Goal: Task Accomplishment & Management: Manage account settings

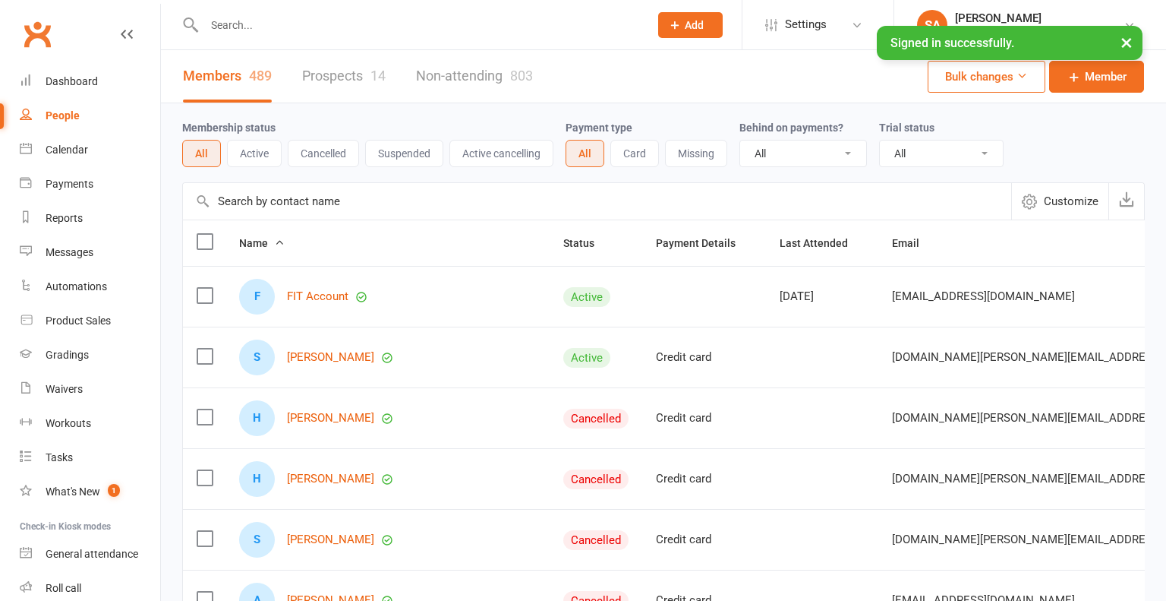
select select "100"
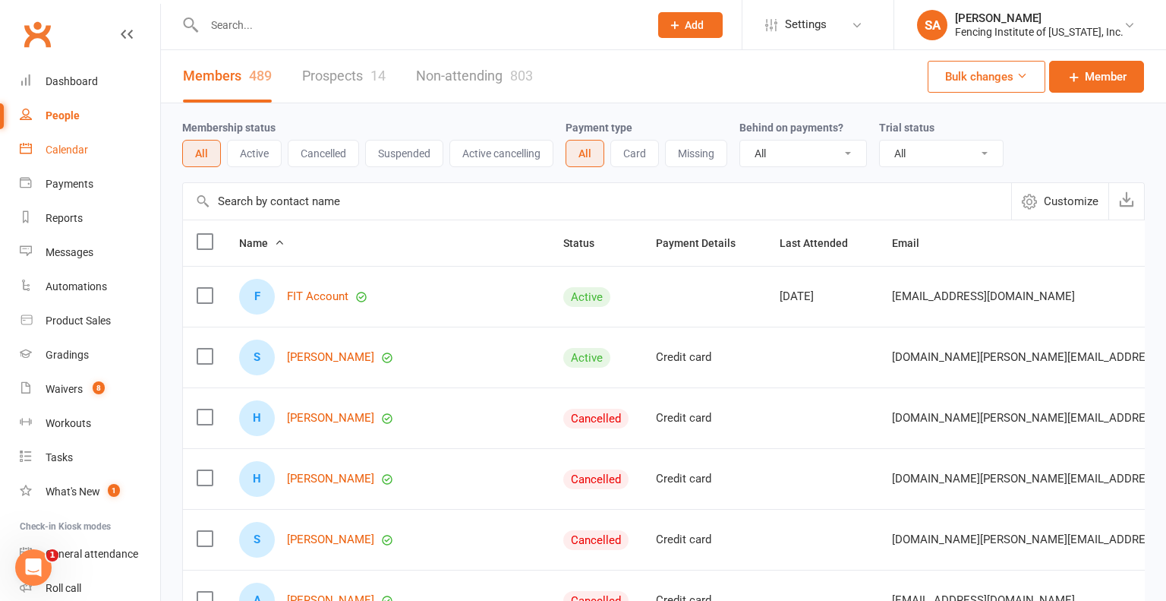
click at [69, 146] on div "Calendar" at bounding box center [67, 150] width 43 height 12
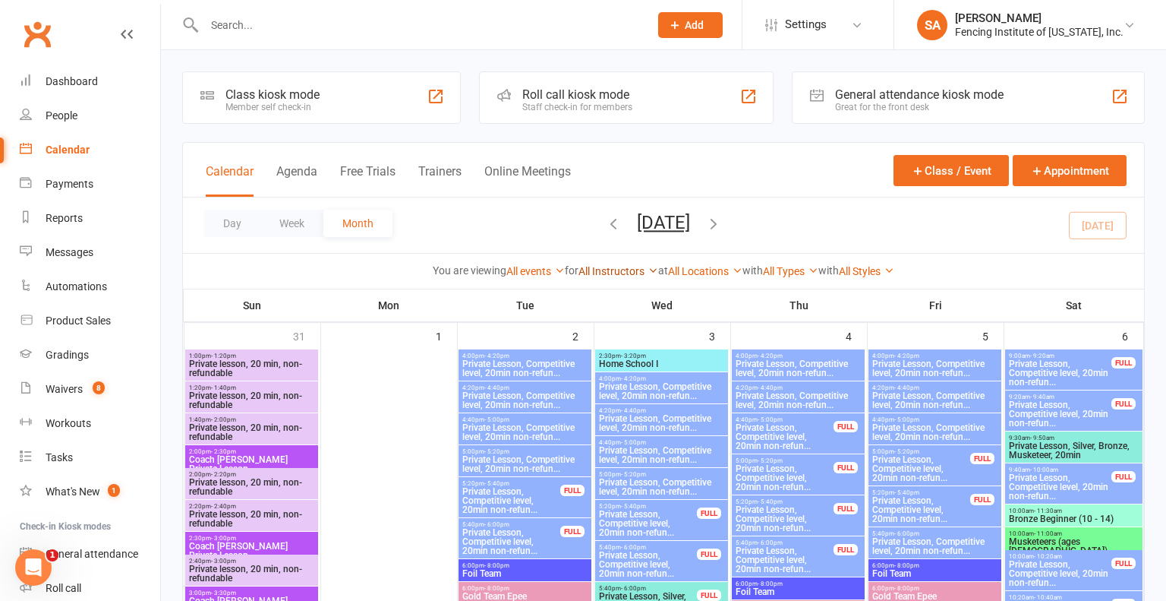
click at [648, 268] on icon at bounding box center [653, 270] width 11 height 11
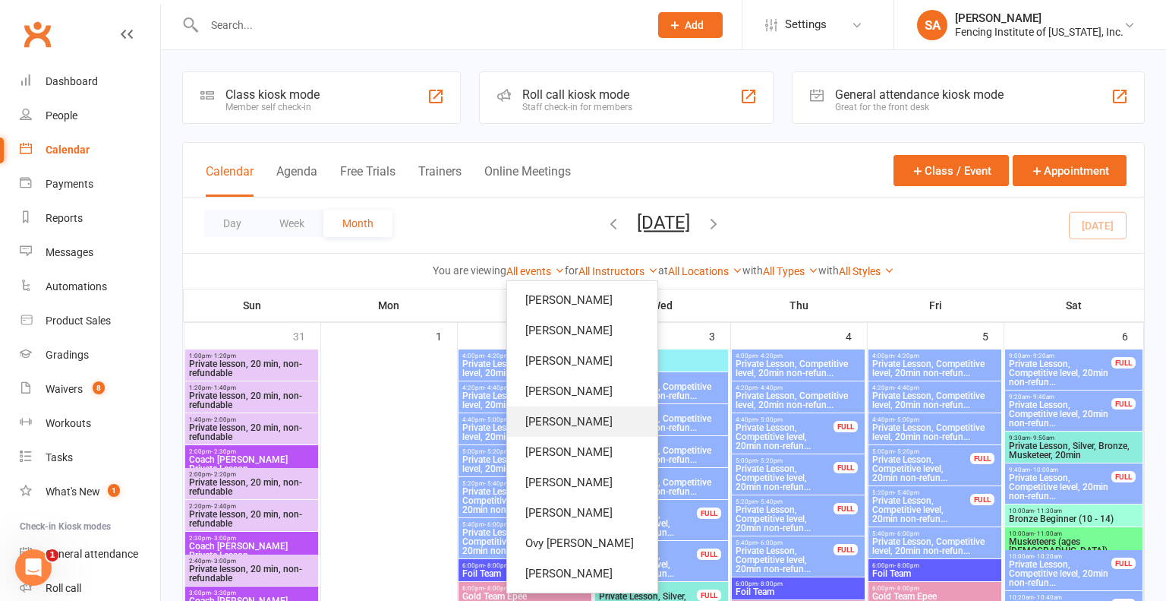
click at [596, 419] on link "[PERSON_NAME]" at bounding box center [582, 421] width 150 height 30
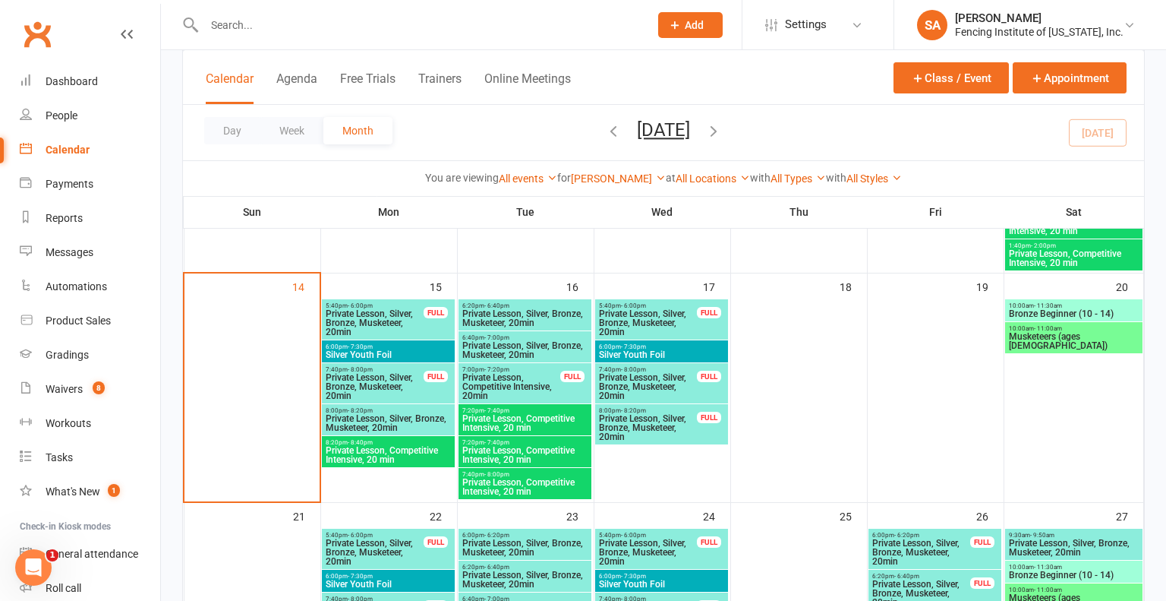
scroll to position [705, 0]
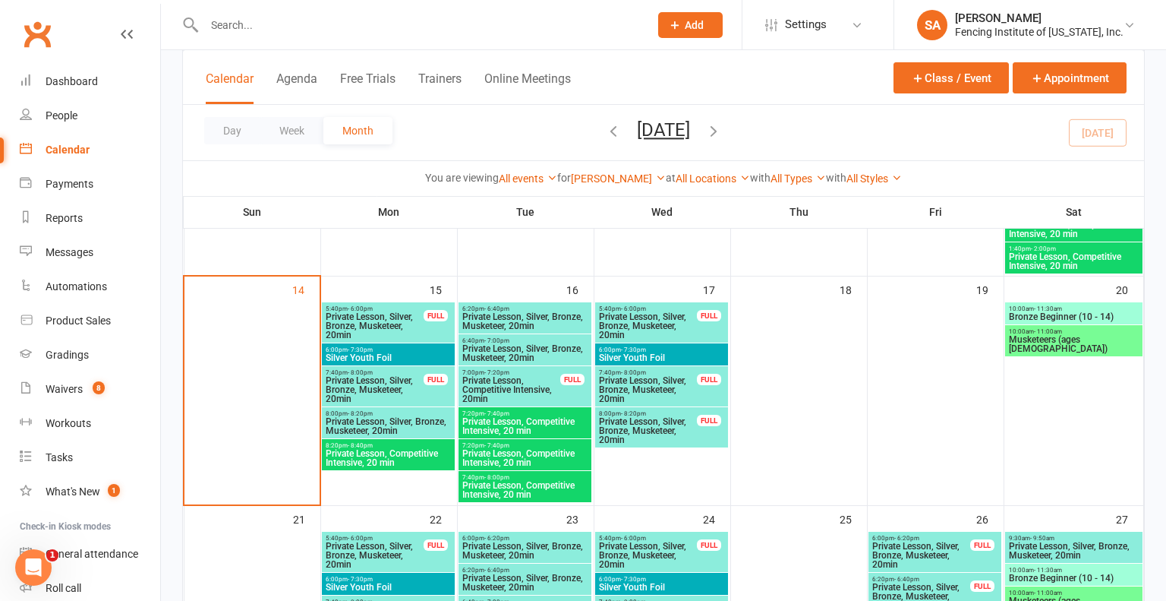
click at [422, 456] on span "Private Lesson, Competitive Intensive, 20 min" at bounding box center [388, 458] width 127 height 18
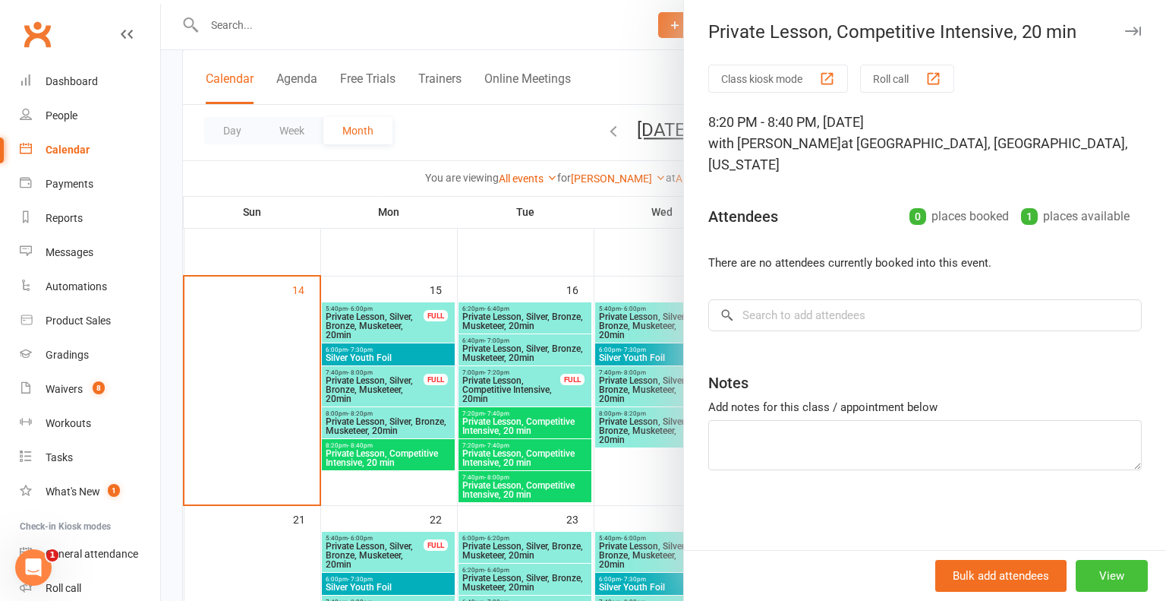
click at [1111, 566] on button "View" at bounding box center [1112, 576] width 72 height 32
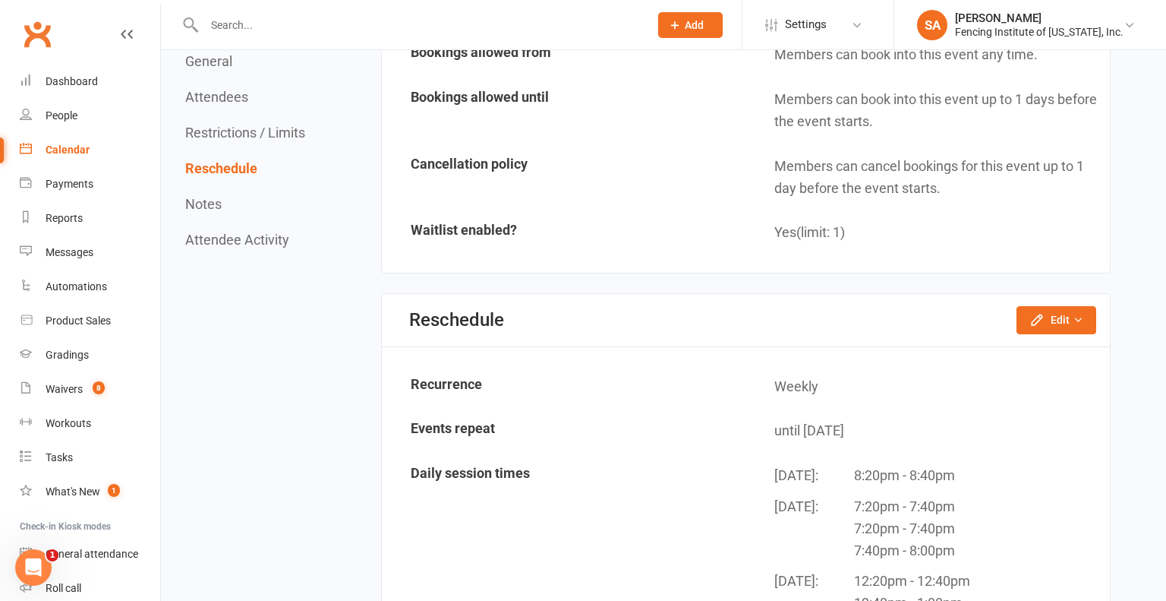
scroll to position [1176, 0]
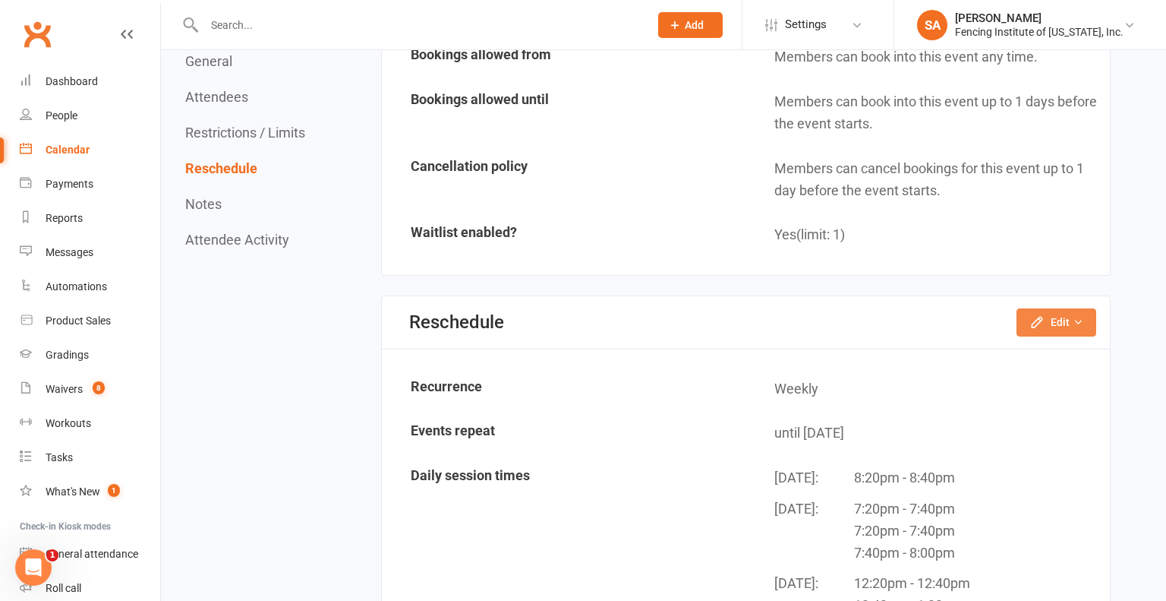
click at [1046, 308] on button "Edit" at bounding box center [1057, 321] width 80 height 27
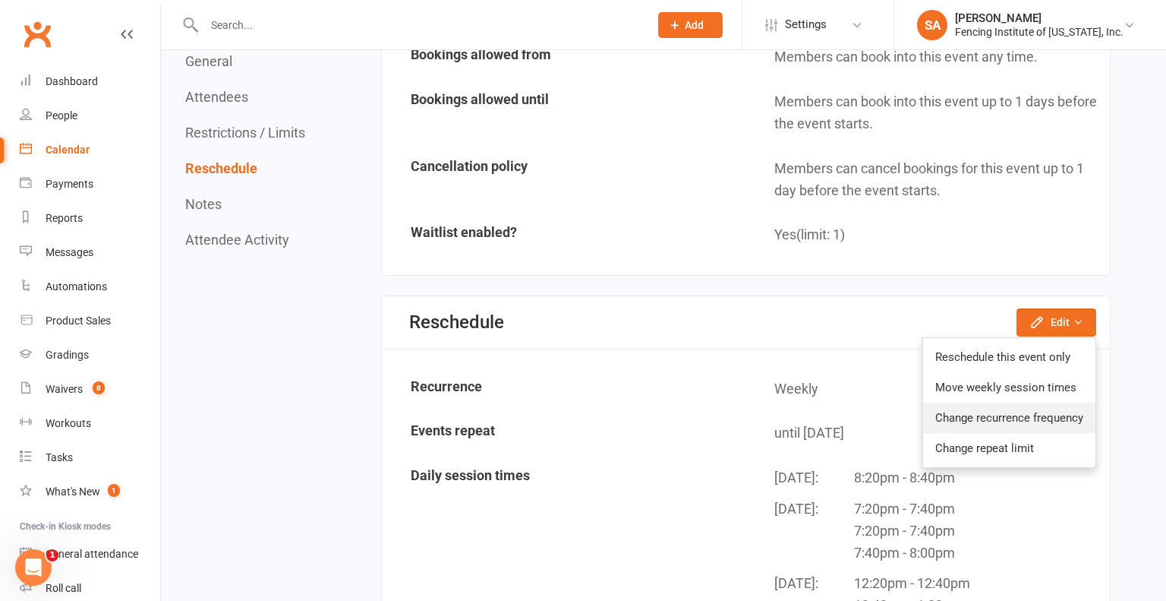
click at [978, 402] on link "Change recurrence frequency" at bounding box center [1009, 417] width 172 height 30
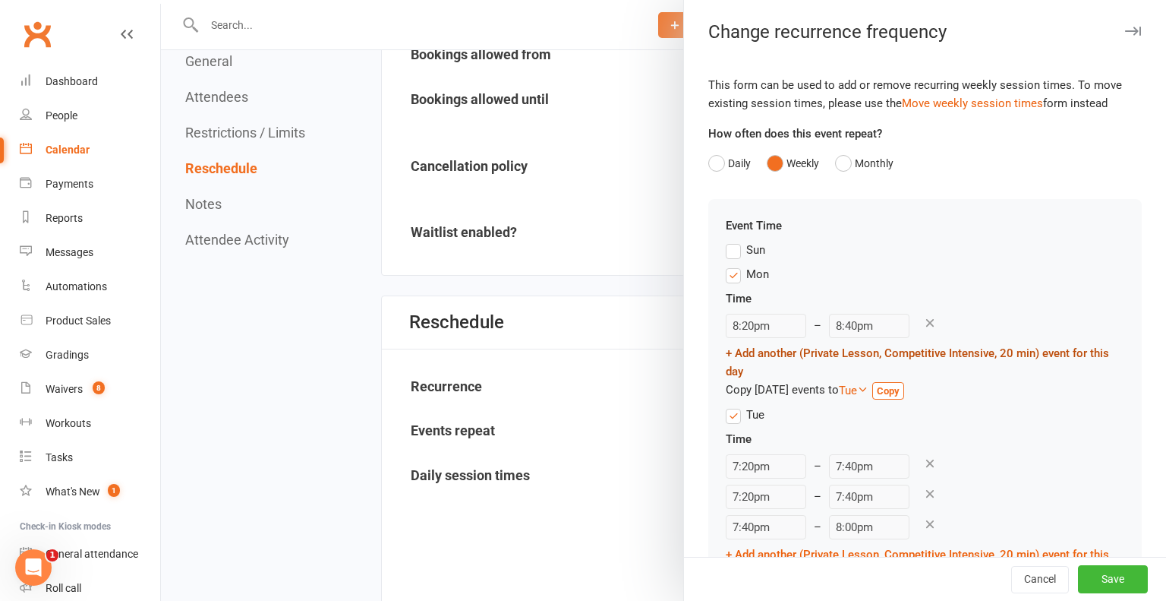
click at [760, 349] on link "+ Add another (Private Lesson, Competitive Intensive, 20 min) event for this day" at bounding box center [917, 362] width 383 height 32
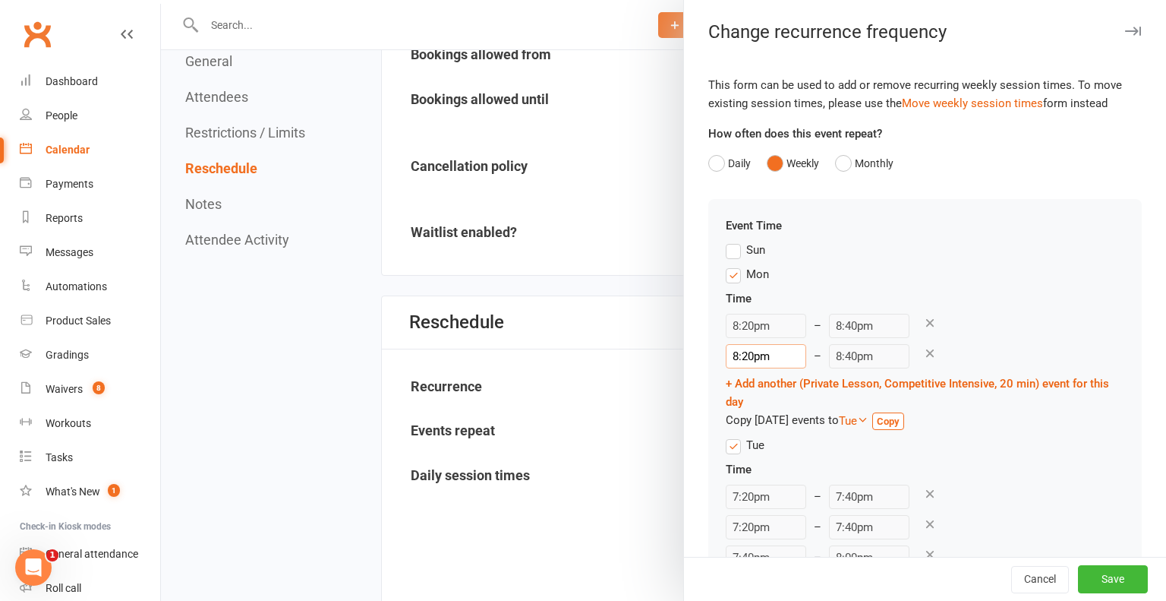
click at [738, 358] on input "8:20pm" at bounding box center [766, 356] width 80 height 24
type input "7:20pm"
type input "7:40pm"
type input "7:20pm"
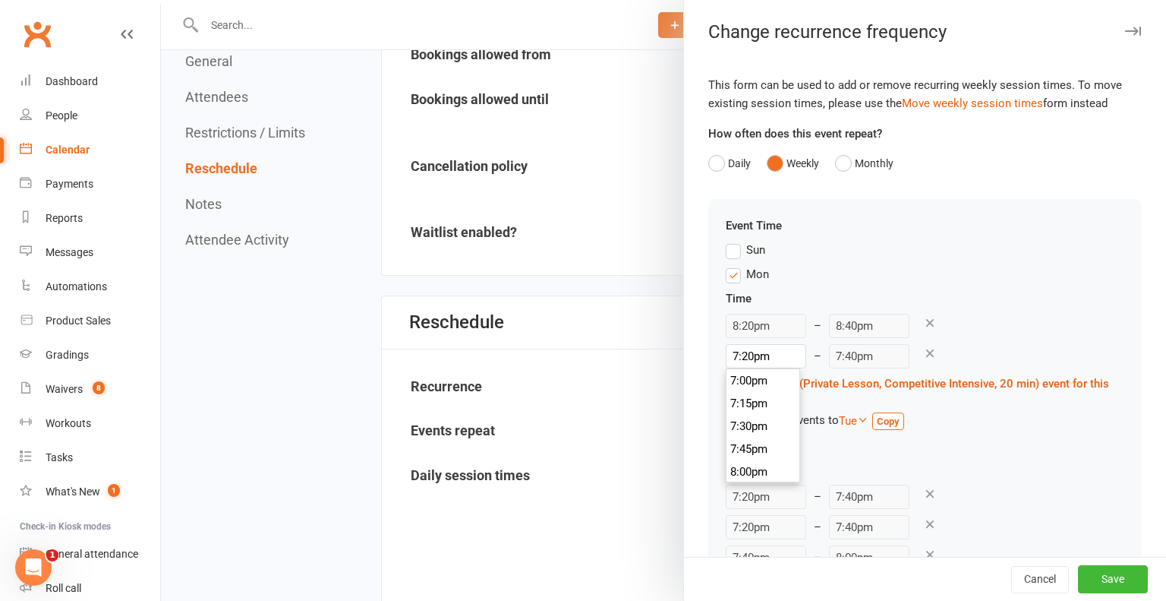
click at [978, 429] on div "Copy [DATE] events to Tue Sun Mon Tue Wed Thu Fri Sat Copy" at bounding box center [925, 420] width 399 height 19
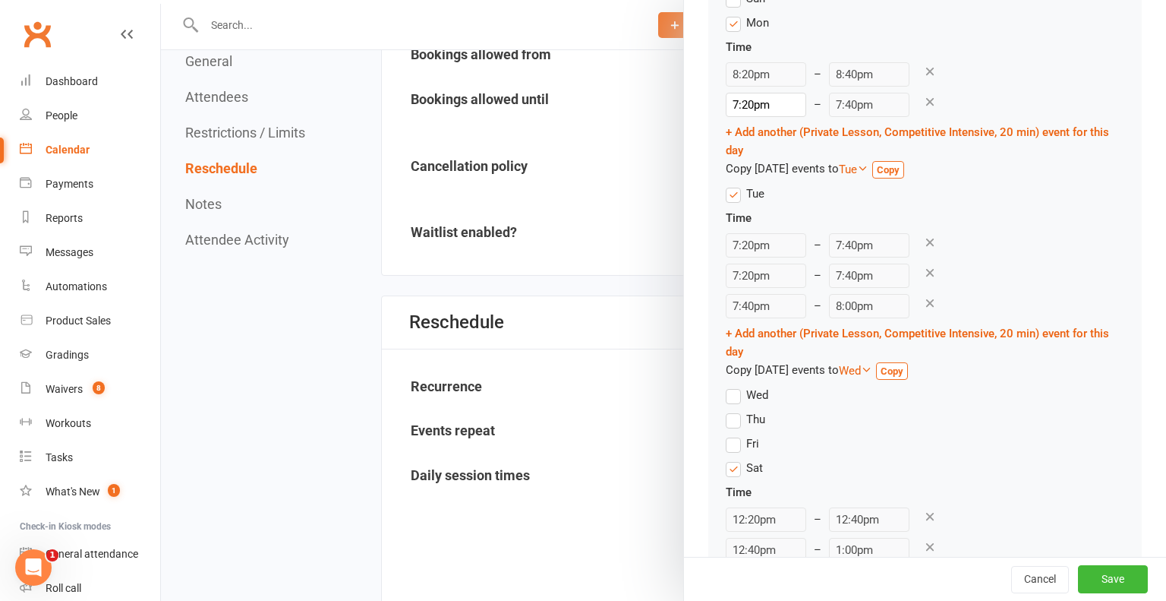
scroll to position [252, 0]
click at [734, 392] on label "Wed" at bounding box center [747, 394] width 43 height 18
click at [734, 385] on input "Wed" at bounding box center [731, 385] width 10 height 0
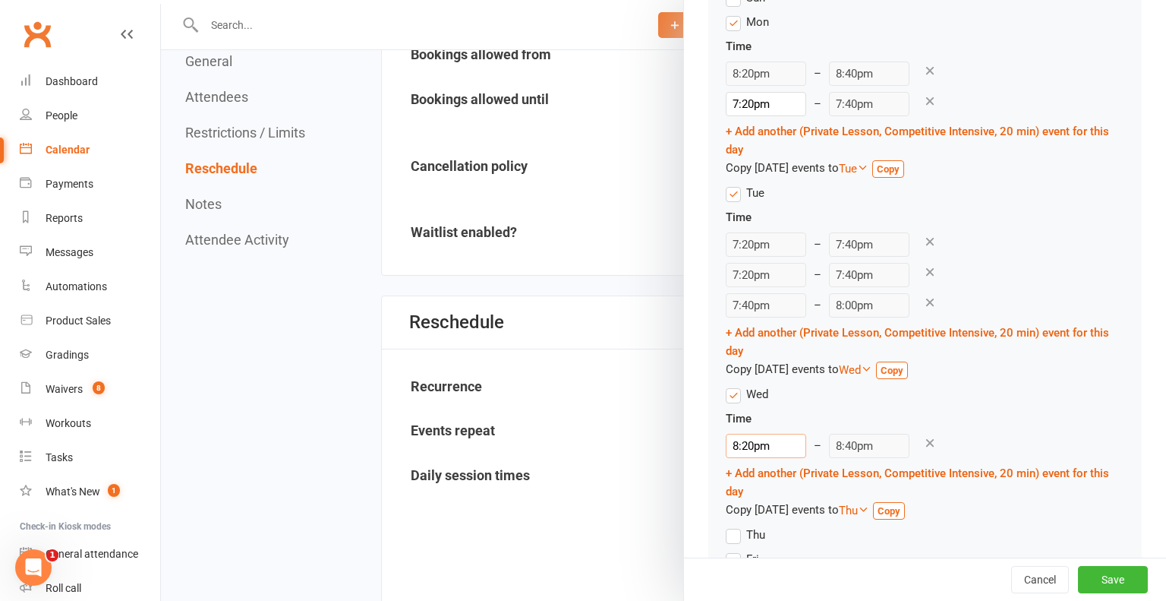
click at [739, 448] on input "8:20pm" at bounding box center [766, 446] width 80 height 24
type input "7:20pm"
type input "7:40pm"
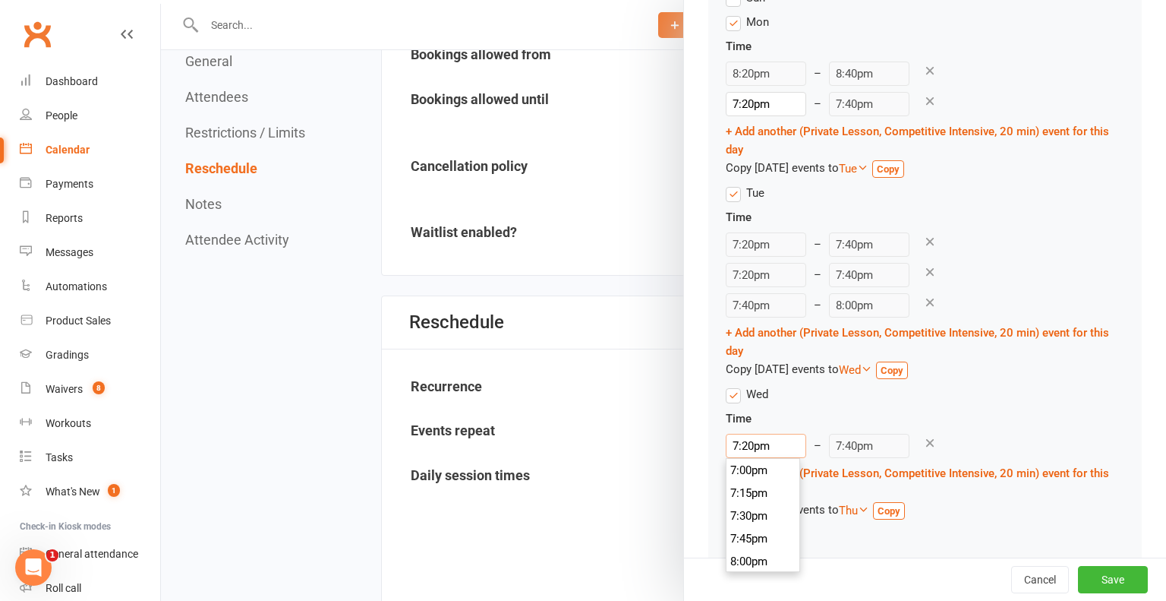
type input "7:20pm"
click at [1048, 406] on div "Wed Time 7:20pm 12:00am 12:15am 12:30am 12:45am 1:00am 1:15am 1:30am 1:45am 2:0…" at bounding box center [925, 455] width 399 height 140
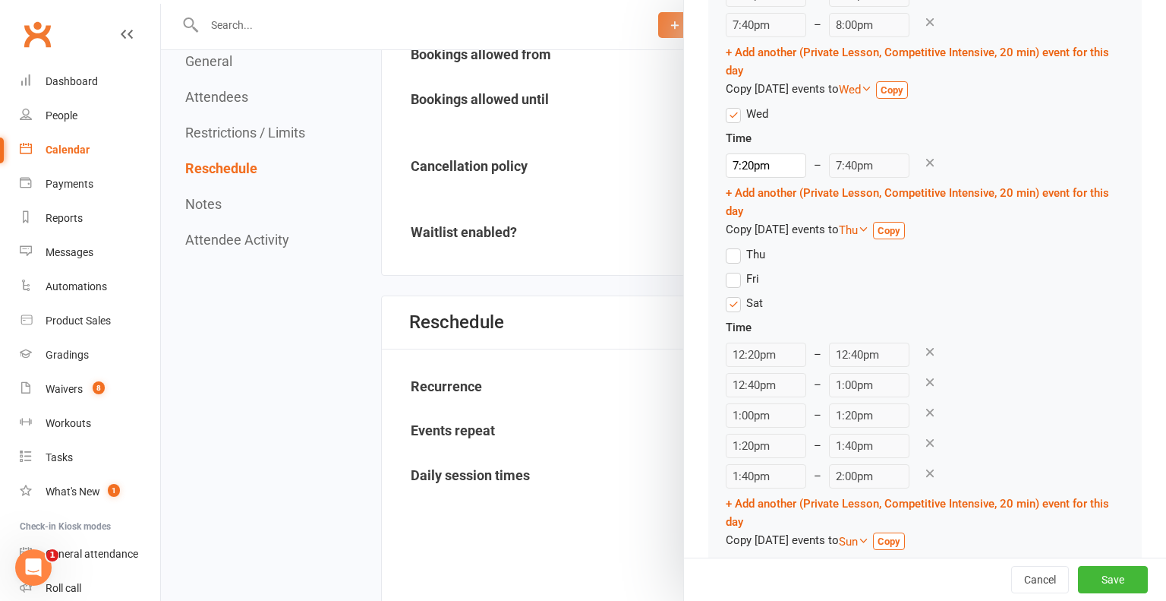
scroll to position [572, 0]
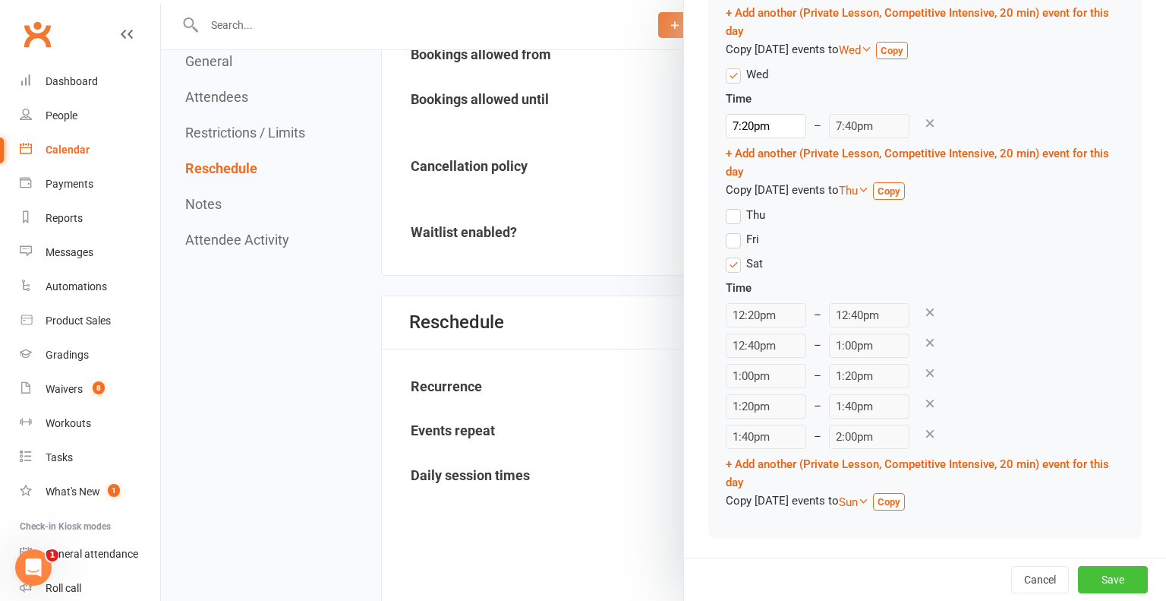
click at [1106, 578] on button "Save" at bounding box center [1113, 579] width 70 height 27
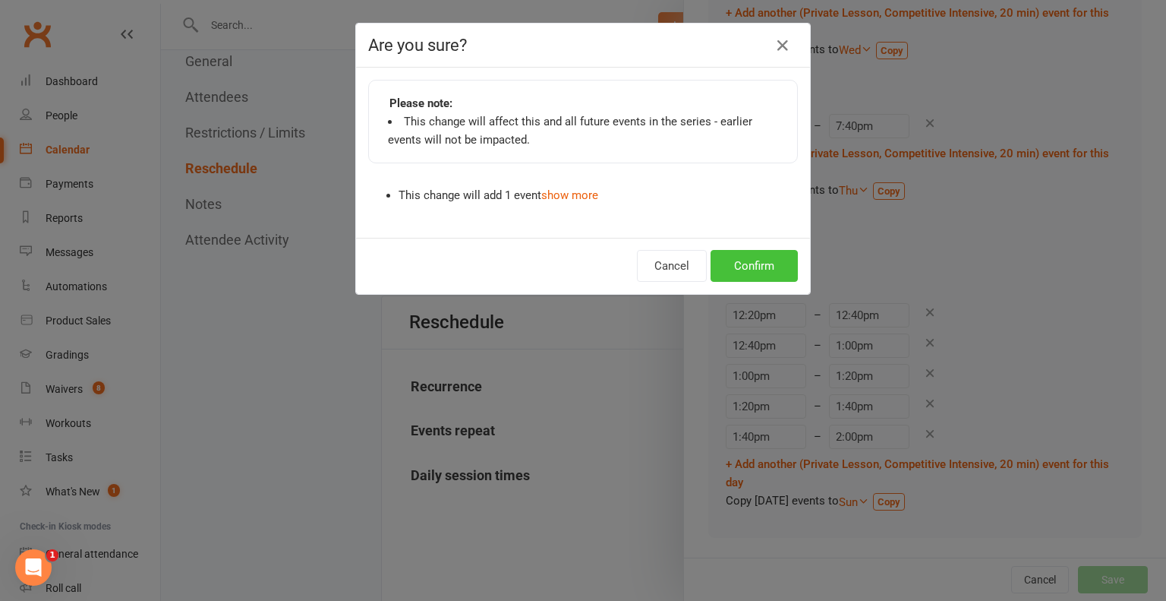
click at [748, 264] on button "Confirm" at bounding box center [754, 266] width 87 height 32
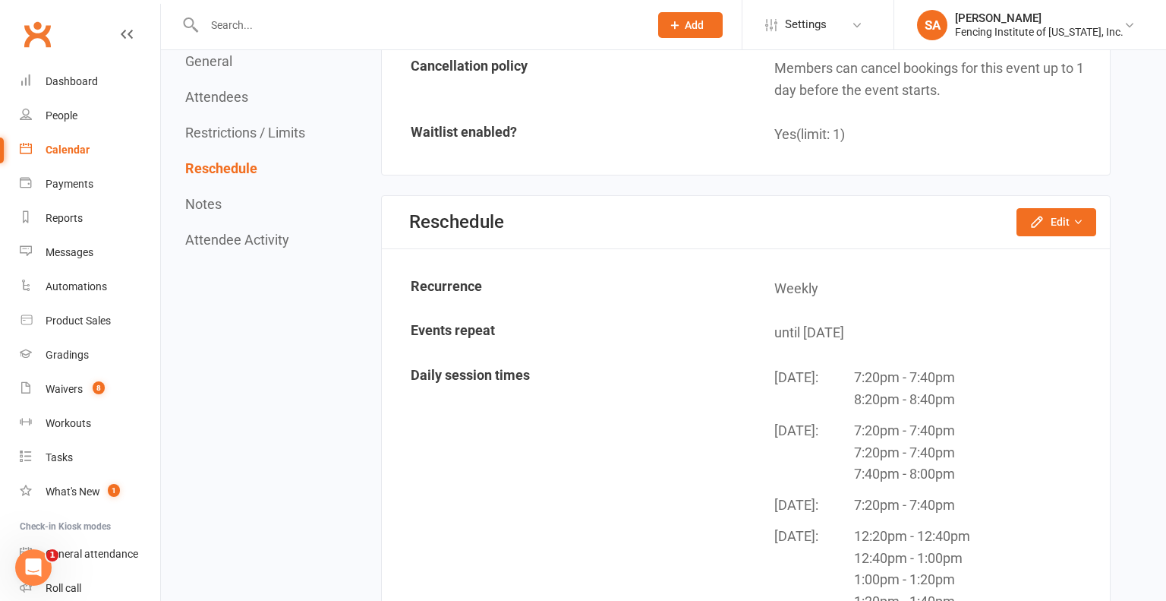
scroll to position [1276, 0]
click at [1075, 217] on icon "button" at bounding box center [1078, 222] width 11 height 11
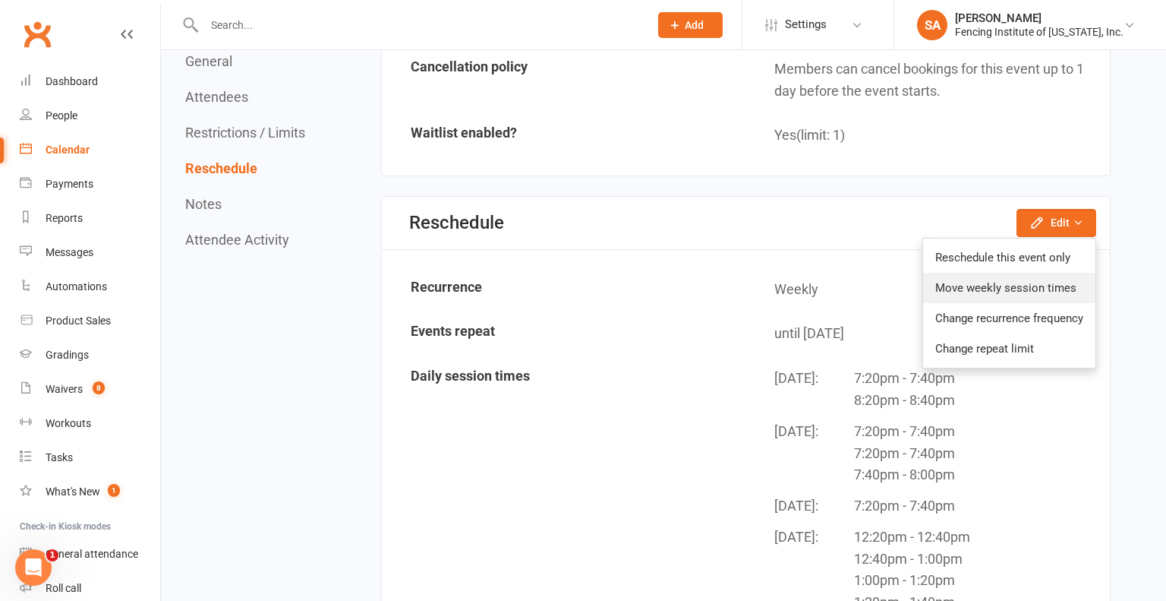
click at [1062, 273] on link "Move weekly session times" at bounding box center [1009, 288] width 172 height 30
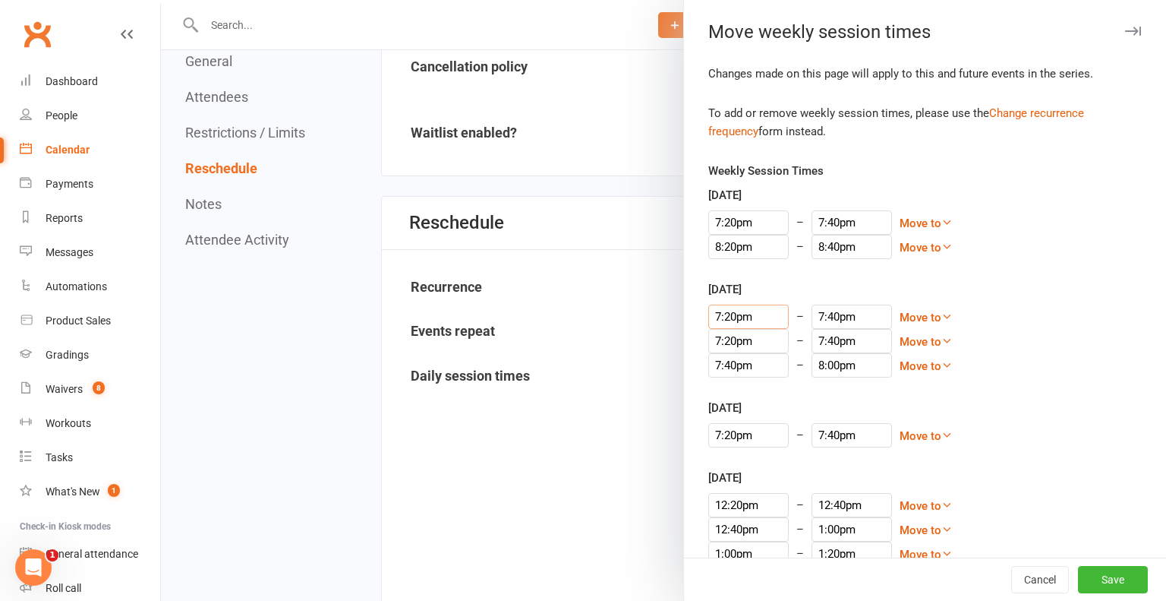
click at [732, 316] on input "7:20pm" at bounding box center [748, 317] width 80 height 24
type input "7:0pm"
type input "8:40pm"
type input "7:00pm"
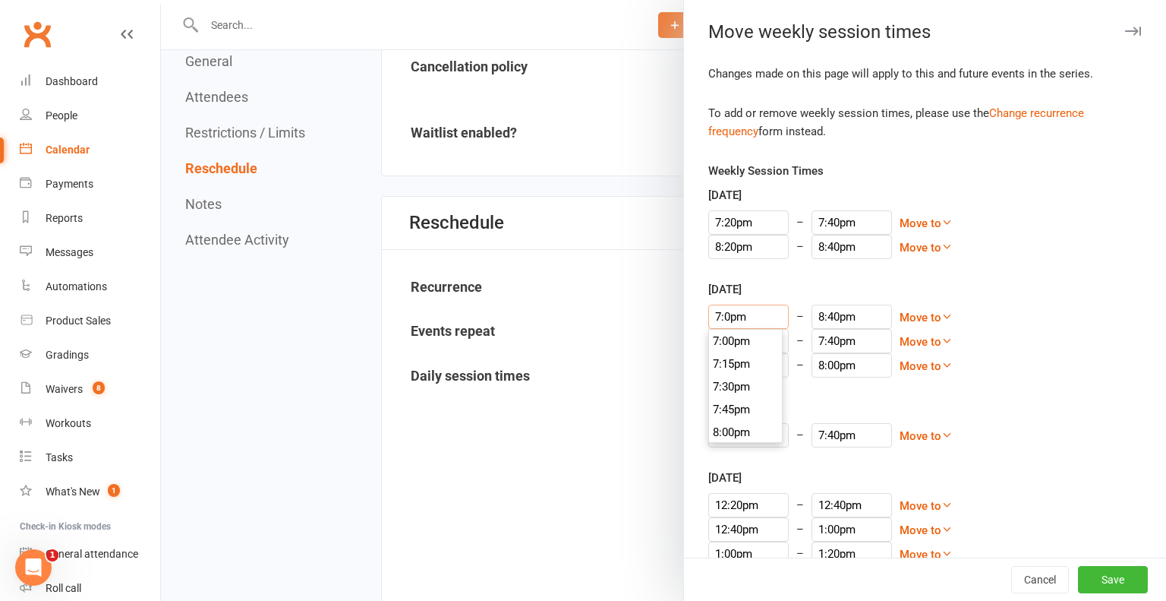
type input "7:20pm"
type input "7:00pm"
click at [1037, 302] on div "[DATE] 7:00pm 12:00am 12:15am 12:30am 12:45am 1:00am 1:15am 1:30am 1:45am 2:00a…" at bounding box center [925, 328] width 434 height 97
click at [1109, 578] on button "Save" at bounding box center [1113, 579] width 70 height 27
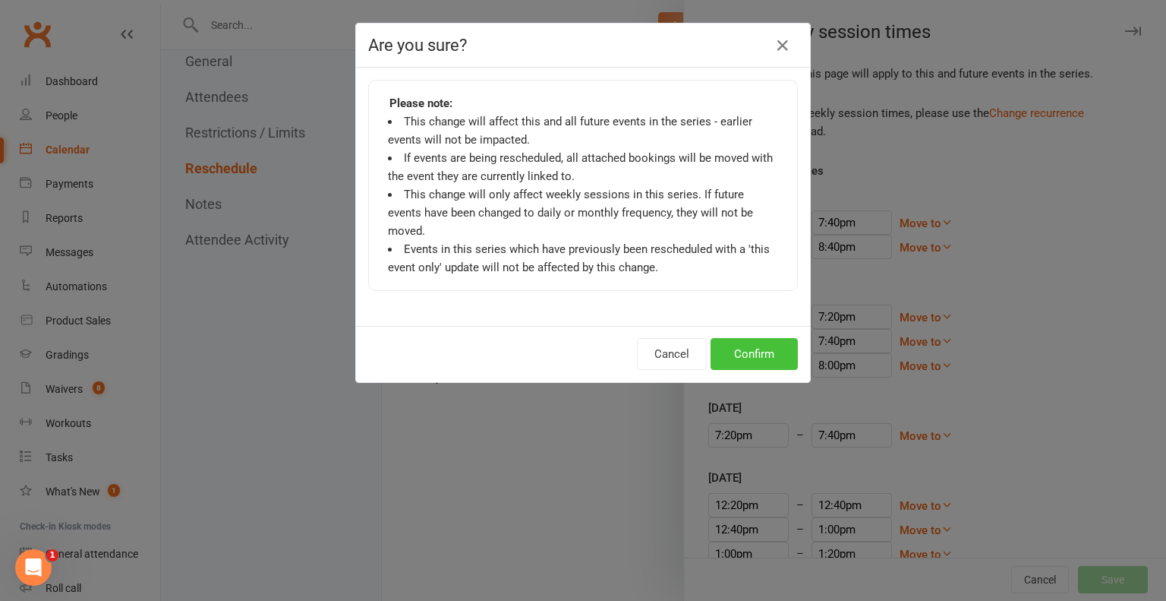
click at [756, 341] on button "Confirm" at bounding box center [754, 354] width 87 height 32
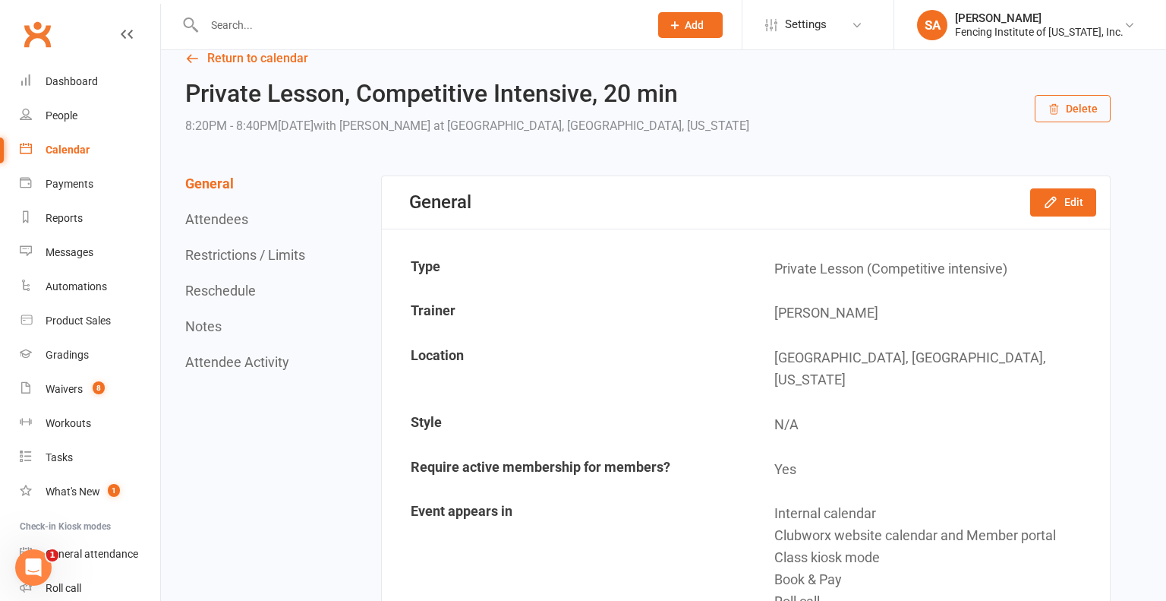
scroll to position [0, 0]
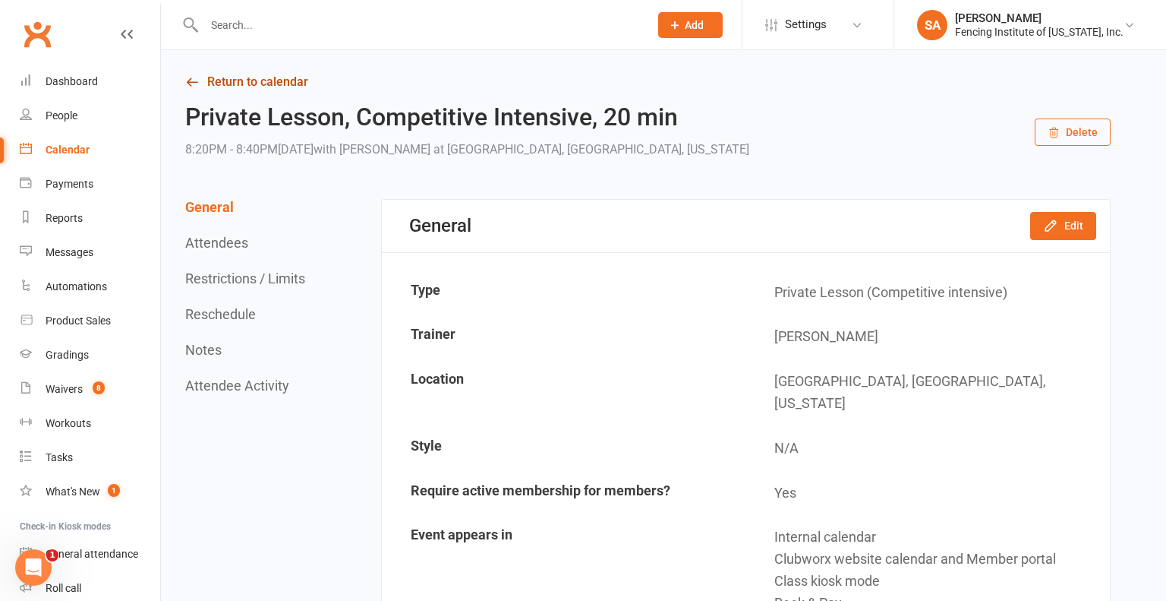
click at [194, 81] on icon at bounding box center [192, 82] width 14 height 14
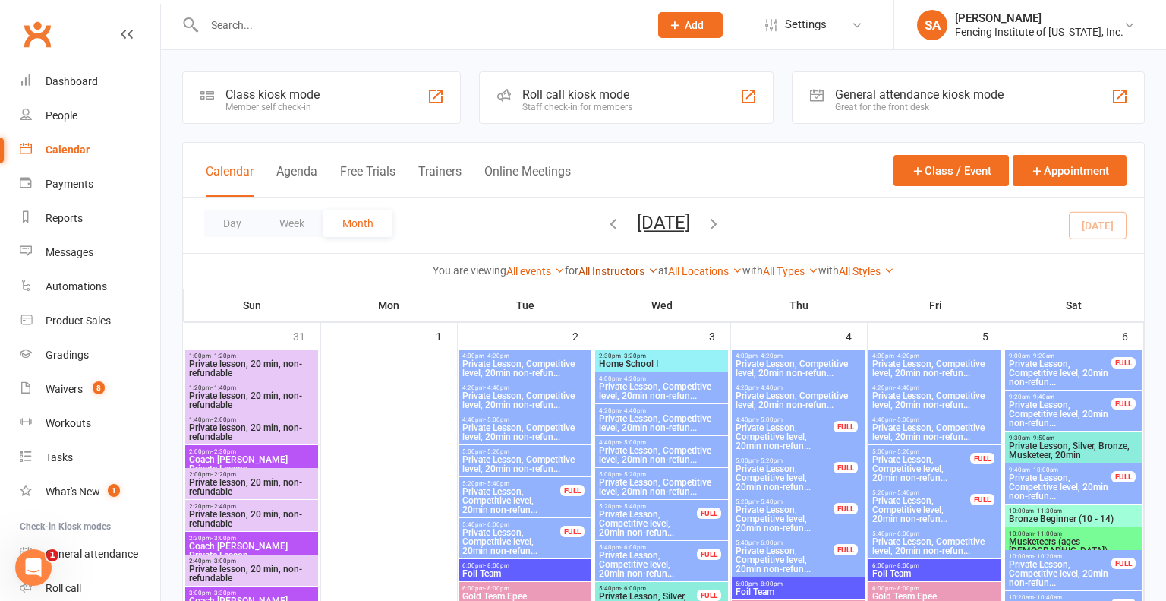
click at [648, 267] on icon at bounding box center [653, 270] width 11 height 11
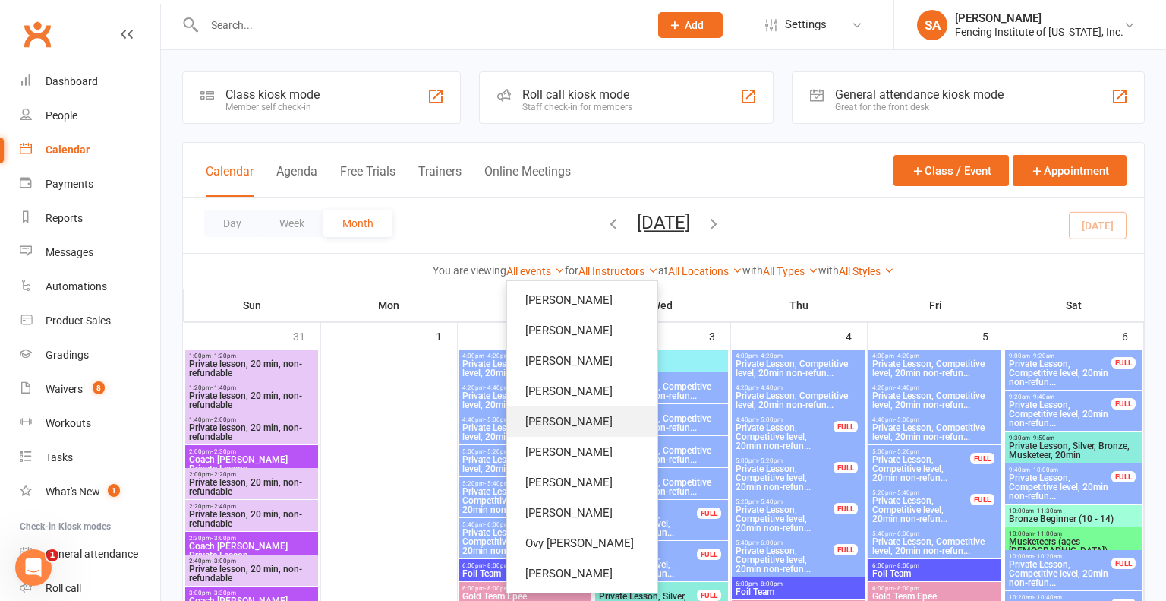
click at [576, 423] on link "[PERSON_NAME]" at bounding box center [582, 421] width 150 height 30
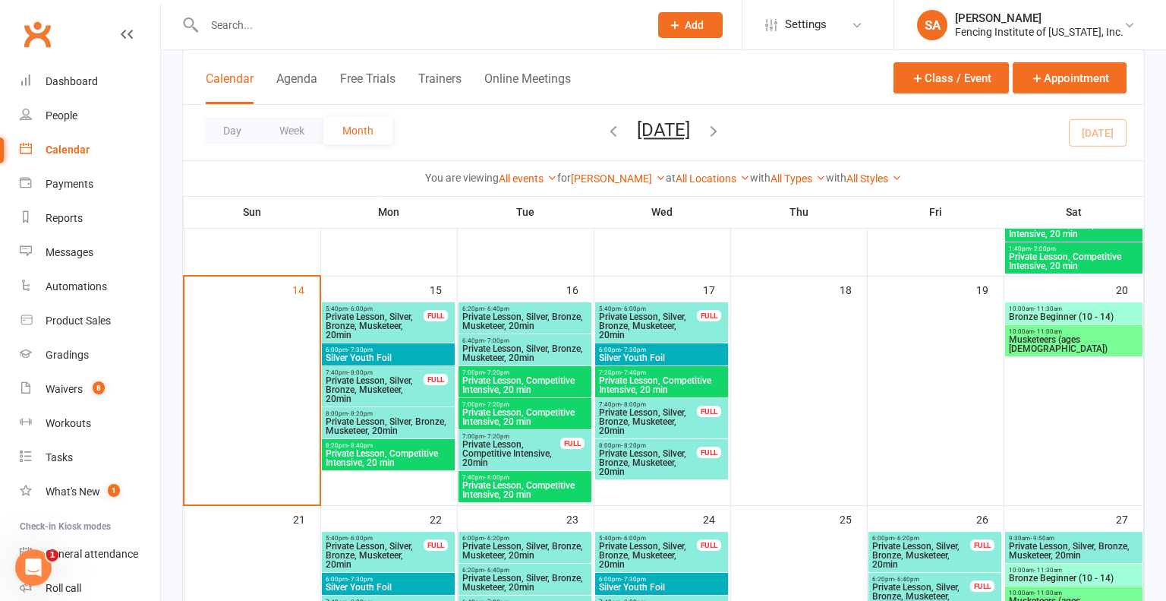
scroll to position [708, 0]
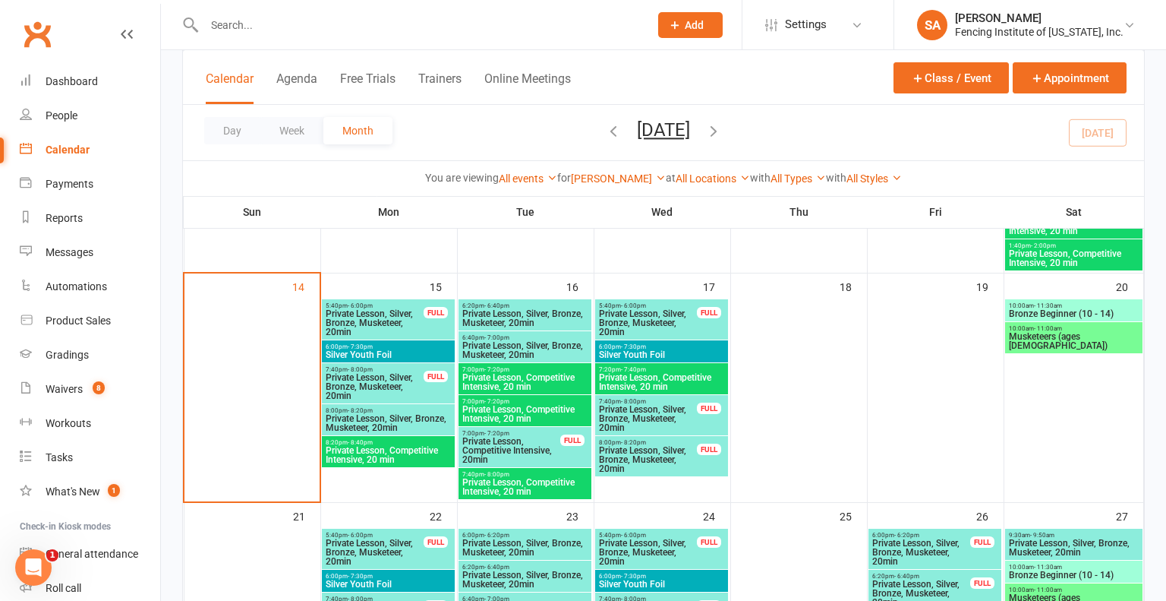
click at [548, 375] on span "Private Lesson, Competitive Intensive, 20 min" at bounding box center [525, 382] width 127 height 18
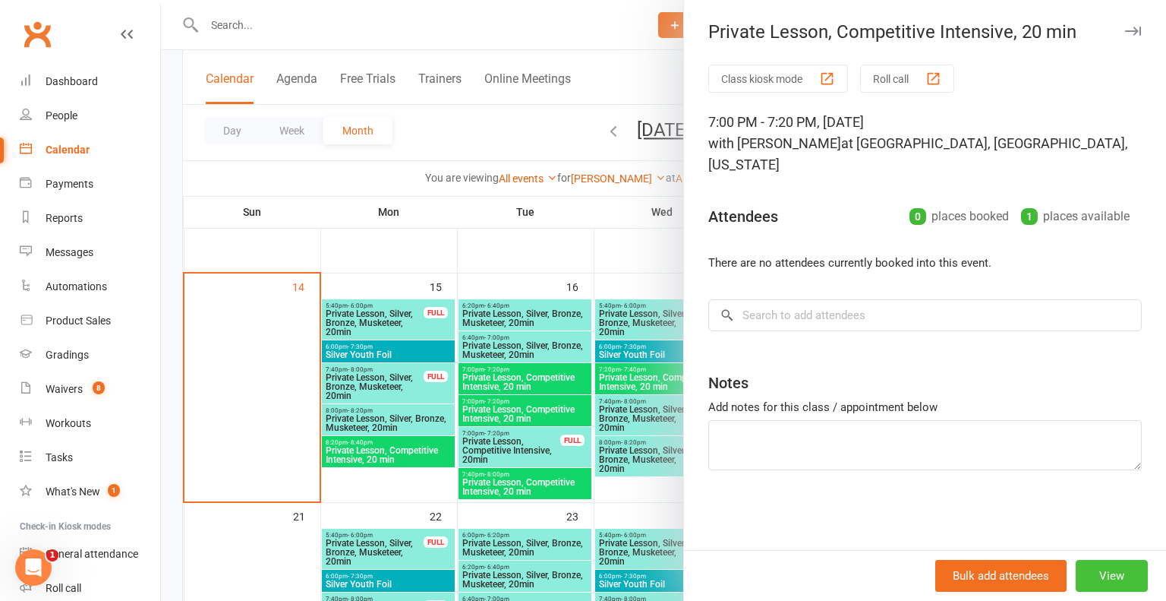
click at [1109, 576] on button "View" at bounding box center [1112, 576] width 72 height 32
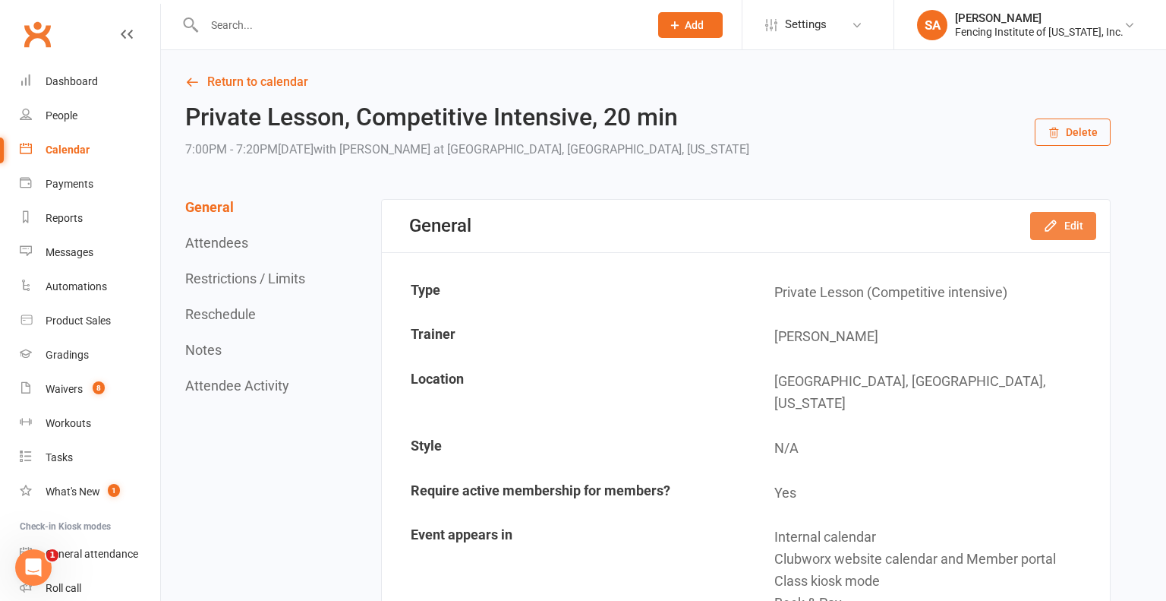
click at [1065, 231] on button "Edit" at bounding box center [1063, 225] width 66 height 27
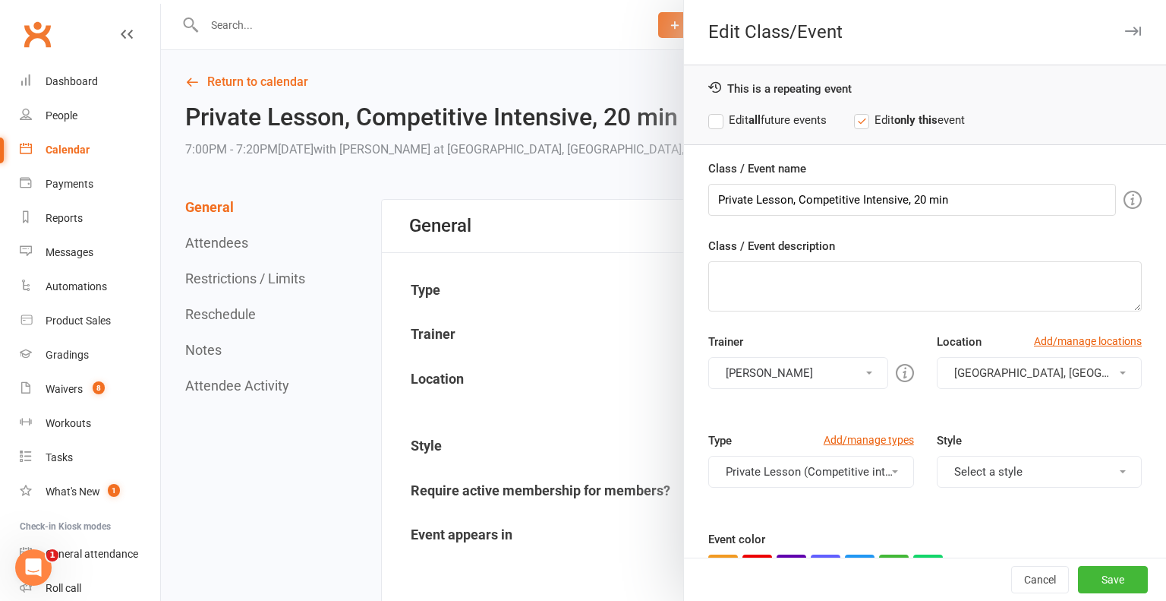
click at [1133, 33] on icon "button" at bounding box center [1133, 31] width 16 height 9
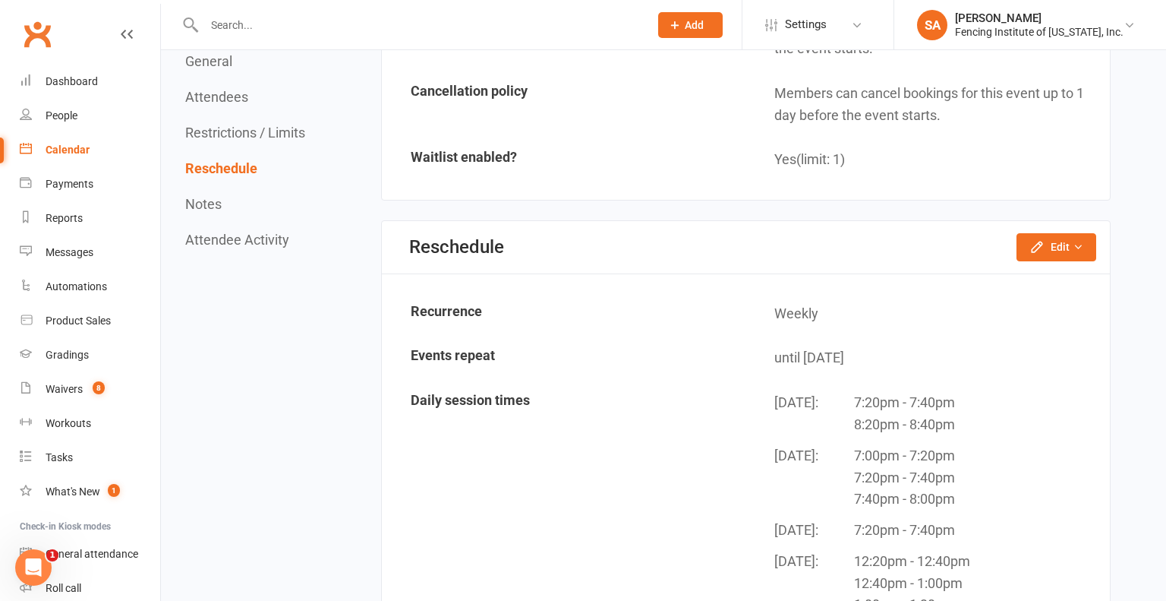
scroll to position [1273, 0]
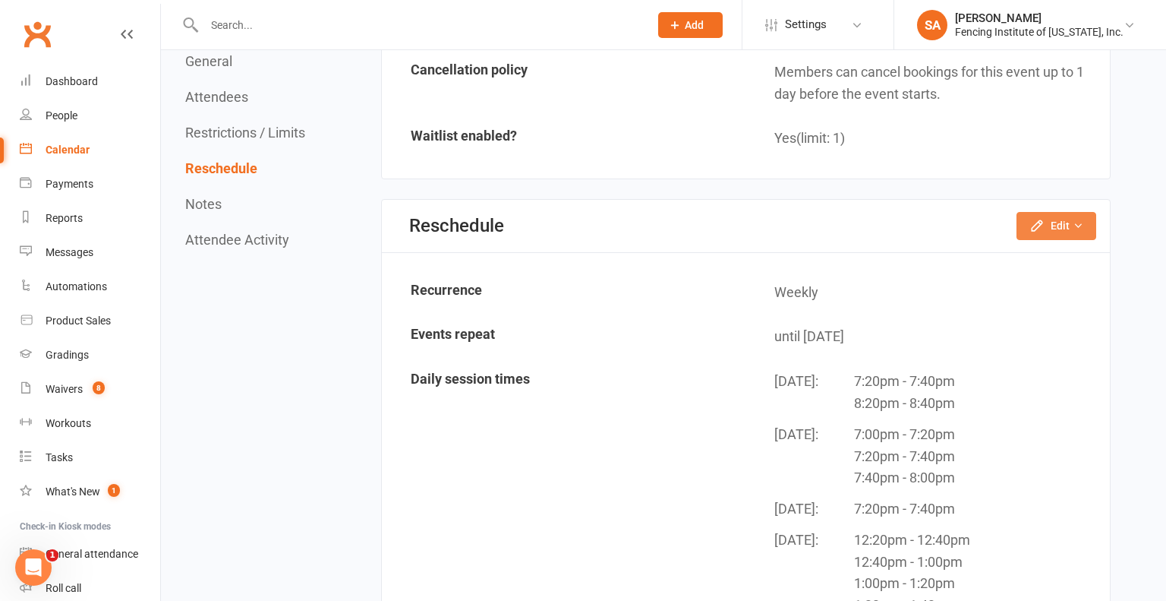
click at [1079, 220] on icon "button" at bounding box center [1078, 225] width 11 height 11
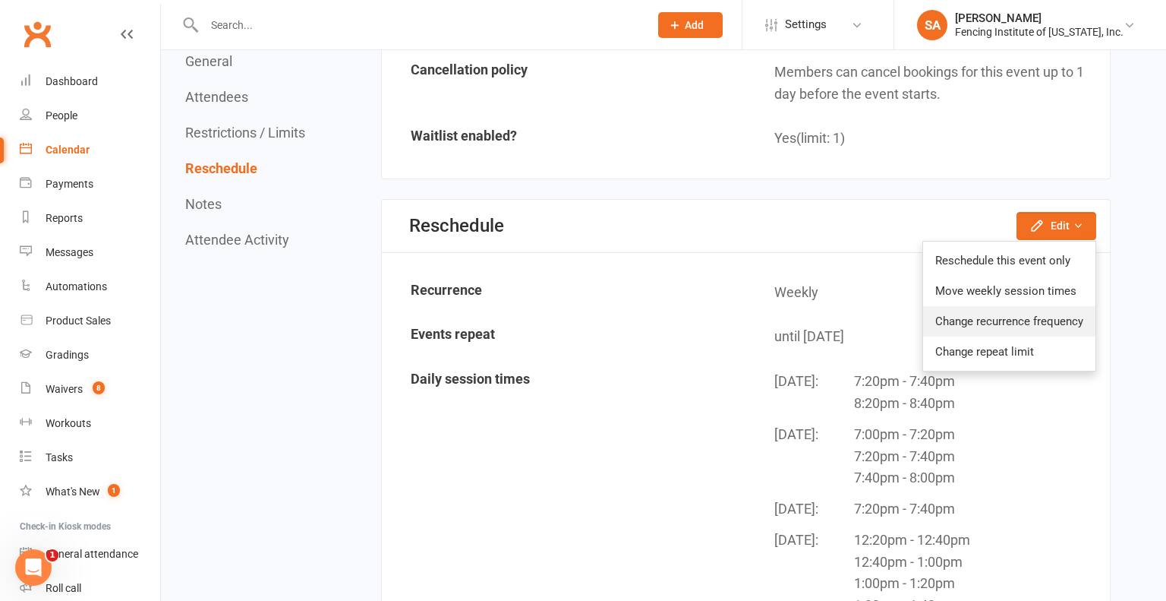
click at [1024, 306] on link "Change recurrence frequency" at bounding box center [1009, 321] width 172 height 30
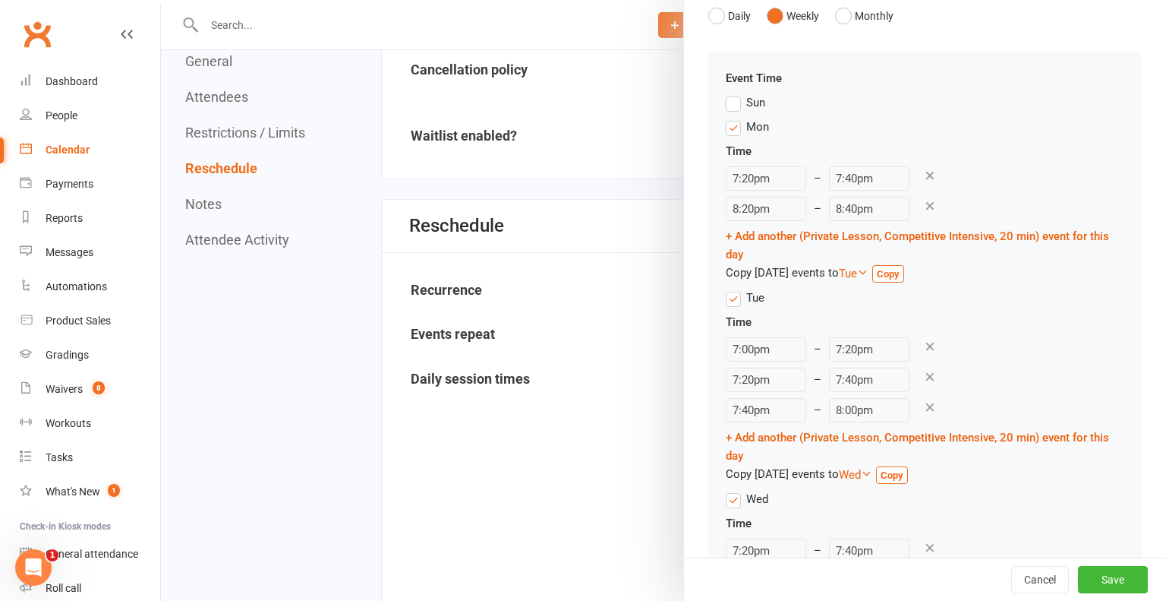
scroll to position [152, 0]
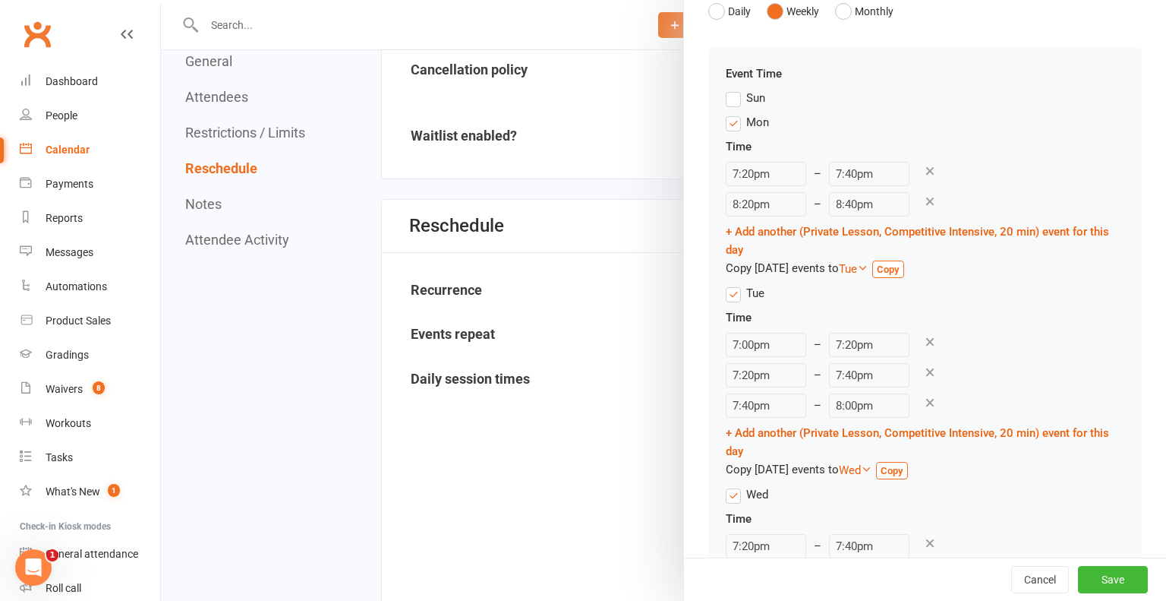
click at [923, 340] on icon at bounding box center [930, 342] width 14 height 14
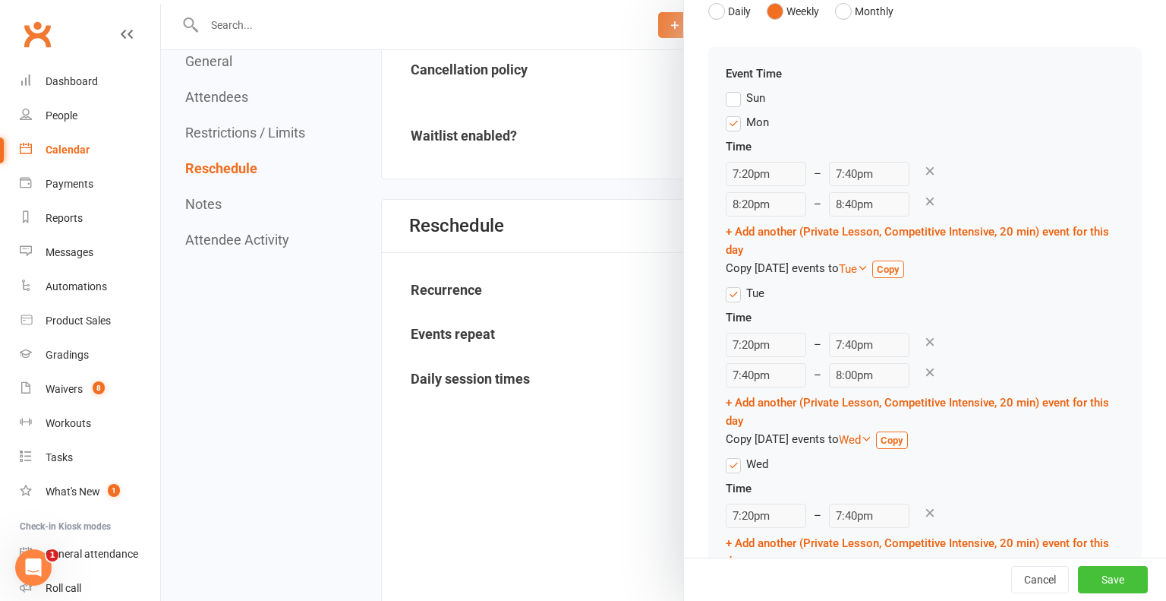
click at [1110, 574] on button "Save" at bounding box center [1113, 579] width 70 height 27
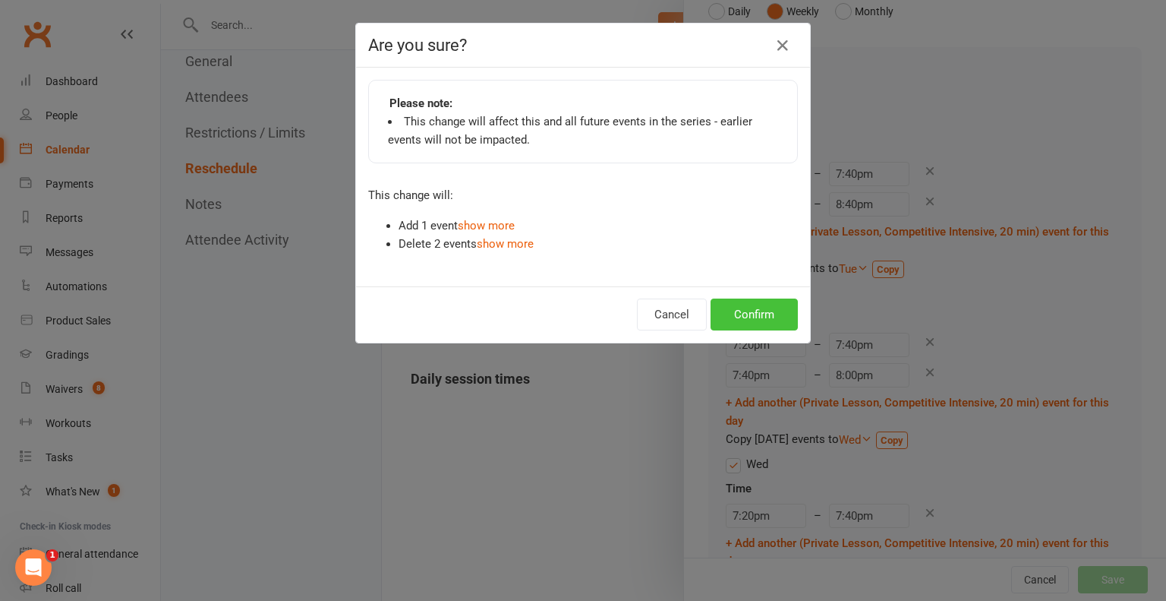
click at [746, 314] on button "Confirm" at bounding box center [754, 314] width 87 height 32
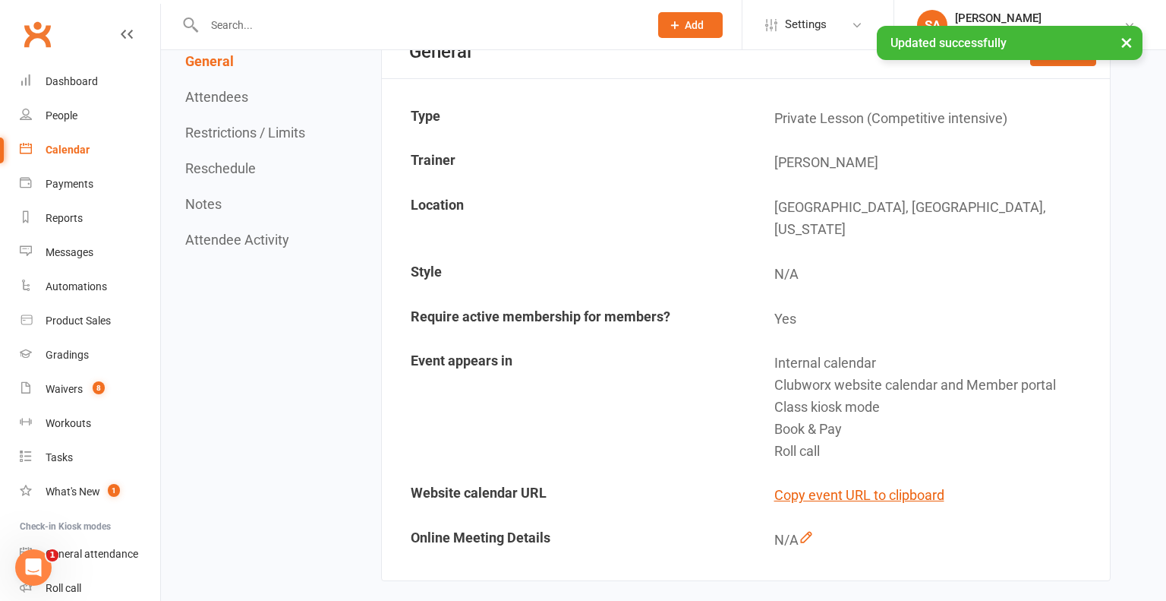
scroll to position [0, 0]
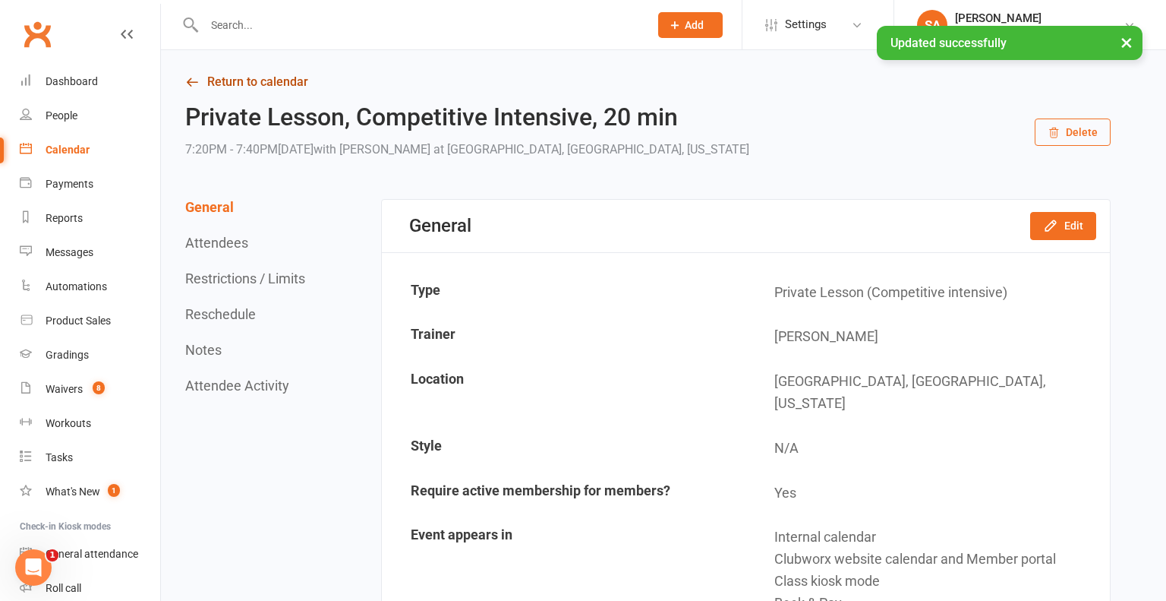
click at [193, 80] on icon at bounding box center [192, 82] width 14 height 14
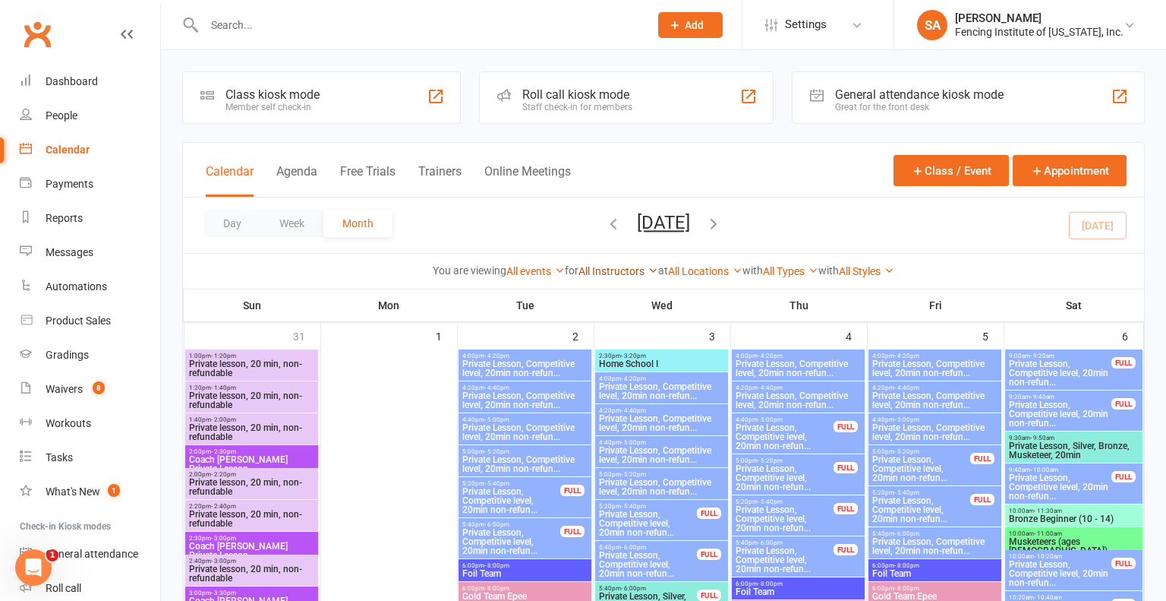
click at [651, 270] on icon at bounding box center [653, 270] width 11 height 11
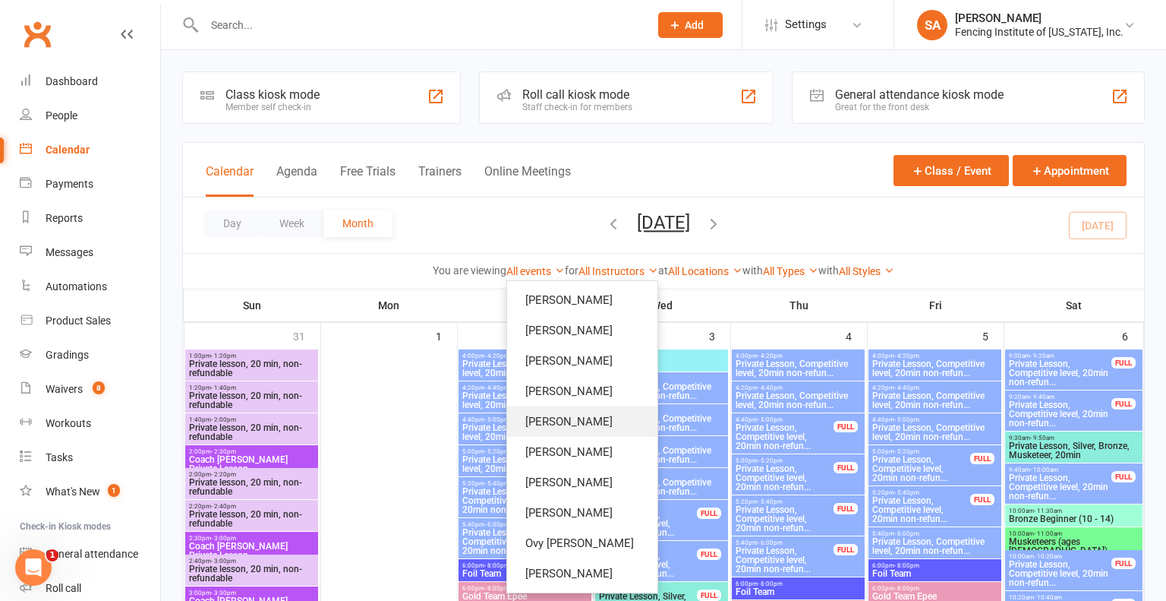
click at [579, 425] on link "[PERSON_NAME]" at bounding box center [582, 421] width 150 height 30
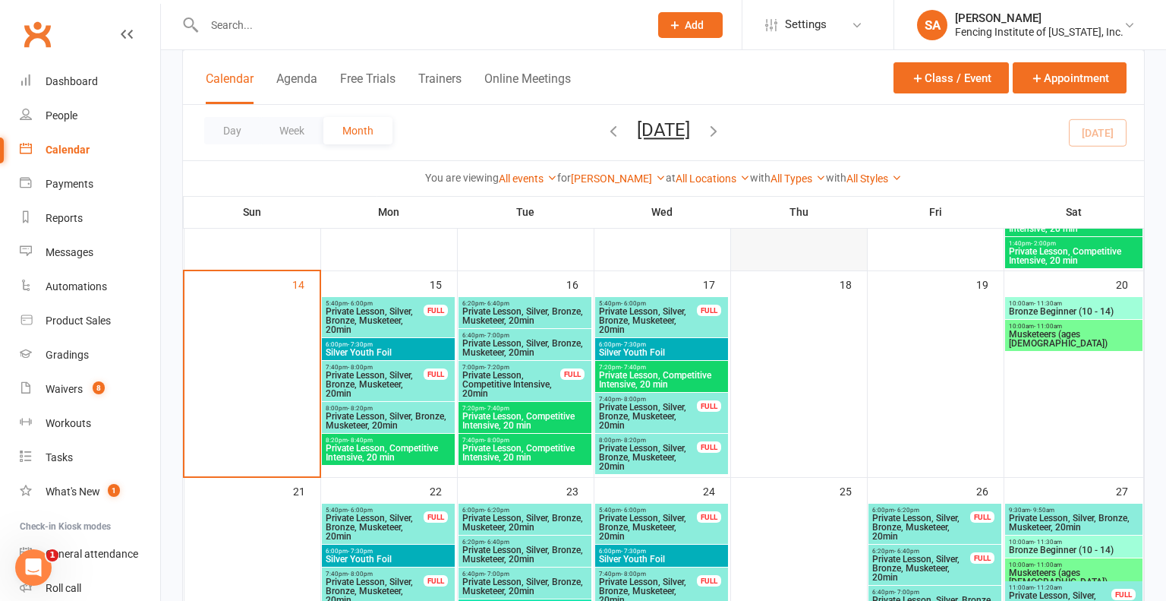
scroll to position [712, 0]
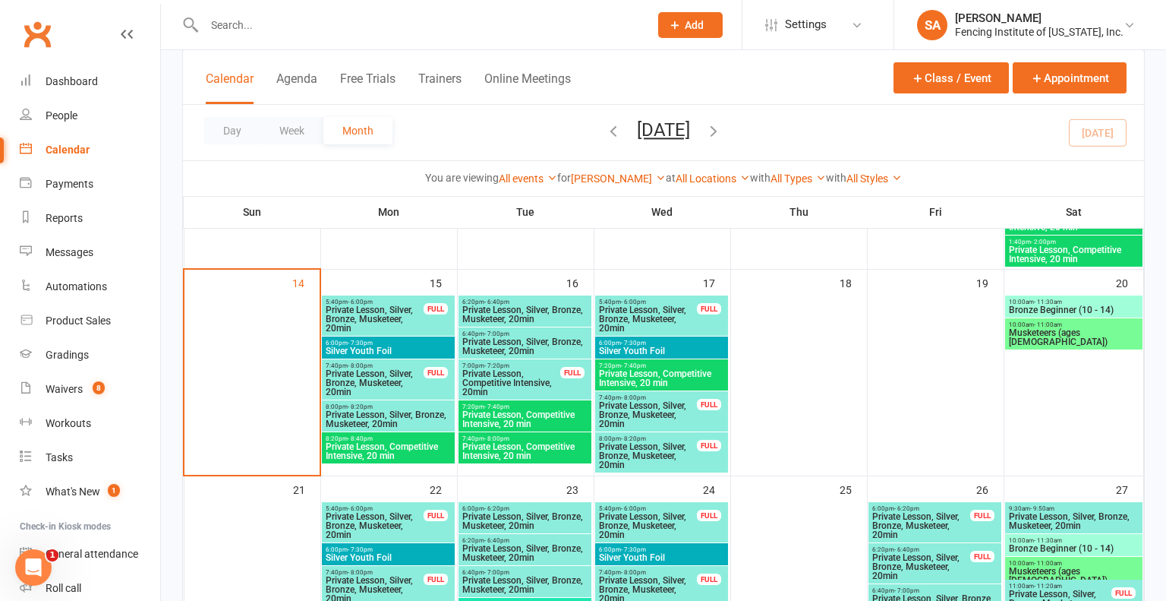
click at [416, 449] on span "Private Lesson, Competitive Intensive, 20 min" at bounding box center [388, 451] width 127 height 18
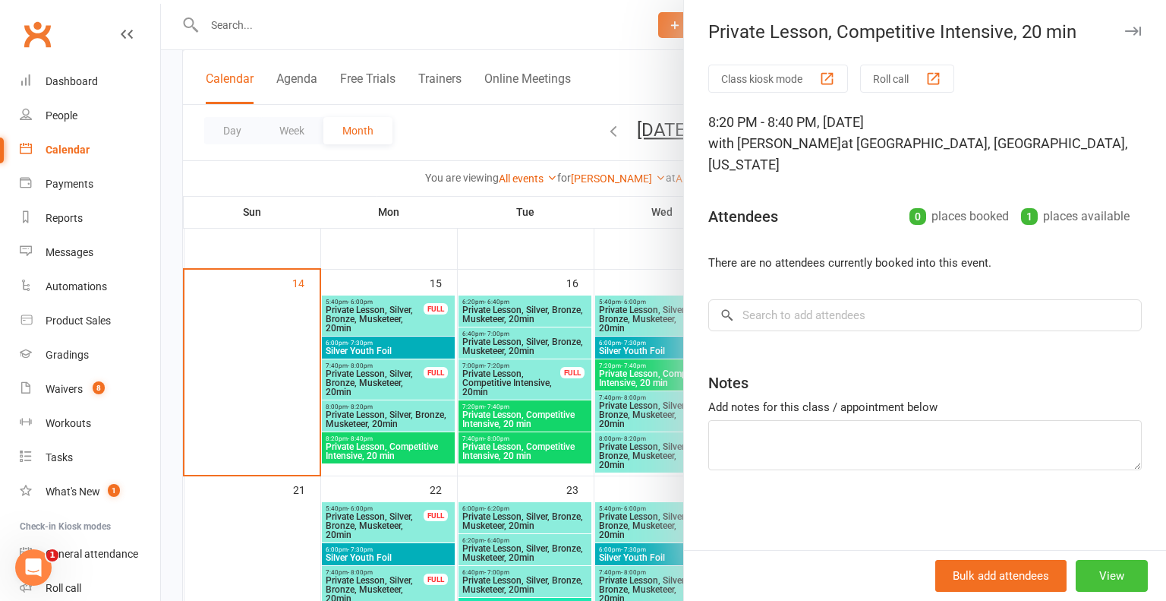
click at [1122, 576] on button "View" at bounding box center [1112, 576] width 72 height 32
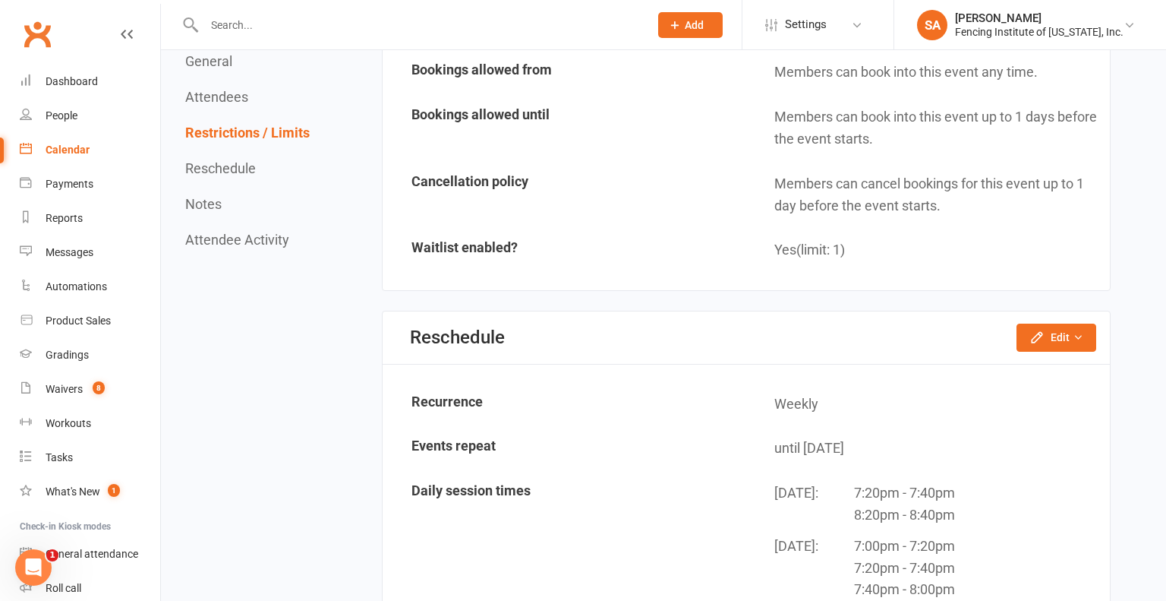
scroll to position [1165, 0]
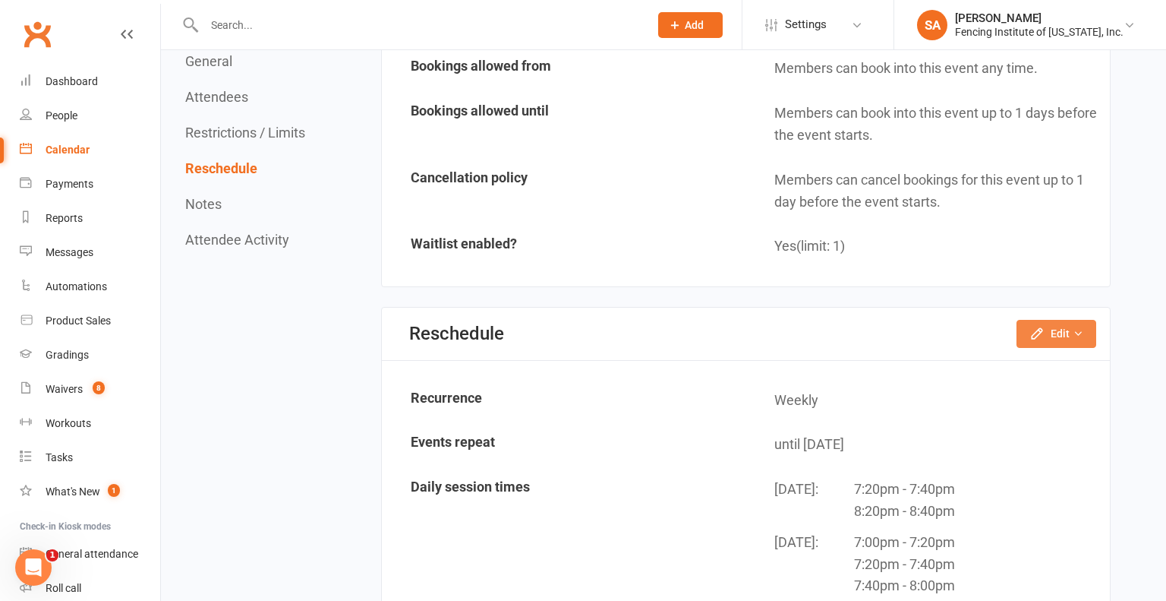
click at [1044, 326] on icon "button" at bounding box center [1037, 333] width 15 height 15
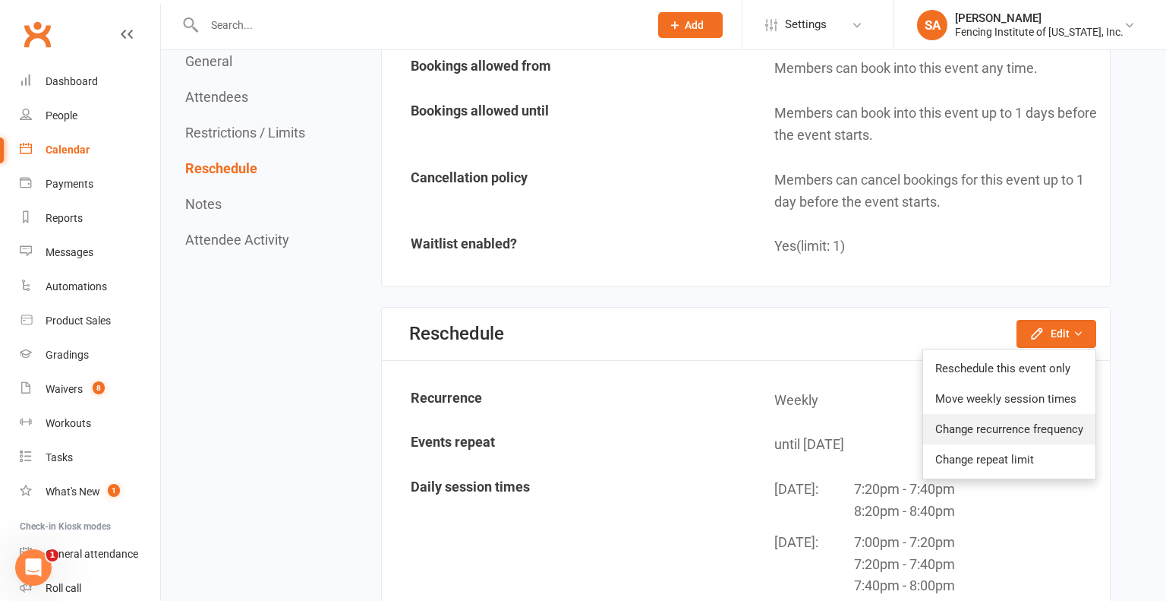
click at [1027, 414] on link "Change recurrence frequency" at bounding box center [1009, 429] width 172 height 30
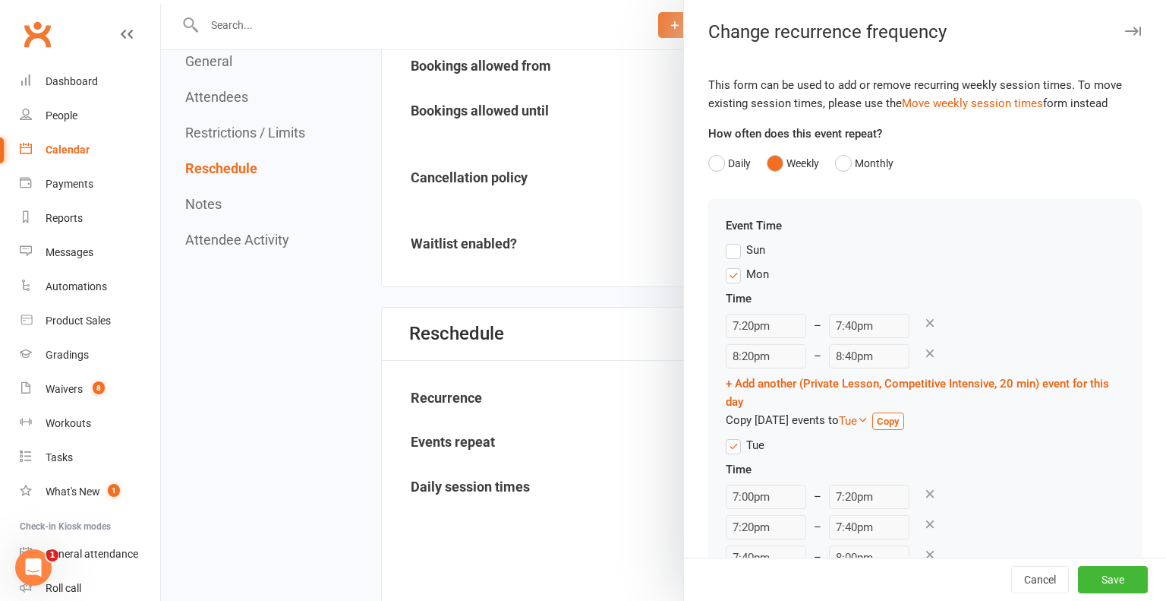
click at [1018, 399] on div "Time 7:20pm – 7:40pm 8:20pm – 8:40pm + Add another (Private Lesson, Competitive…" at bounding box center [925, 362] width 399 height 147
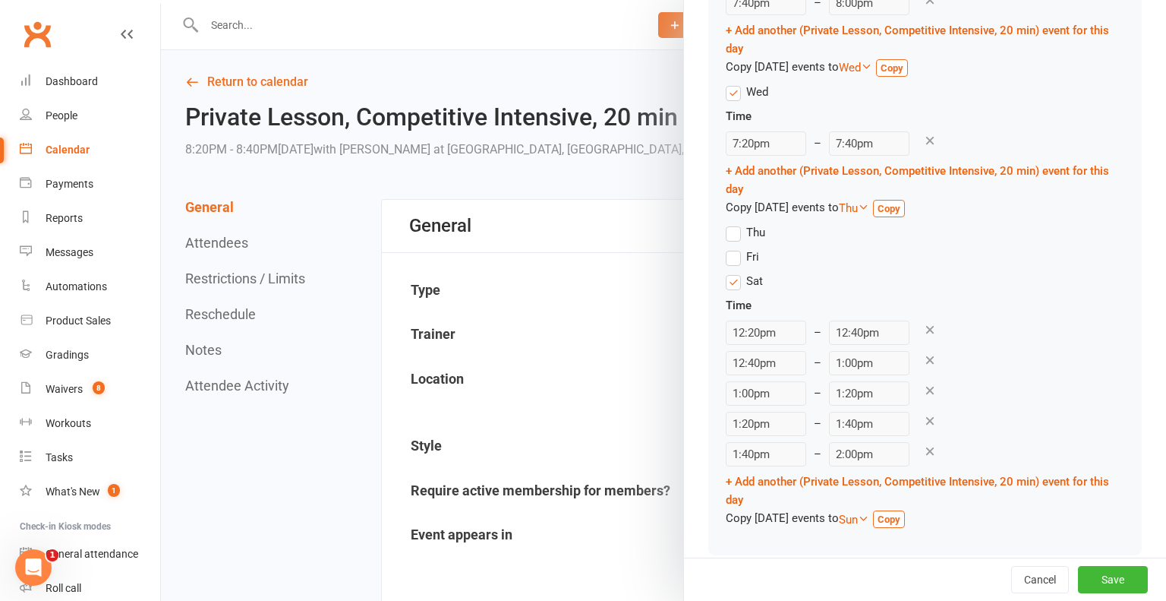
scroll to position [572, 0]
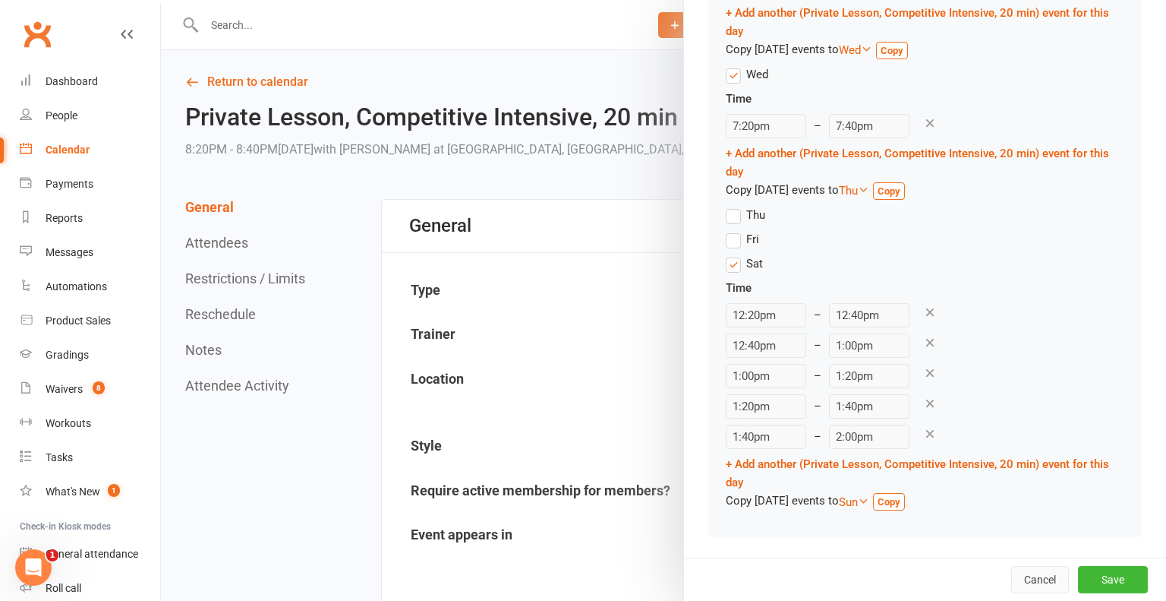
click at [1037, 573] on button "Cancel" at bounding box center [1040, 579] width 58 height 27
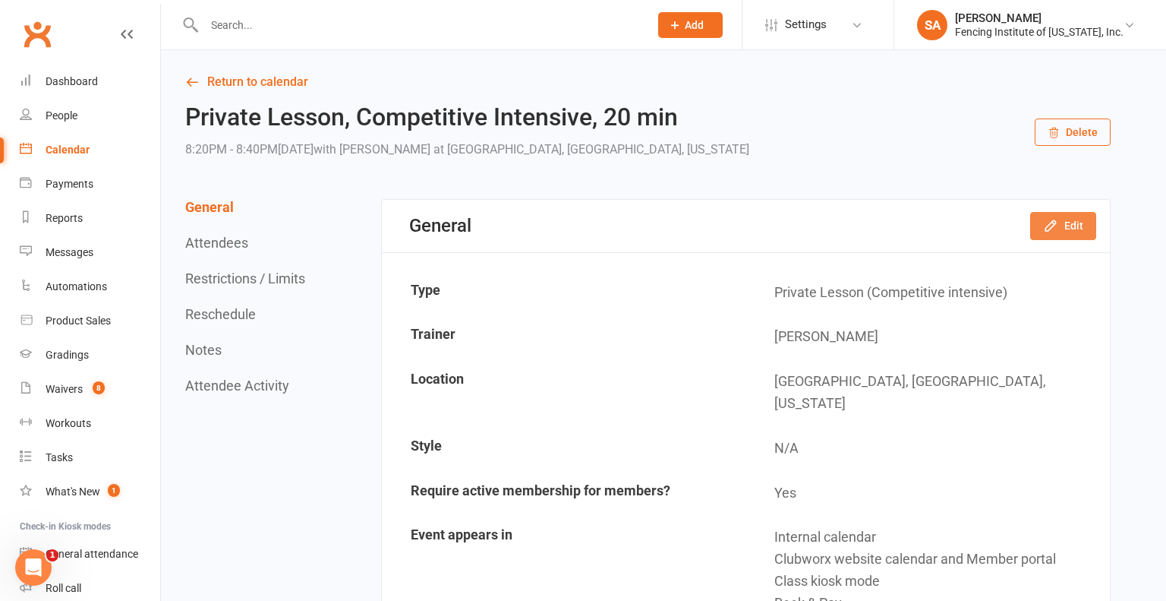
click at [1064, 228] on button "Edit" at bounding box center [1063, 225] width 66 height 27
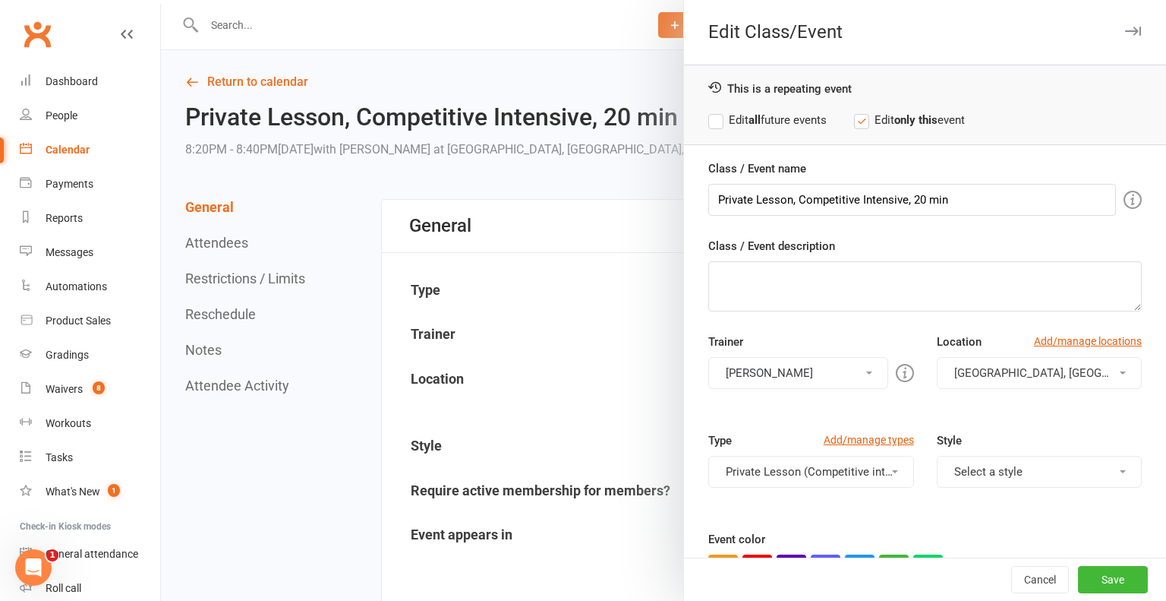
click at [1123, 371] on span "button" at bounding box center [1123, 372] width 6 height 3
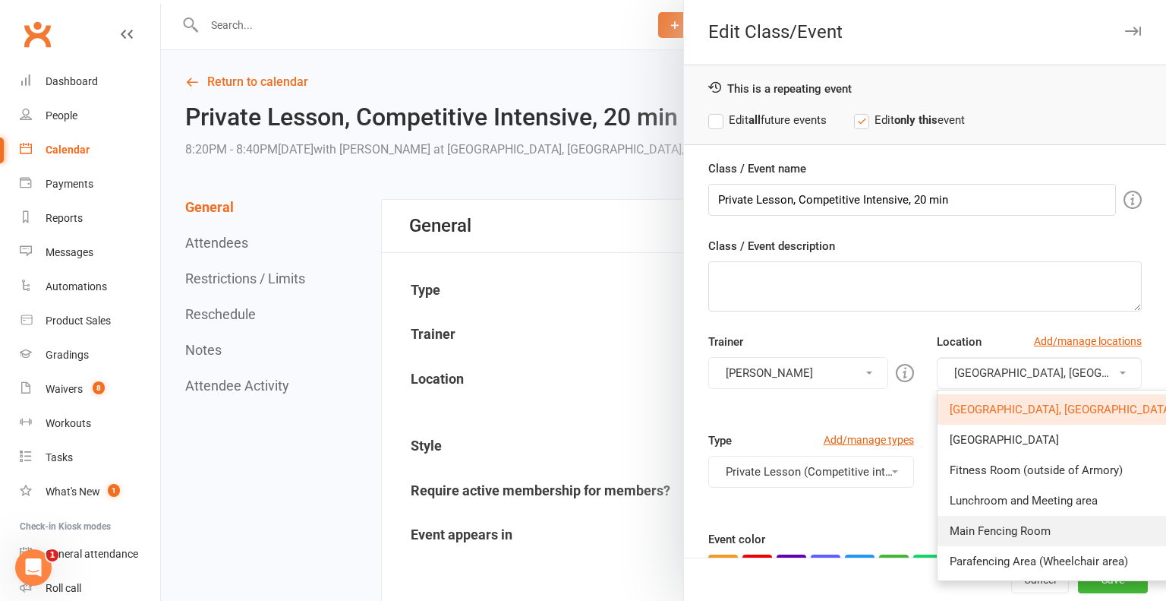
click at [1059, 532] on link "Main Fencing Room" at bounding box center [1070, 531] width 264 height 30
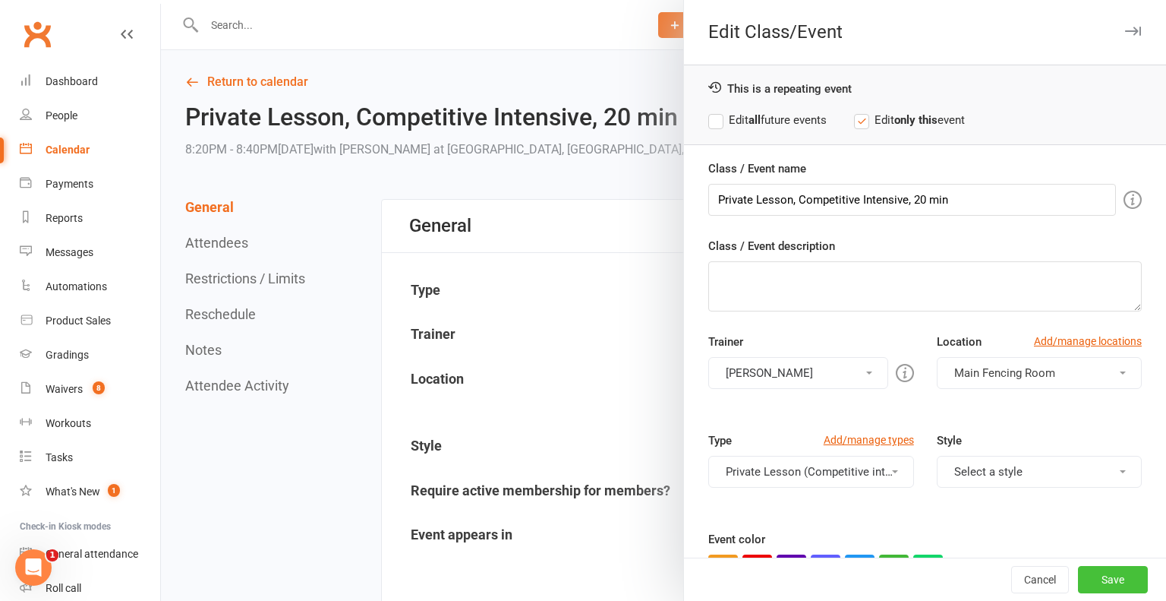
click at [1111, 579] on button "Save" at bounding box center [1113, 579] width 70 height 27
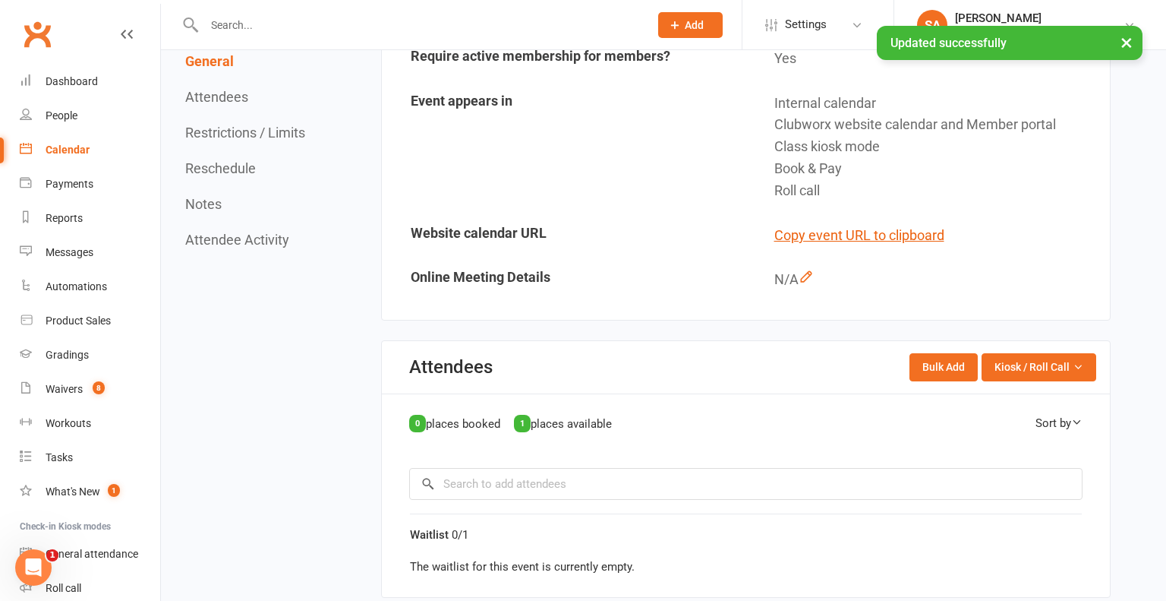
scroll to position [0, 0]
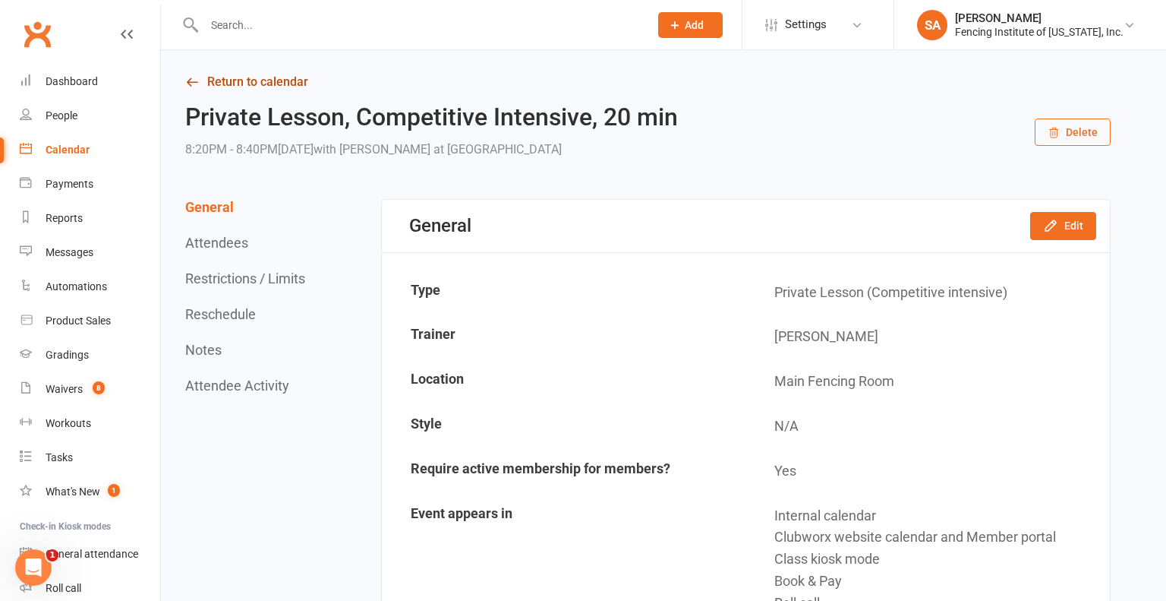
click at [232, 87] on link "Return to calendar" at bounding box center [648, 81] width 926 height 21
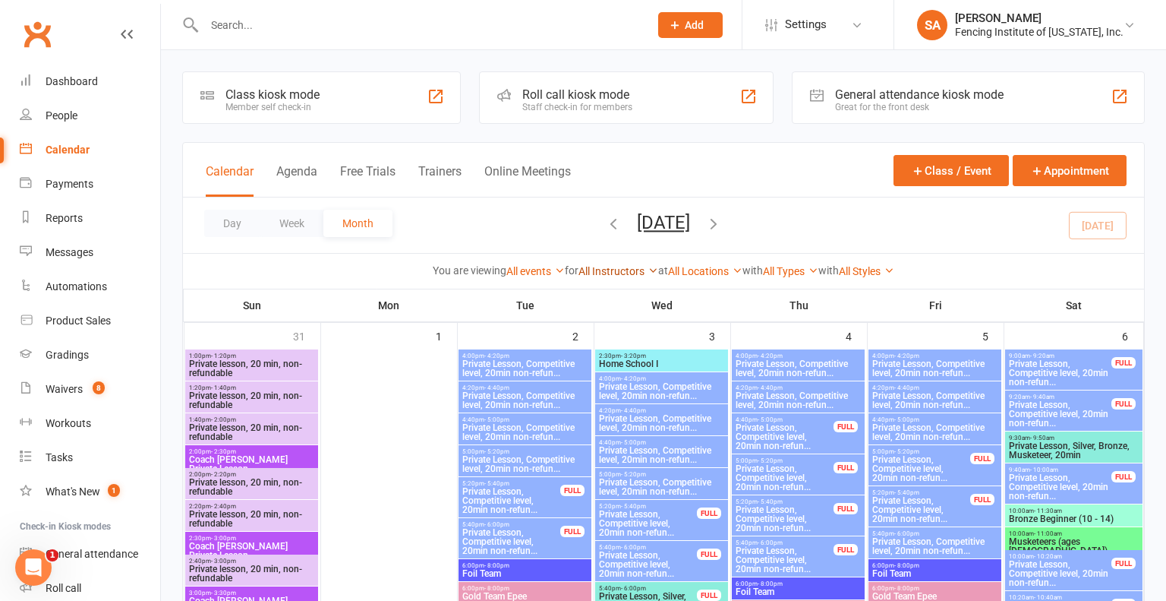
click at [643, 270] on link "All Instructors" at bounding box center [619, 271] width 80 height 12
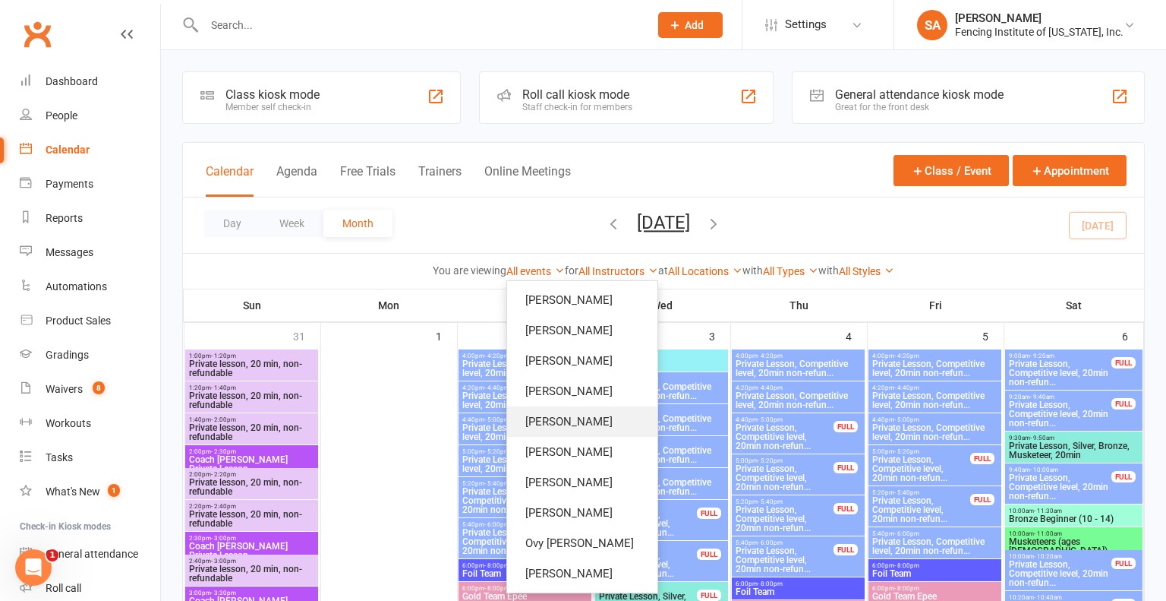
click at [582, 427] on link "[PERSON_NAME]" at bounding box center [582, 421] width 150 height 30
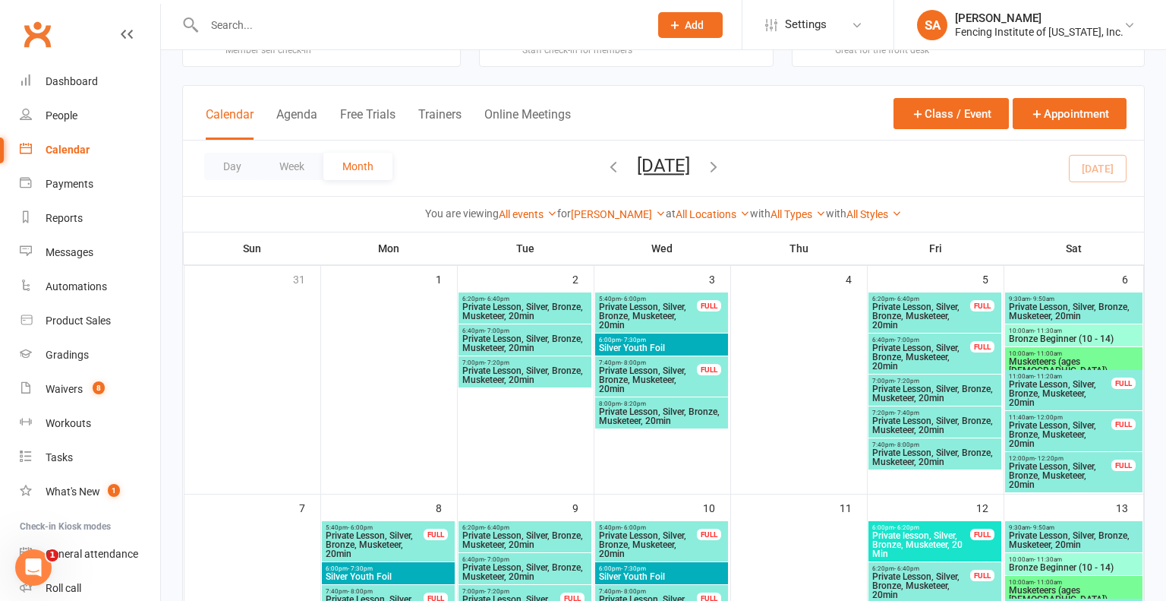
scroll to position [55, 0]
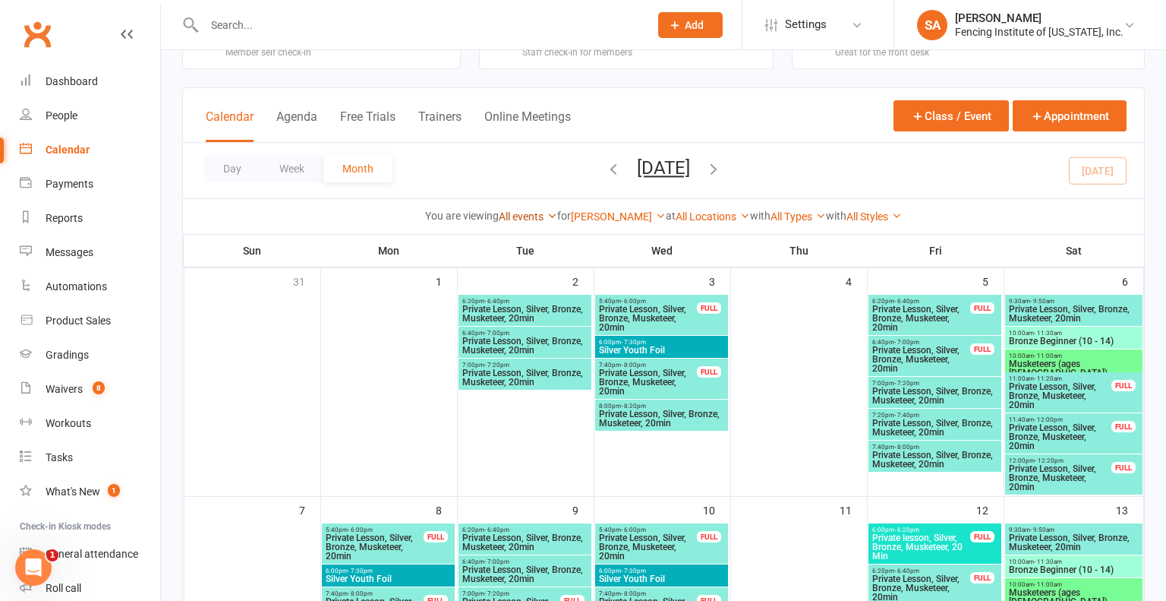
click at [547, 213] on icon at bounding box center [552, 215] width 11 height 11
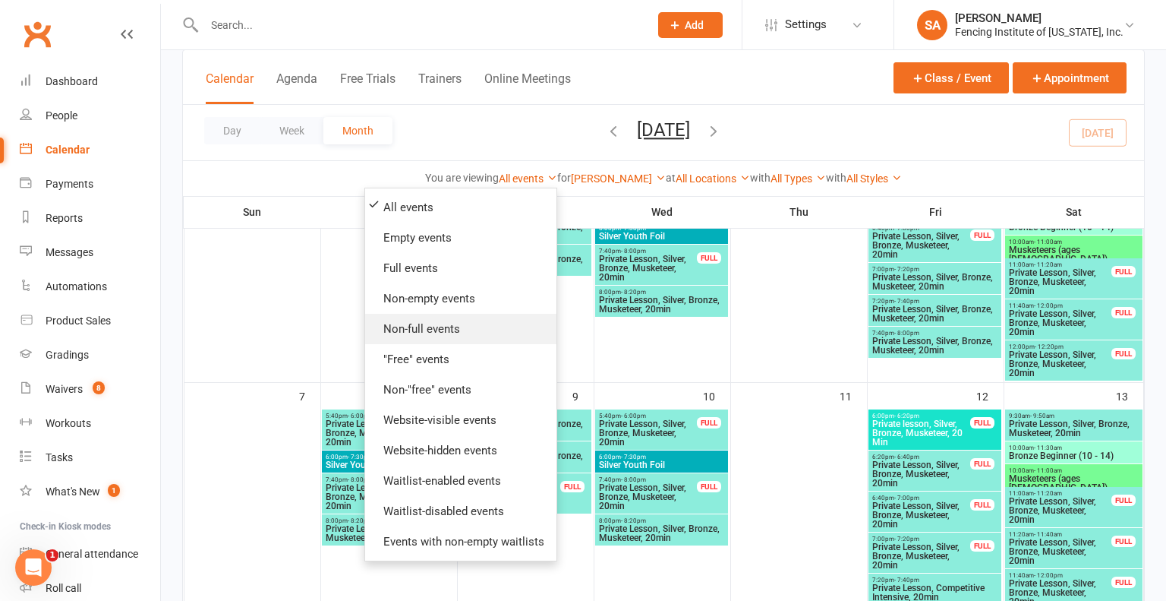
scroll to position [168, 0]
click at [934, 166] on div "You are viewing All events All events Empty events Full events Non-empty events…" at bounding box center [663, 177] width 961 height 35
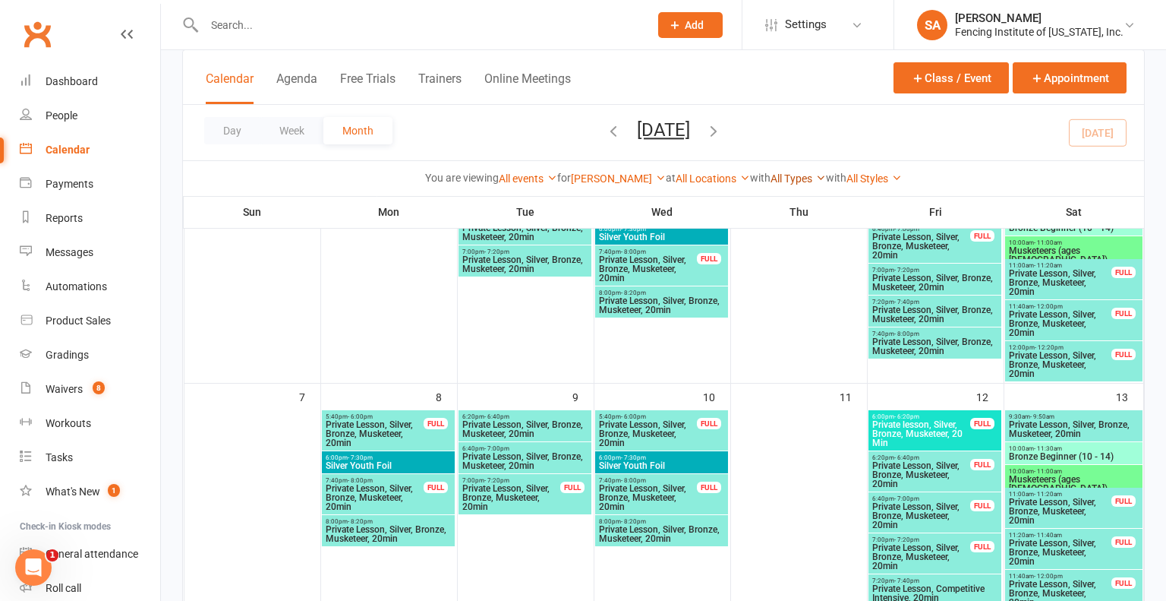
click at [826, 173] on icon at bounding box center [821, 177] width 11 height 11
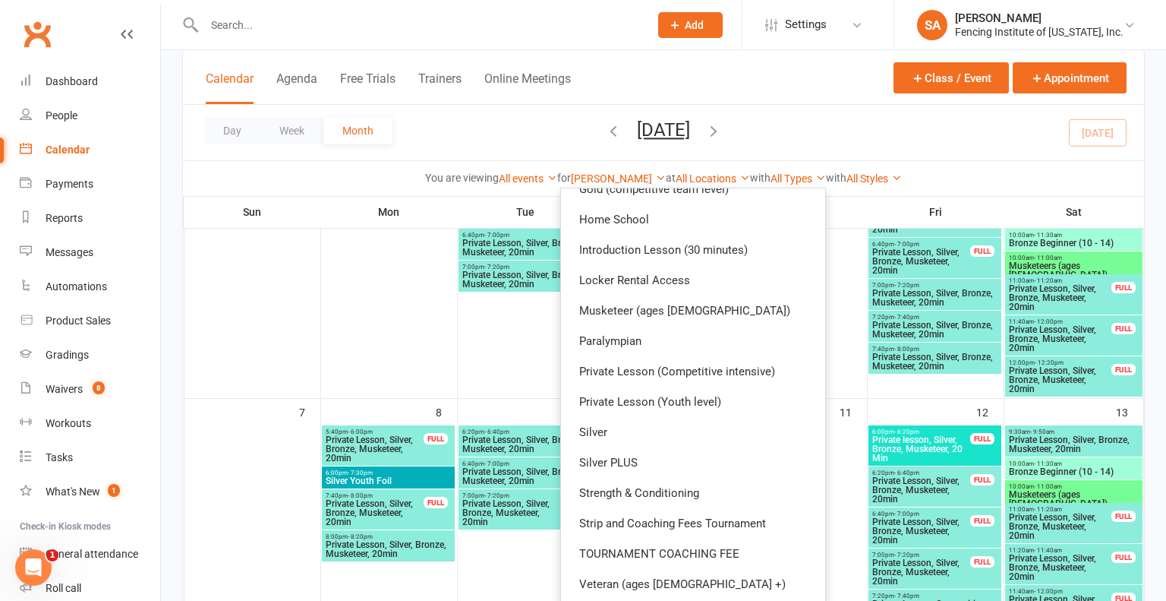
scroll to position [270, 0]
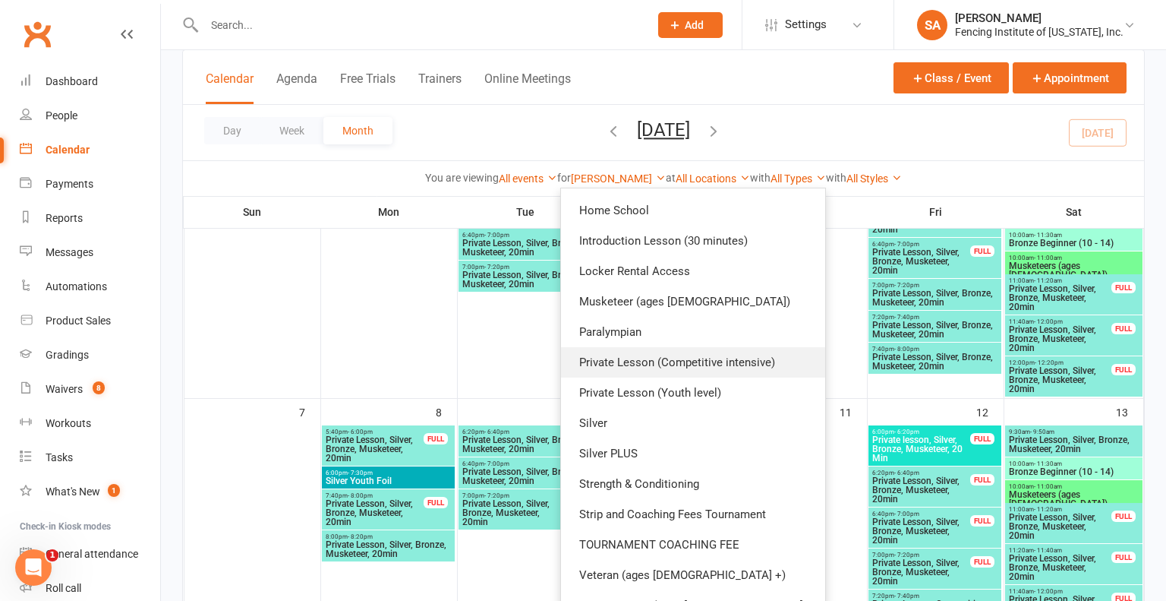
click at [728, 367] on link "Private Lesson (Competitive intensive)" at bounding box center [693, 362] width 264 height 30
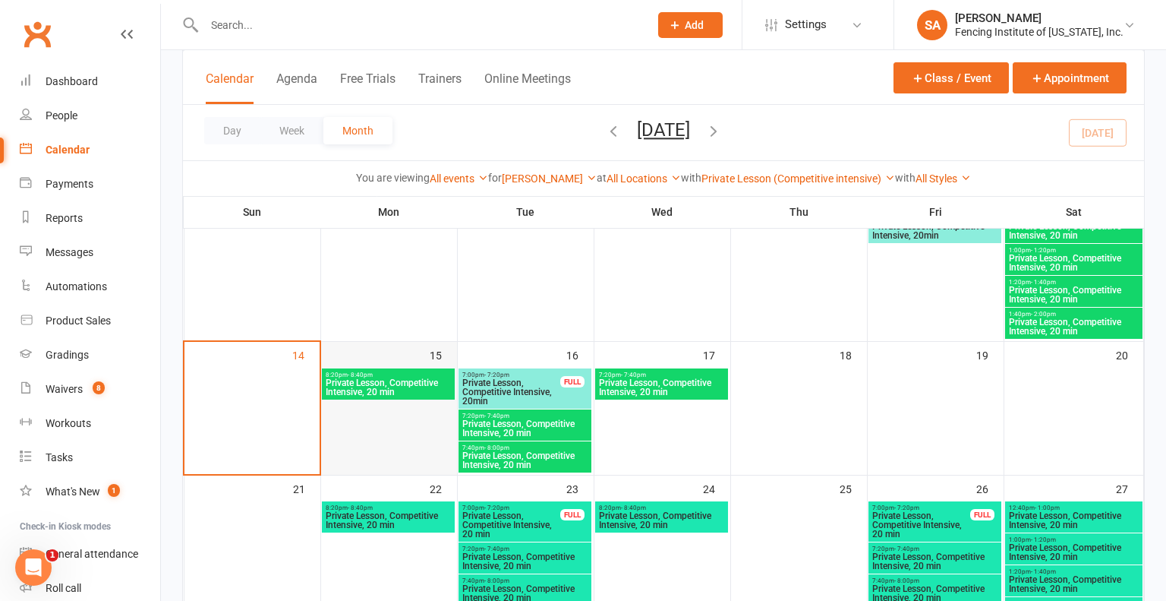
scroll to position [280, 0]
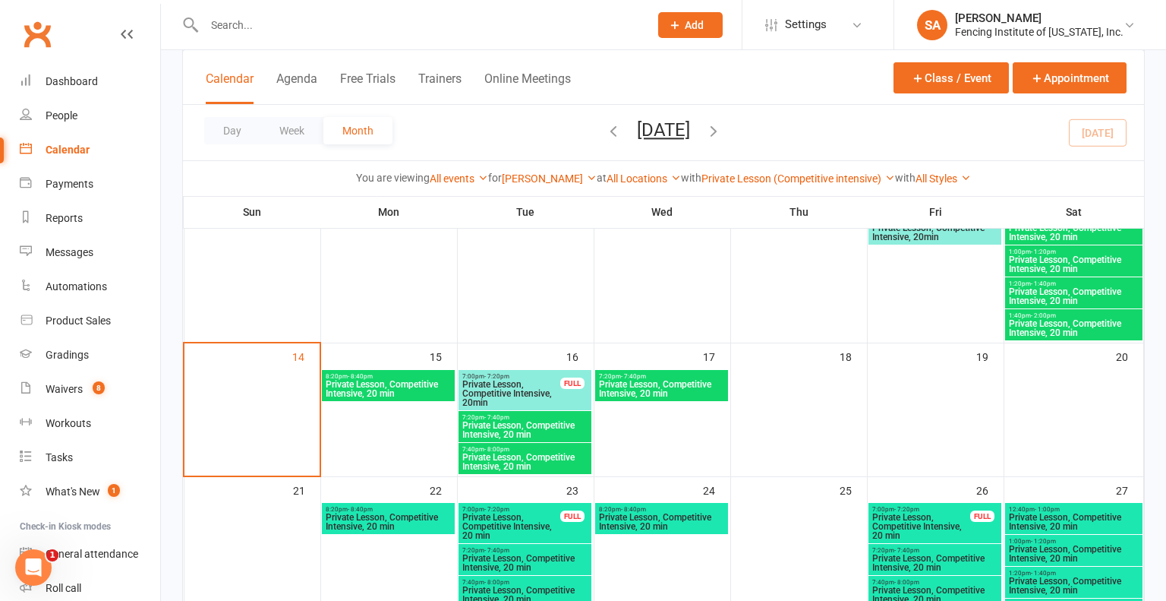
click at [373, 386] on span "Private Lesson, Competitive Intensive, 20 min" at bounding box center [388, 389] width 127 height 18
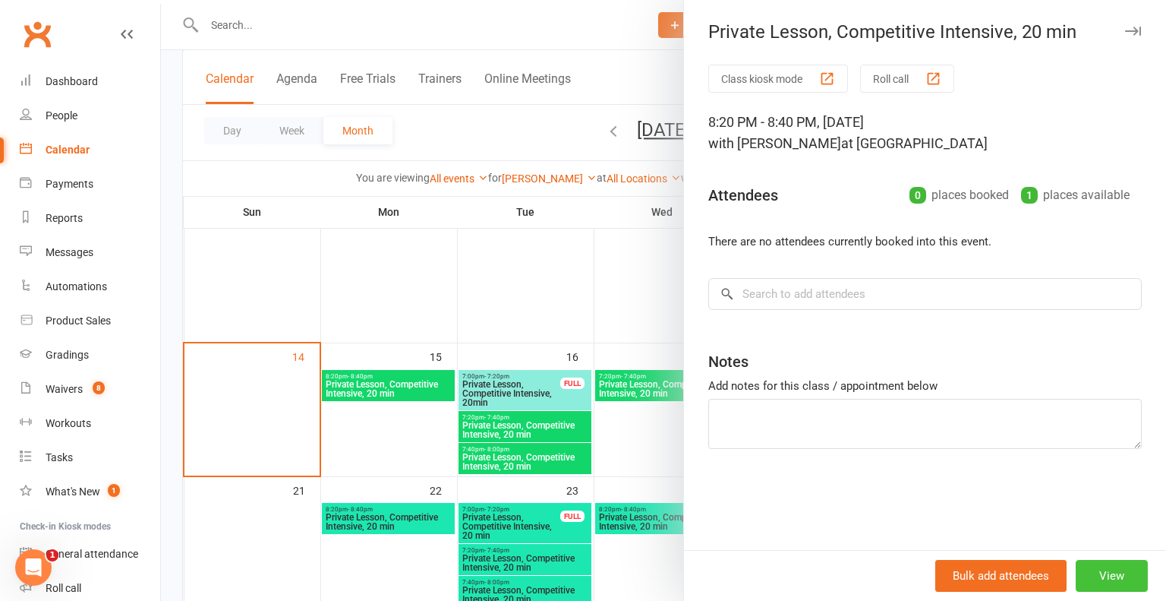
click at [1108, 576] on button "View" at bounding box center [1112, 576] width 72 height 32
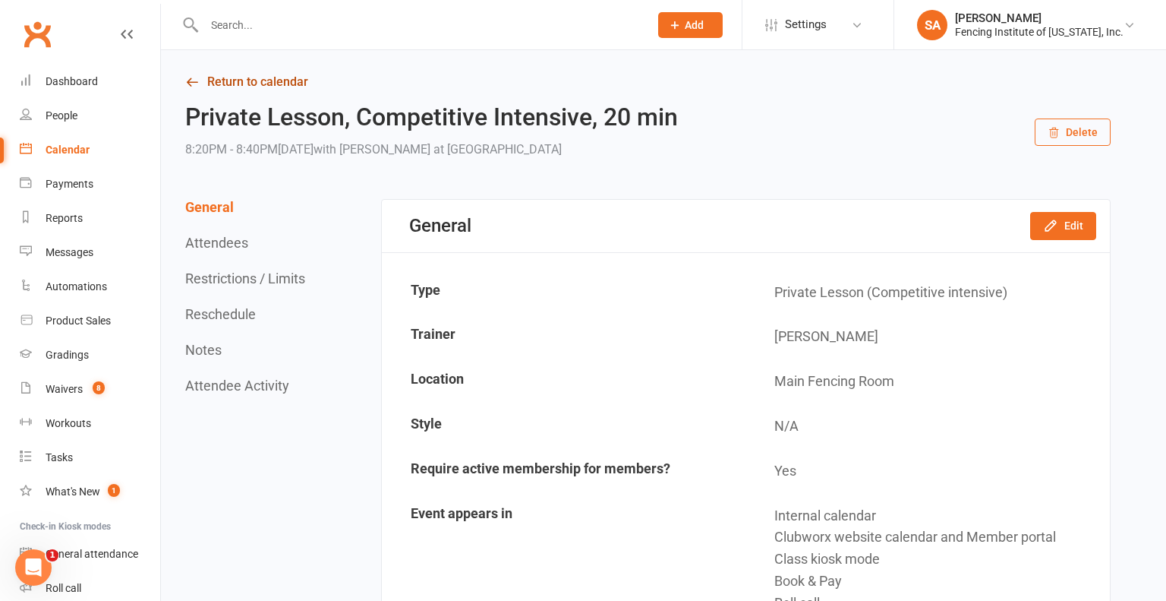
click at [257, 87] on link "Return to calendar" at bounding box center [648, 81] width 926 height 21
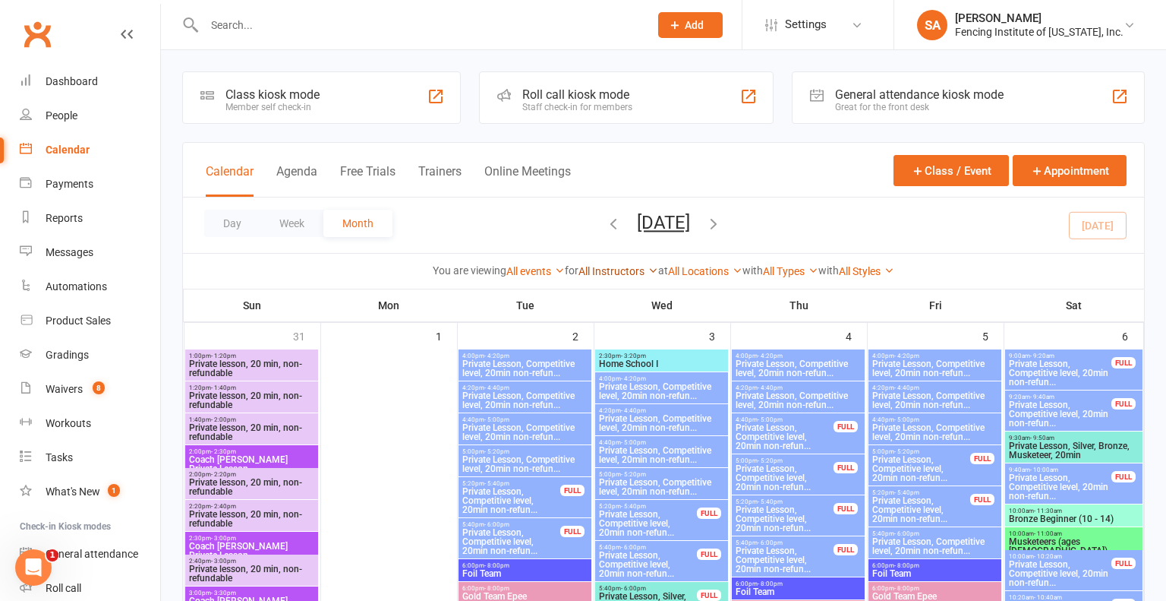
click at [643, 271] on link "All Instructors" at bounding box center [619, 271] width 80 height 12
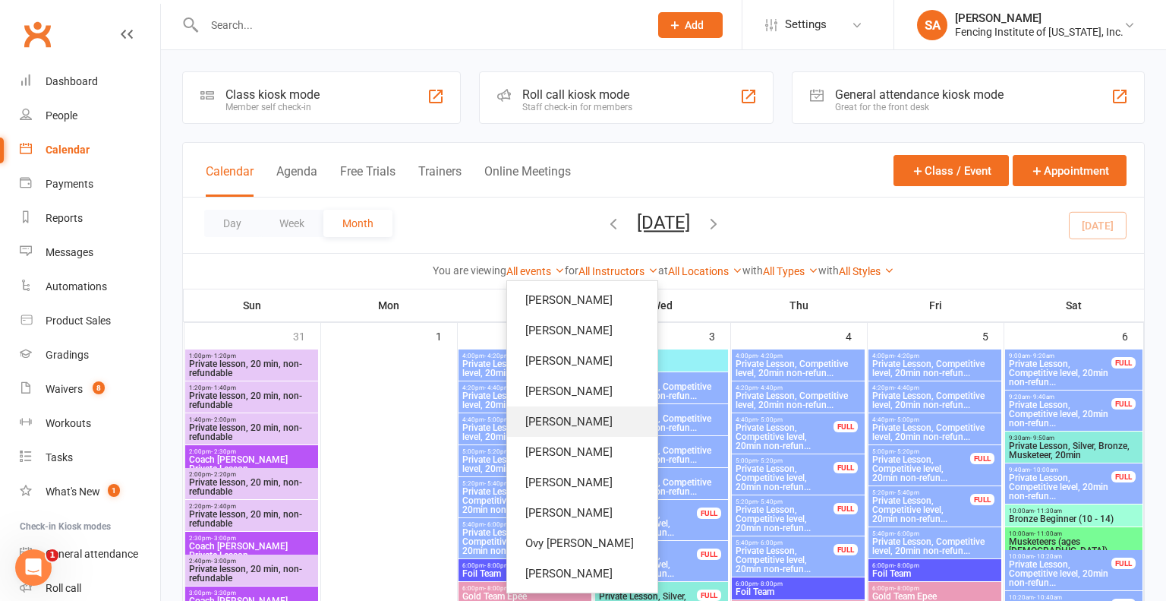
click at [601, 418] on link "[PERSON_NAME]" at bounding box center [582, 421] width 150 height 30
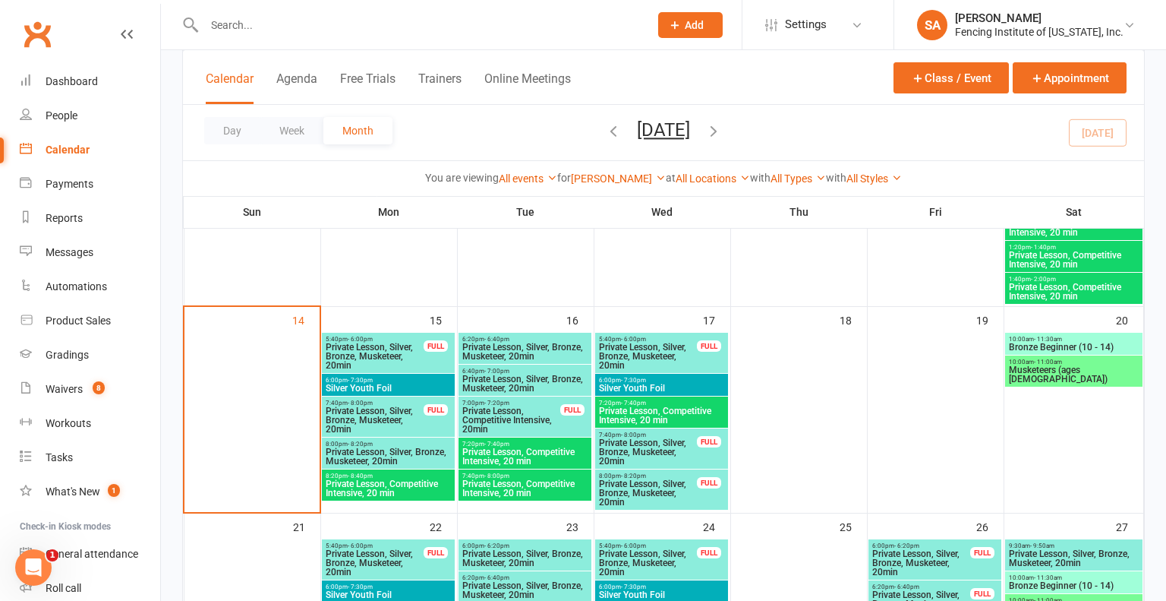
scroll to position [674, 0]
click at [954, 79] on button "Class / Event" at bounding box center [951, 77] width 115 height 31
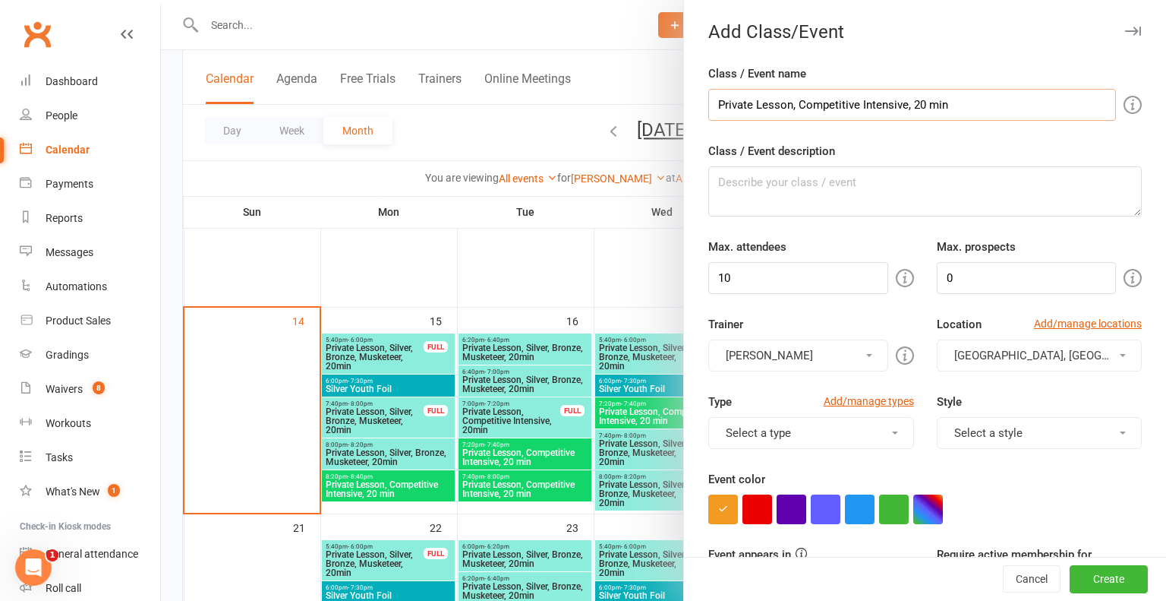
type input "Private Lesson, Competitive Intensive, 20 min"
click at [867, 280] on input "10" at bounding box center [797, 278] width 179 height 32
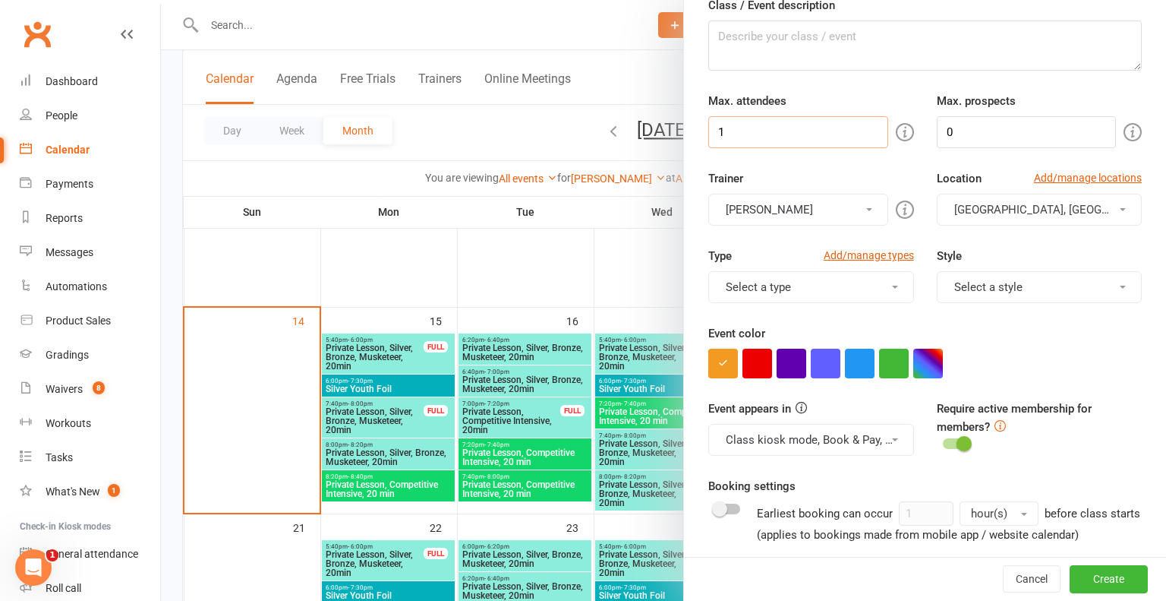
scroll to position [155, 0]
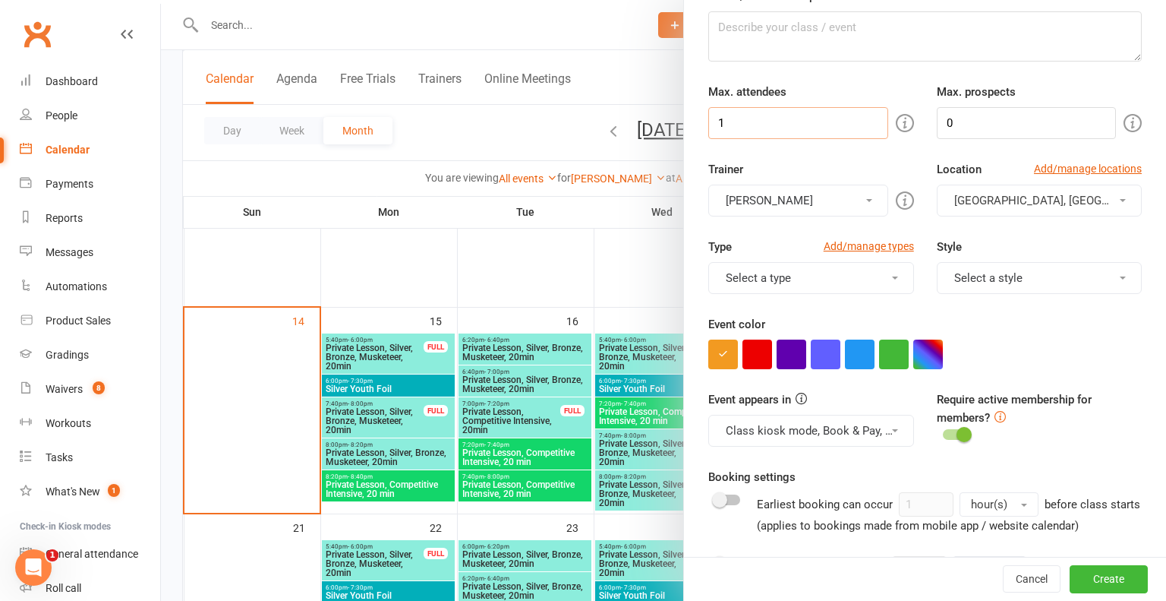
type input "1"
click at [1121, 200] on button "[GEOGRAPHIC_DATA], [GEOGRAPHIC_DATA], [US_STATE]" at bounding box center [1039, 201] width 205 height 32
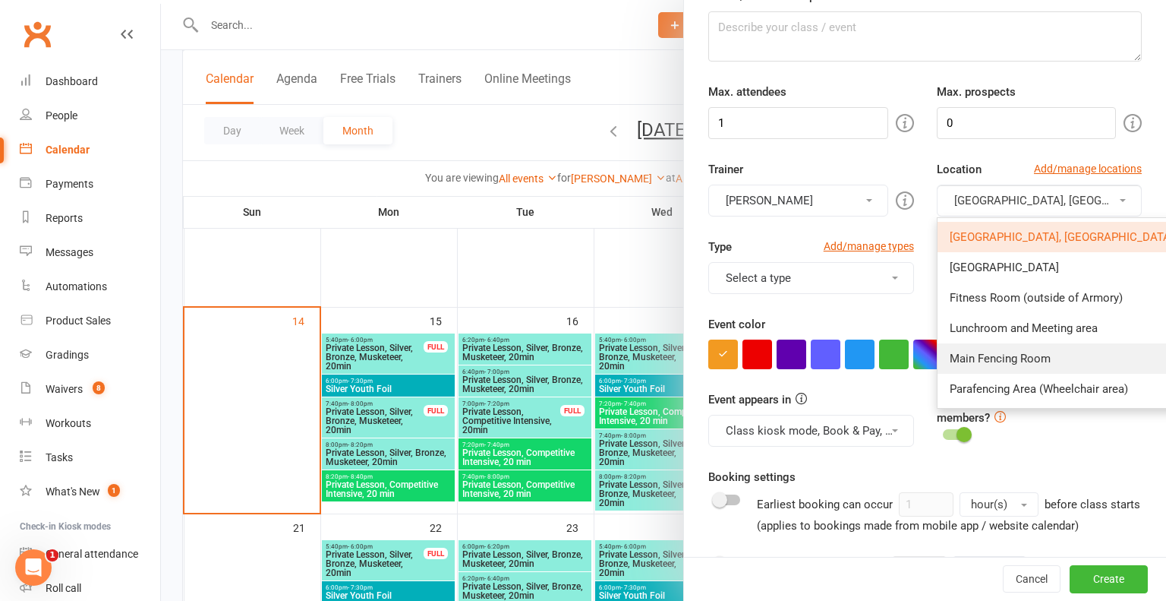
click at [1071, 355] on link "Main Fencing Room" at bounding box center [1070, 358] width 264 height 30
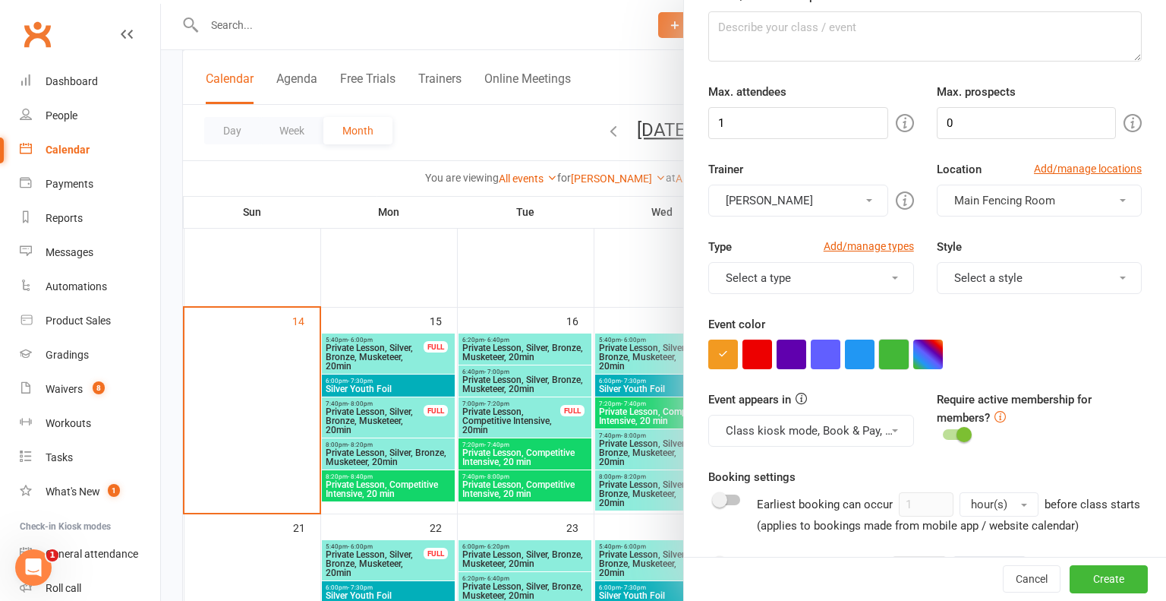
click at [895, 358] on button "button" at bounding box center [894, 354] width 30 height 30
click at [895, 276] on span at bounding box center [895, 277] width 6 height 3
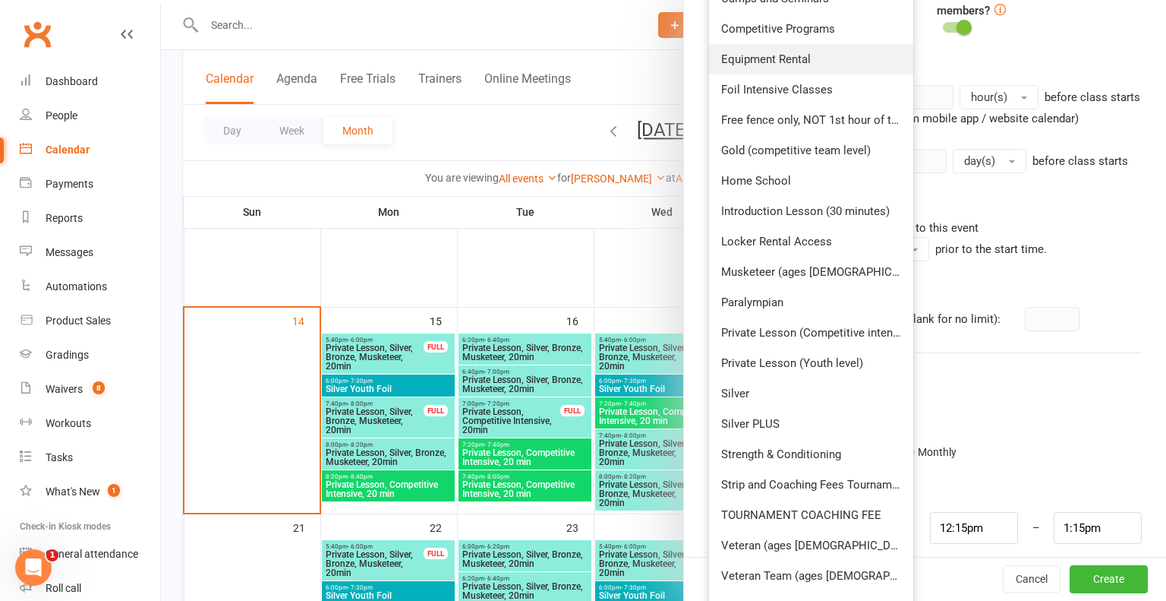
scroll to position [565, 0]
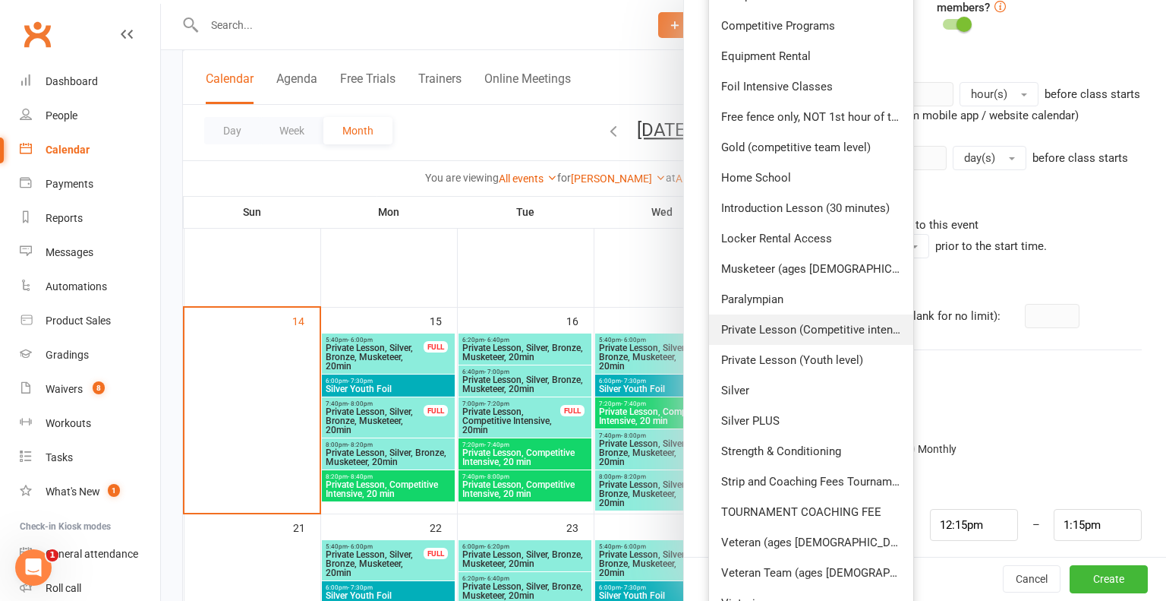
click at [842, 320] on link "Private Lesson (Competitive intensive)" at bounding box center [811, 329] width 204 height 30
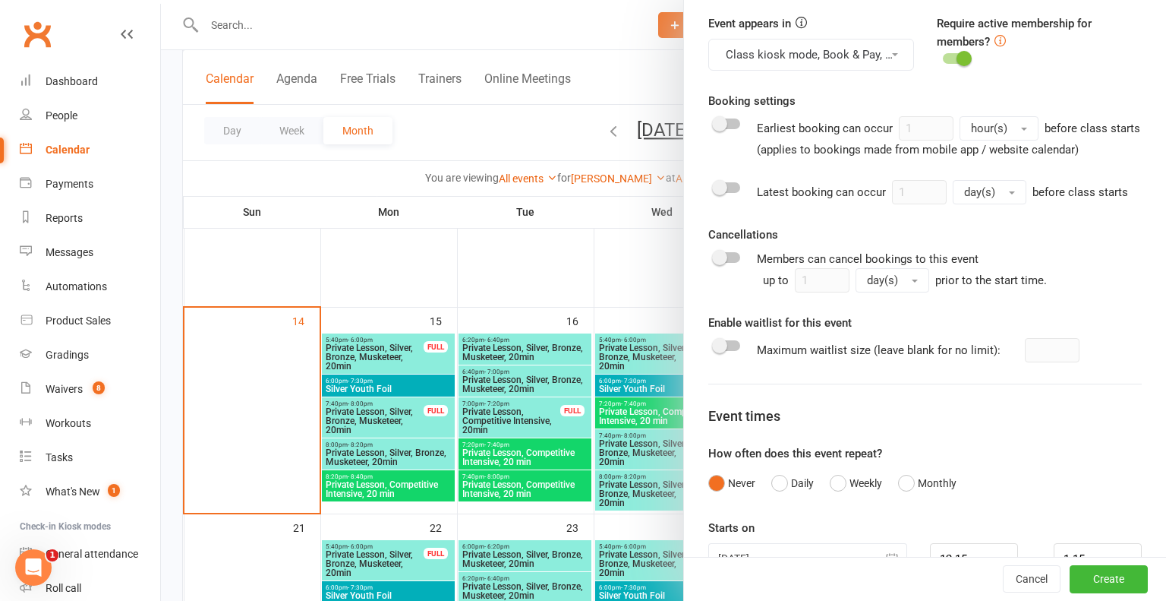
scroll to position [570, 0]
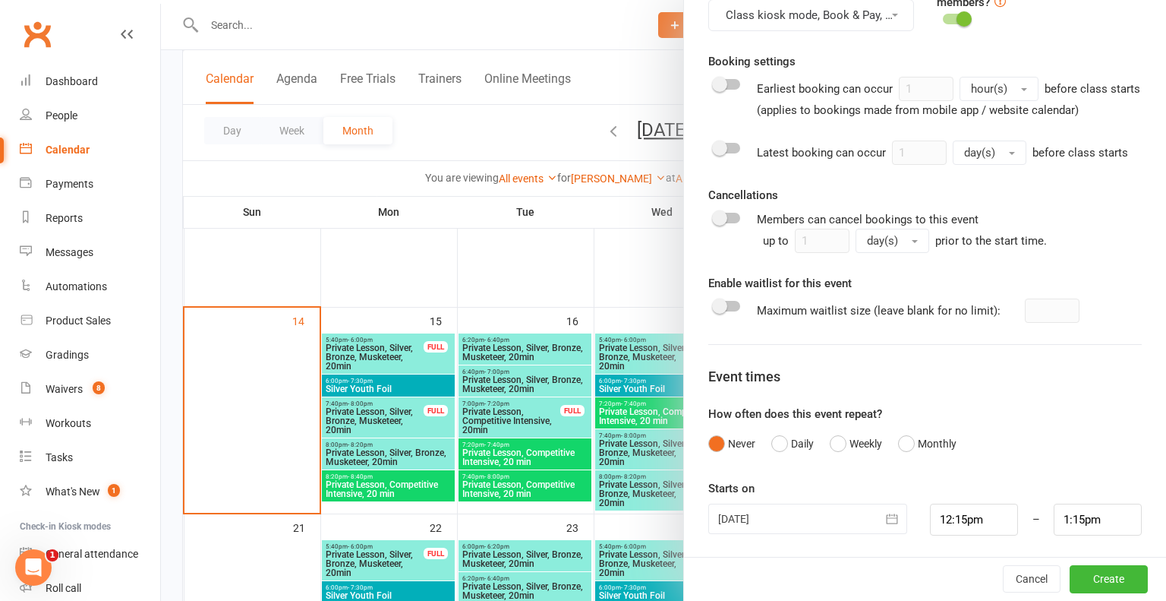
click at [895, 517] on icon "button" at bounding box center [892, 518] width 15 height 15
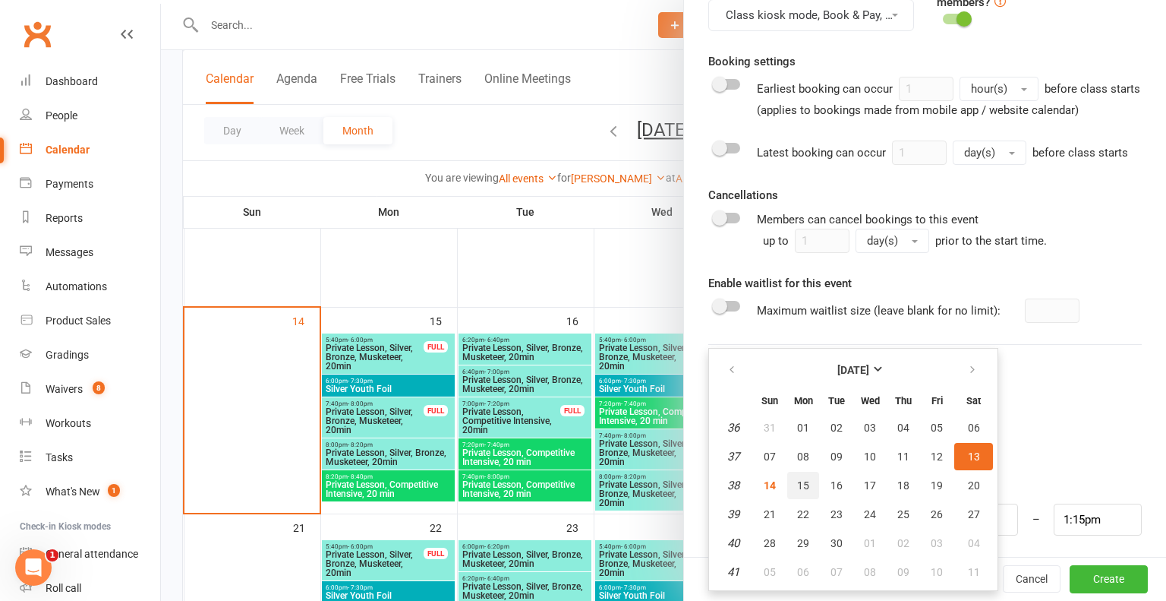
click at [803, 487] on span "15" at bounding box center [803, 485] width 12 height 12
type input "15 Sep 2025"
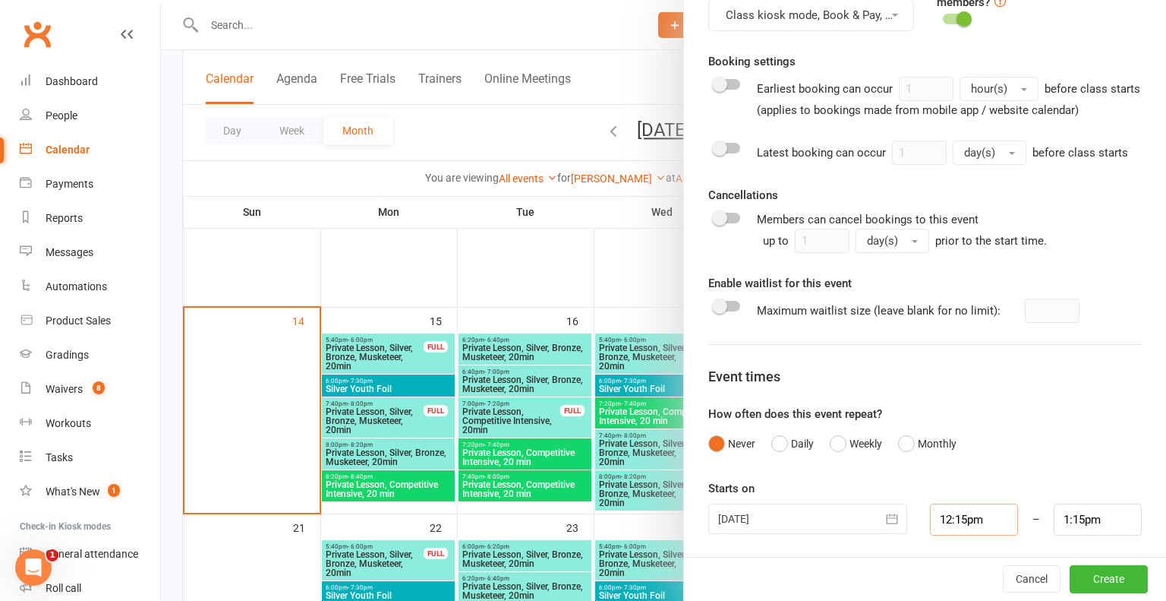
click at [967, 516] on input "12:15pm" at bounding box center [974, 519] width 88 height 32
type input "12:pm"
type input "1:00pm"
type input "1pm"
type input "2:00pm"
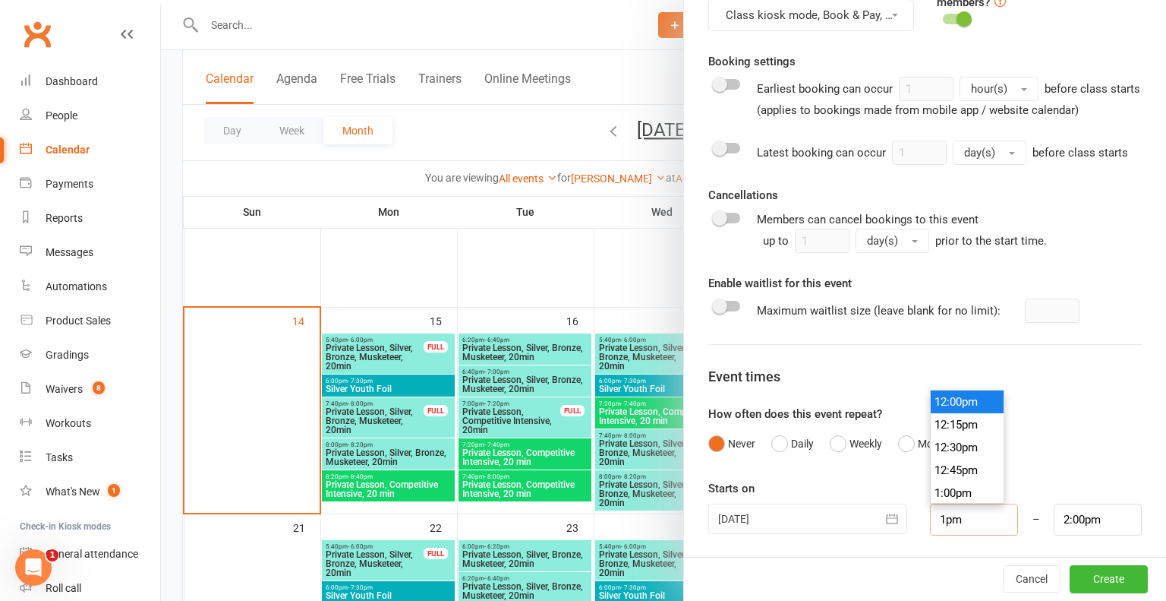
scroll to position [1162, 0]
type input "7pm"
type input "8:00pm"
type input "7:20pm"
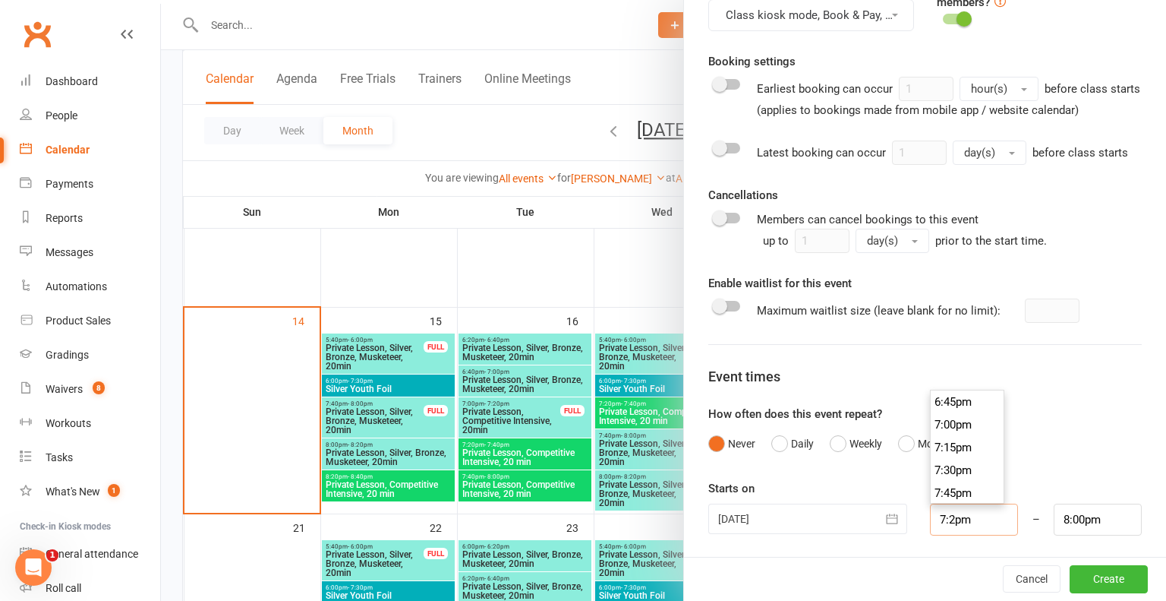
type input "8:20pm"
type input "7:20pm"
click at [1068, 458] on form "Class / Event name Private Lesson, Competitive Intensive, 20 min Class / Event …" at bounding box center [925, 14] width 434 height 1041
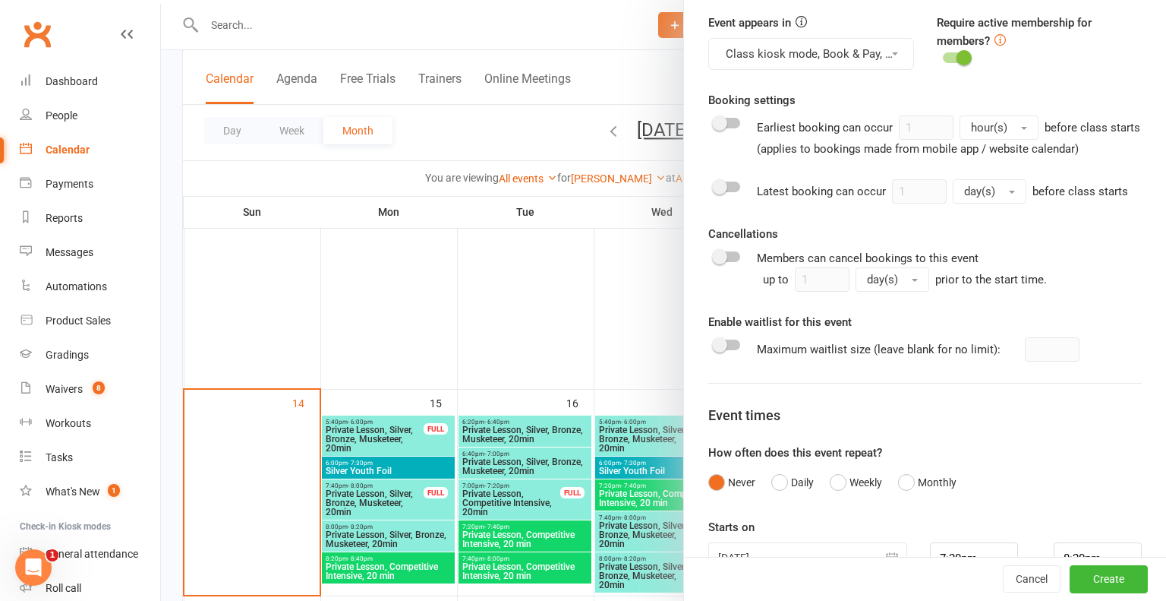
scroll to position [570, 0]
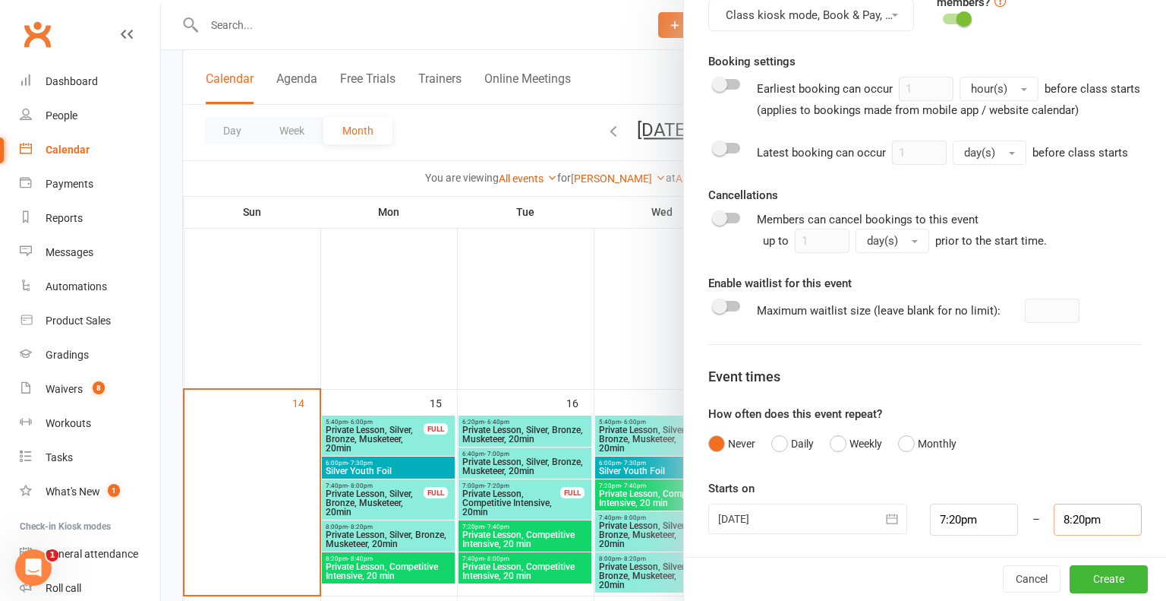
click at [1081, 517] on input "8:20pm" at bounding box center [1098, 519] width 88 height 32
type input "7:40pm"
click at [1040, 544] on div "Class / Event name Private Lesson, Competitive Intensive, 20 min Class / Event …" at bounding box center [925, 26] width 482 height 1065
click at [1096, 578] on button "Create" at bounding box center [1109, 579] width 78 height 27
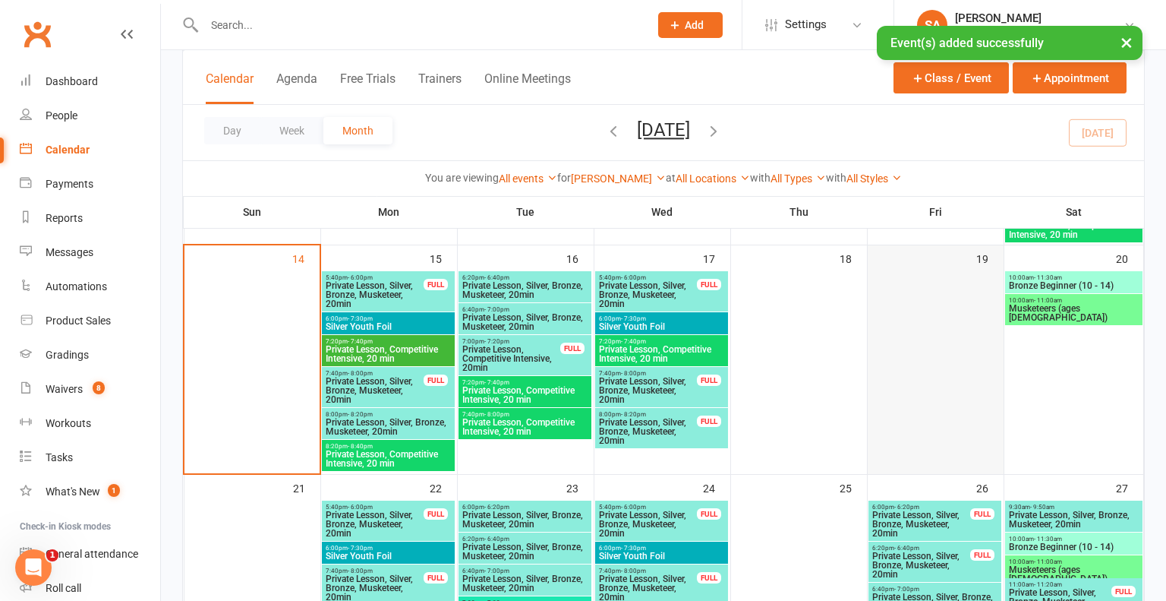
scroll to position [737, 0]
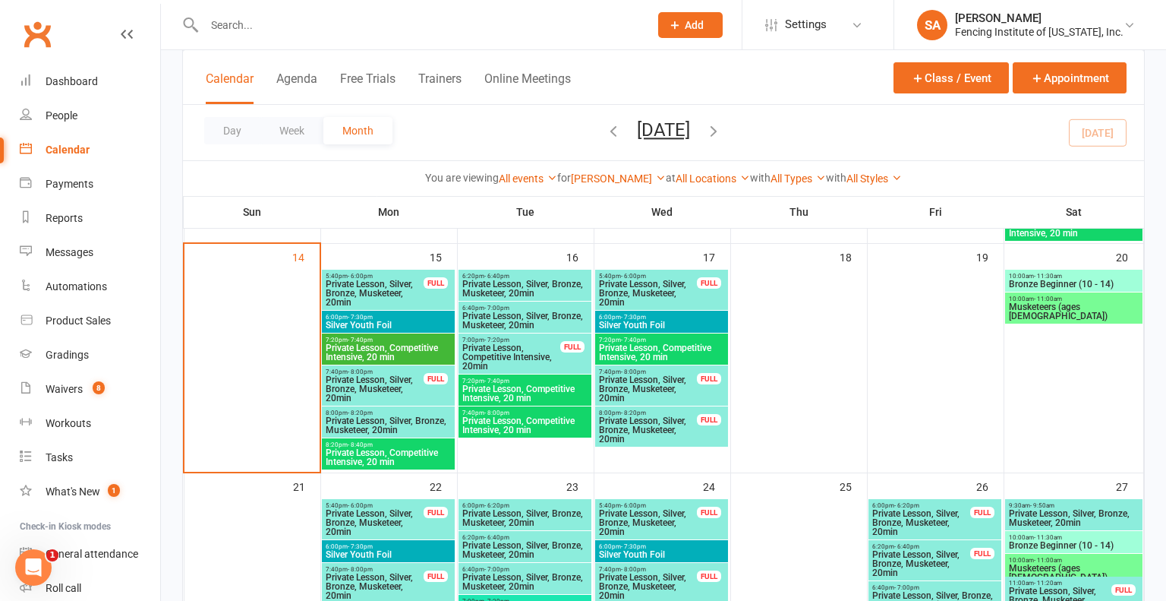
click at [405, 344] on span "Private Lesson, Competitive Intensive, 20 min" at bounding box center [388, 352] width 127 height 18
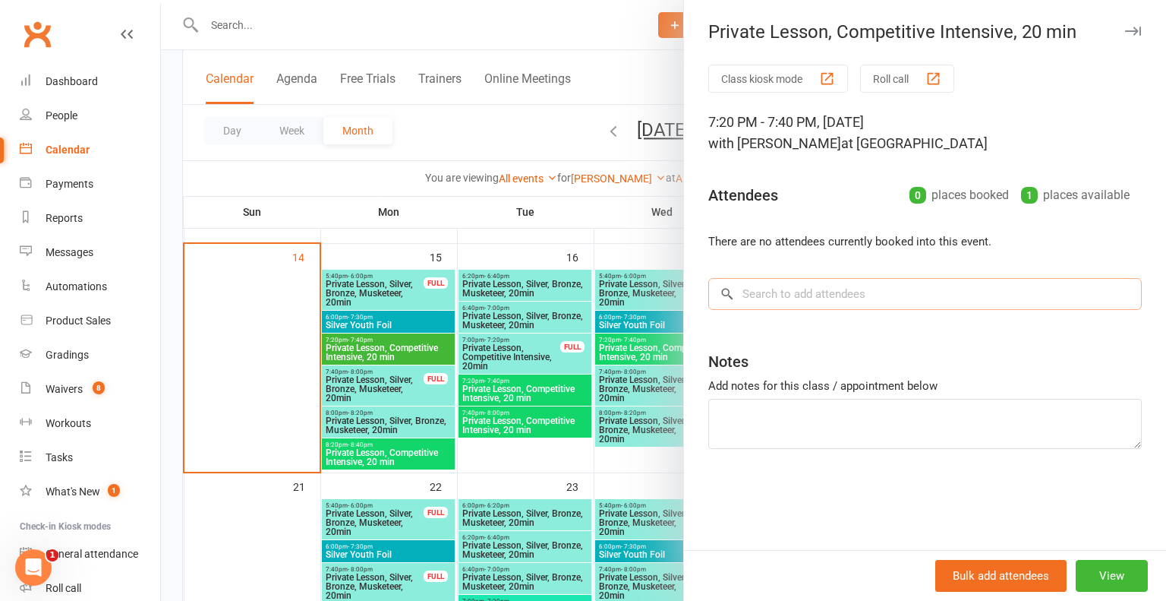
click at [800, 292] on input "search" at bounding box center [925, 294] width 434 height 32
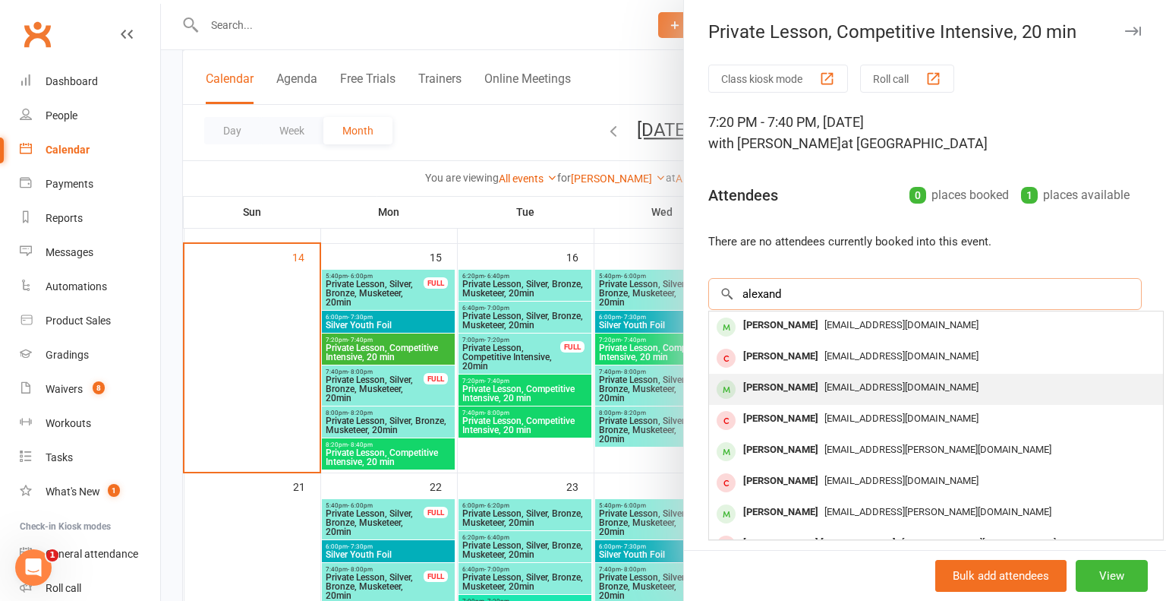
type input "alexand"
click at [789, 386] on div "Alexander Li" at bounding box center [780, 388] width 87 height 22
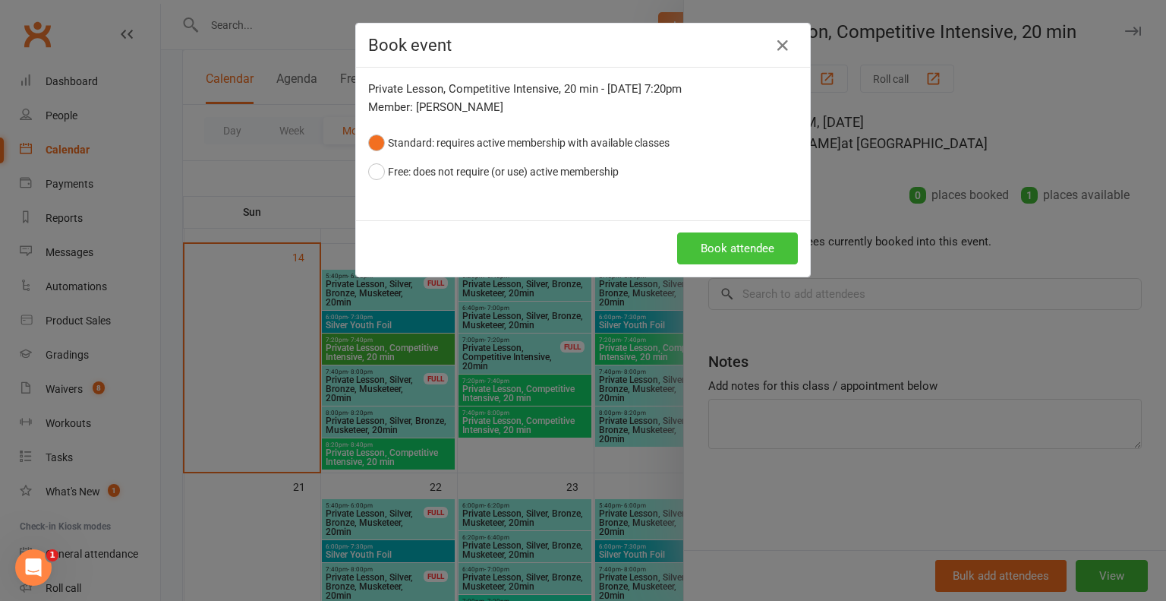
click at [746, 247] on button "Book attendee" at bounding box center [737, 248] width 121 height 32
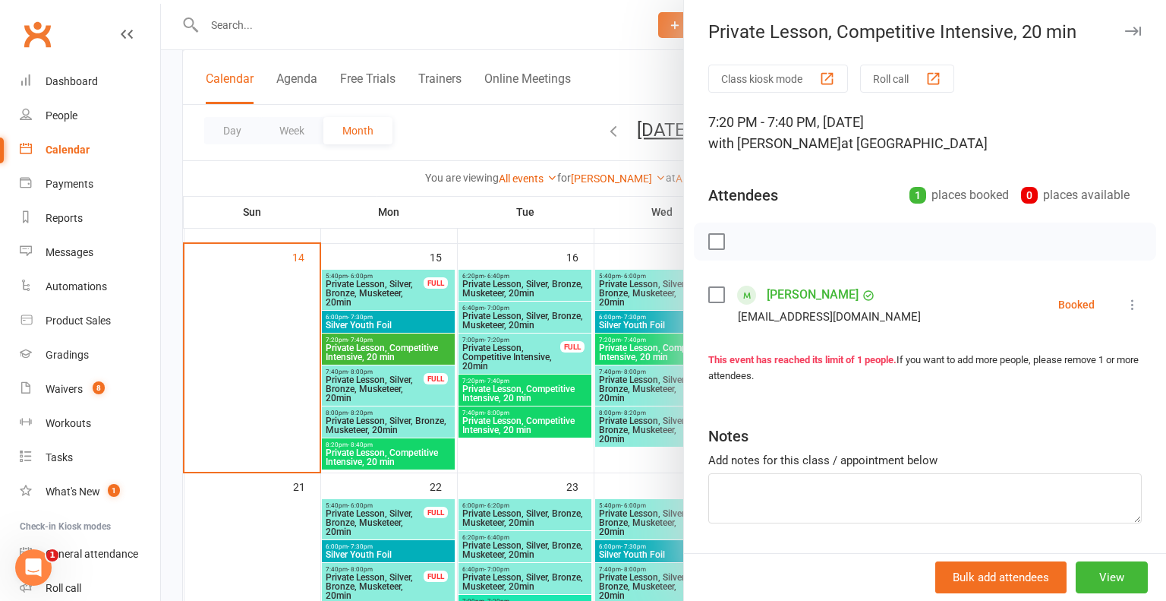
click at [607, 36] on div at bounding box center [663, 300] width 1005 height 601
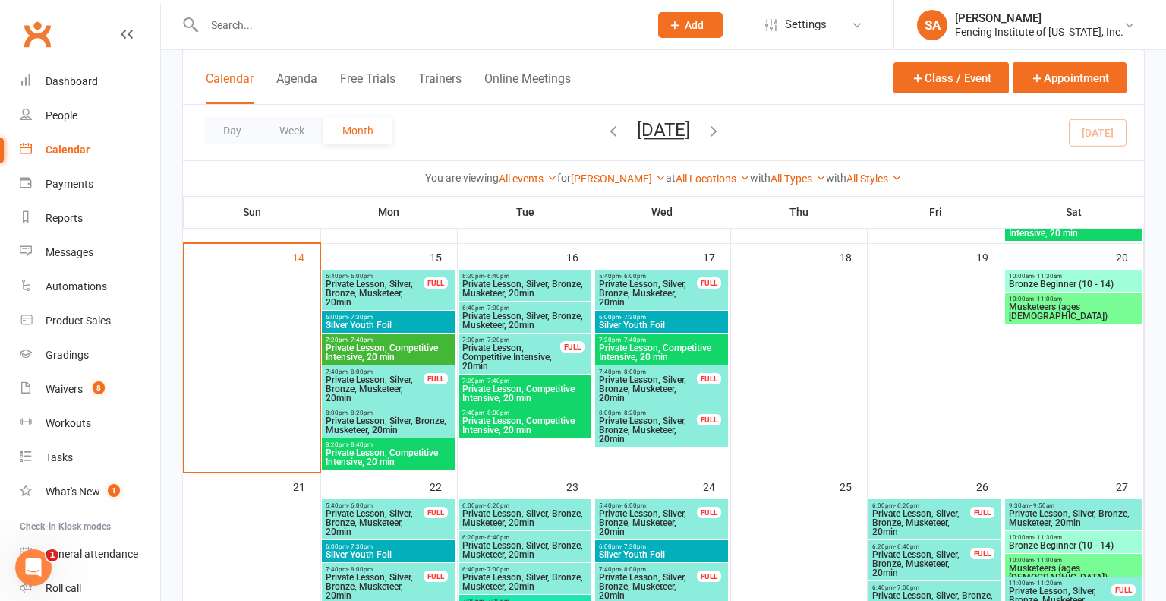
click at [680, 344] on span "Private Lesson, Competitive Intensive, 20 min" at bounding box center [661, 352] width 127 height 18
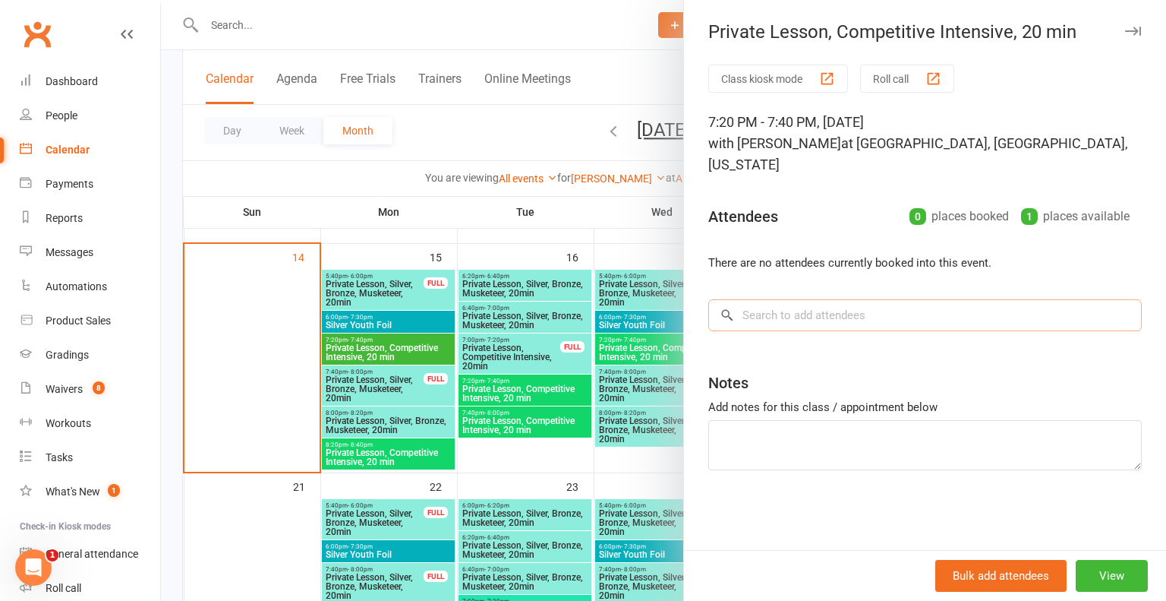
click at [784, 299] on input "search" at bounding box center [925, 315] width 434 height 32
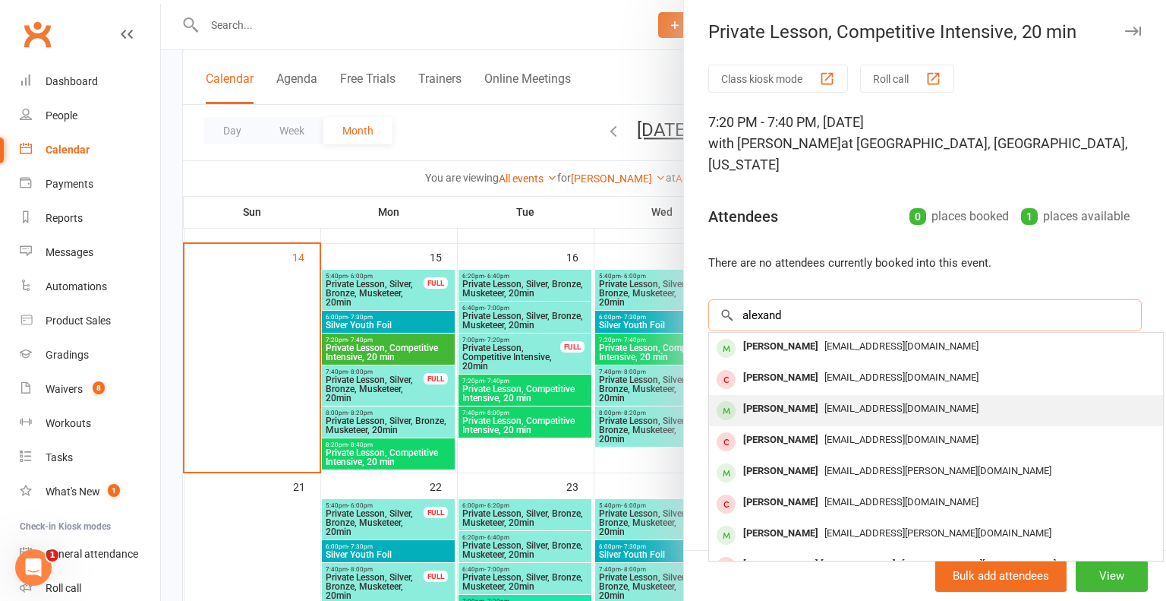
type input "alexand"
click at [775, 398] on div "Alexander Li" at bounding box center [780, 409] width 87 height 22
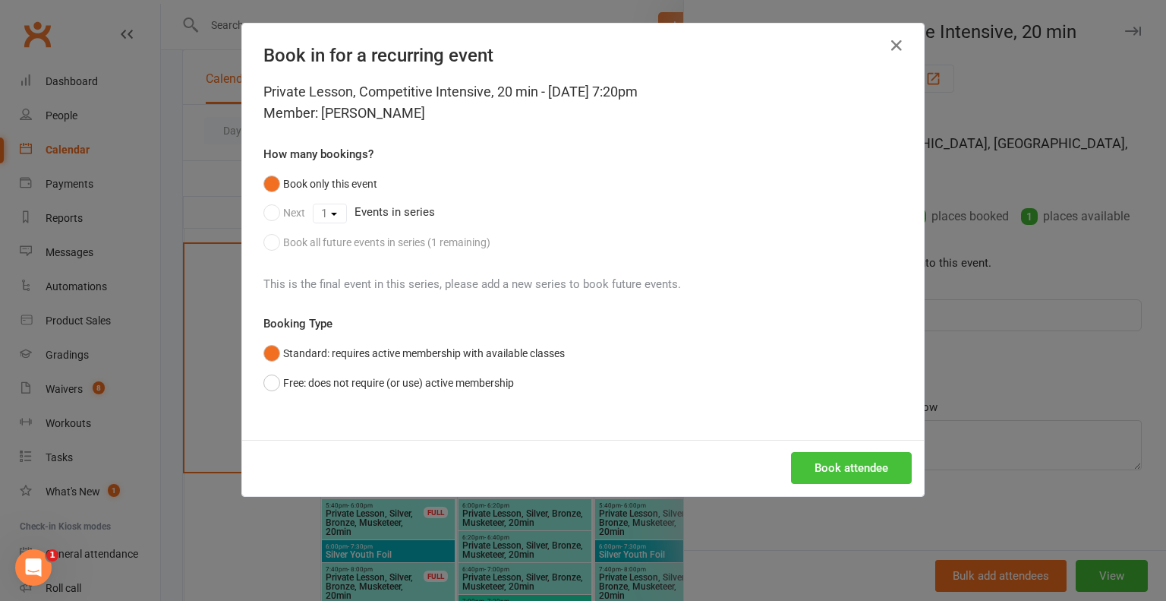
click at [861, 469] on button "Book attendee" at bounding box center [851, 468] width 121 height 32
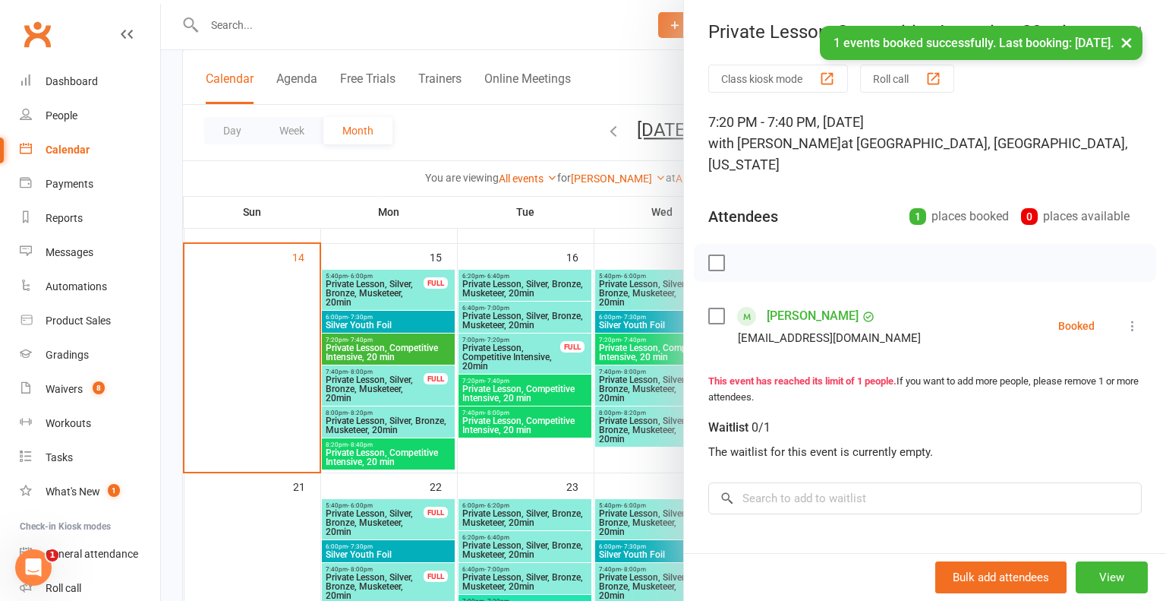
click at [1034, 445] on div "Waitlist 0/1 The waitlist for this event is currently empty. × No results" at bounding box center [925, 460] width 434 height 109
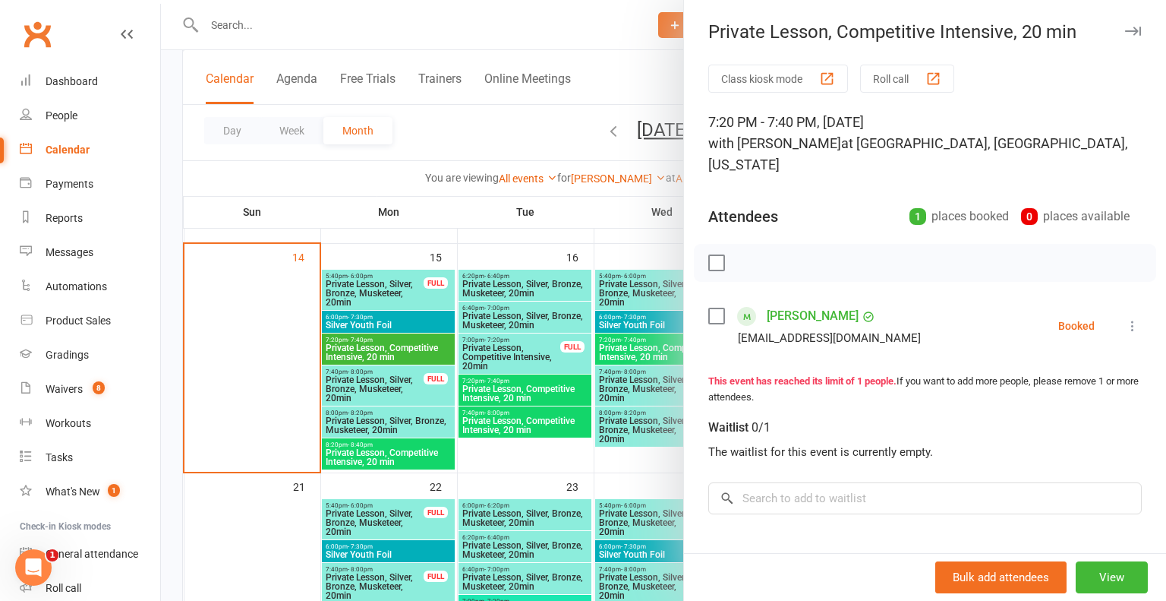
click at [1158, 10] on div "Private Lesson, Competitive Intensive, 20 min Class kiosk mode Roll call 7:20 P…" at bounding box center [924, 300] width 483 height 601
click at [1134, 29] on icon "button" at bounding box center [1133, 31] width 16 height 9
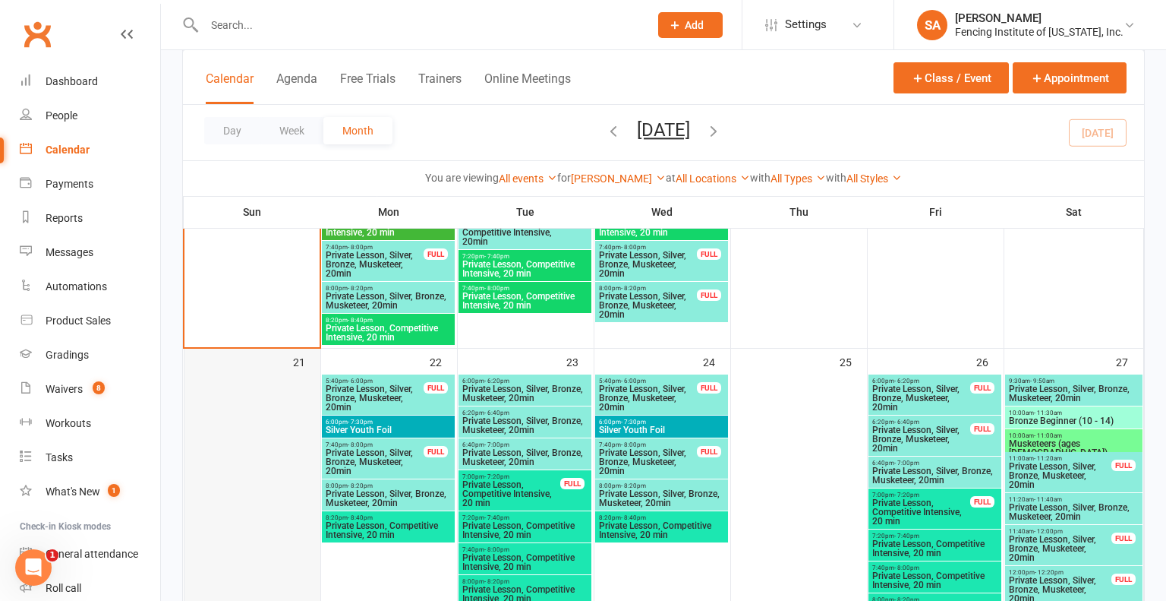
scroll to position [853, 0]
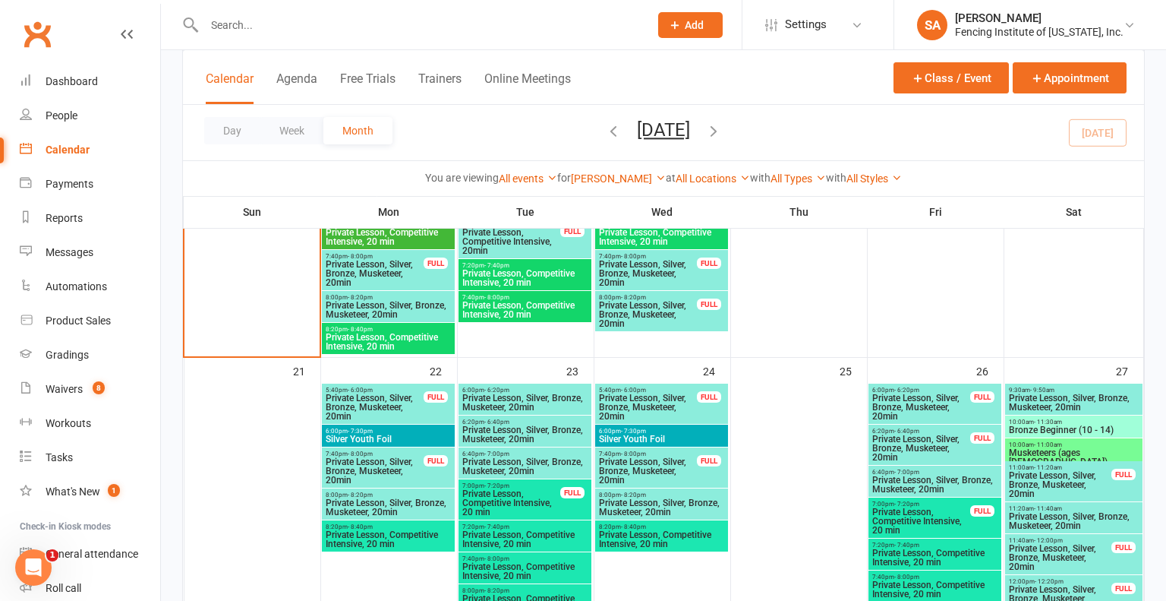
click at [385, 535] on span "Private Lesson, Competitive Intensive, 20 min" at bounding box center [388, 539] width 127 height 18
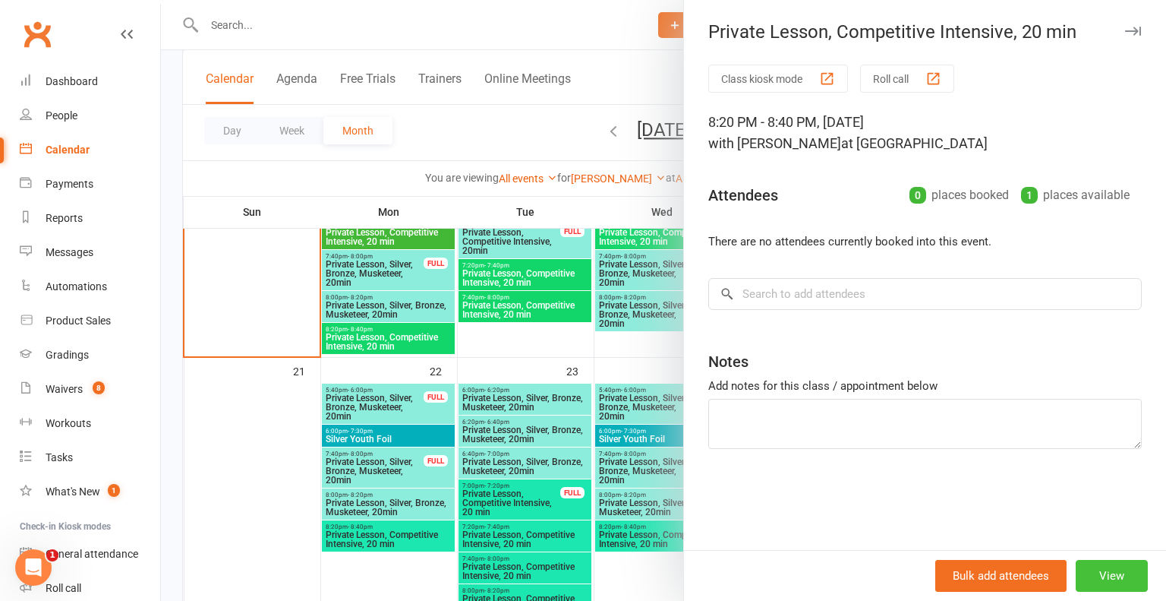
click at [1105, 579] on button "View" at bounding box center [1112, 576] width 72 height 32
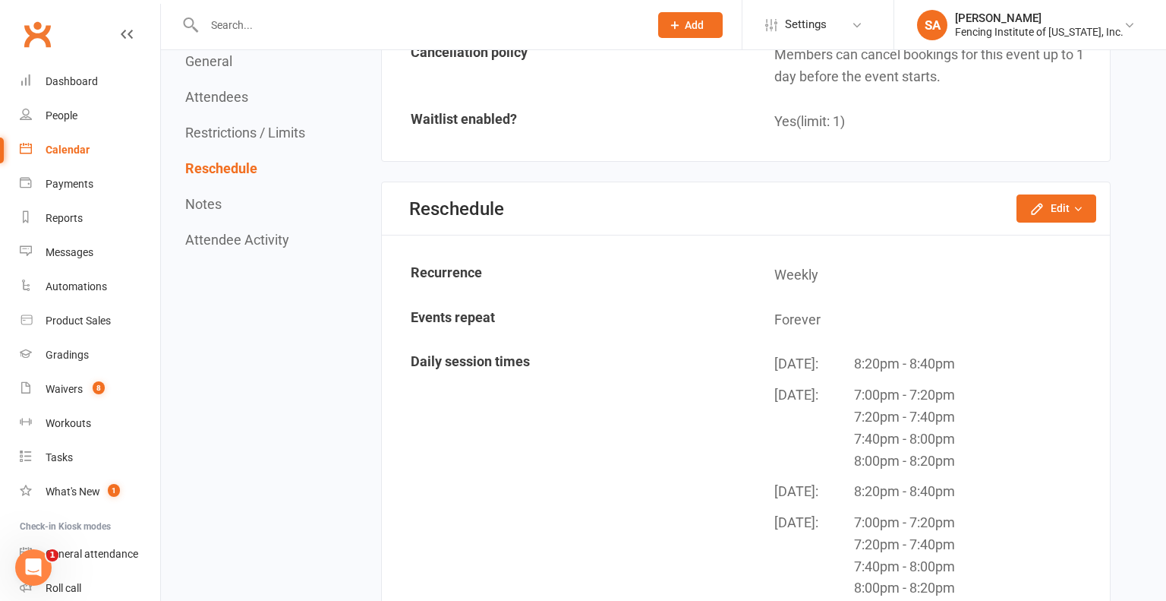
scroll to position [1270, 0]
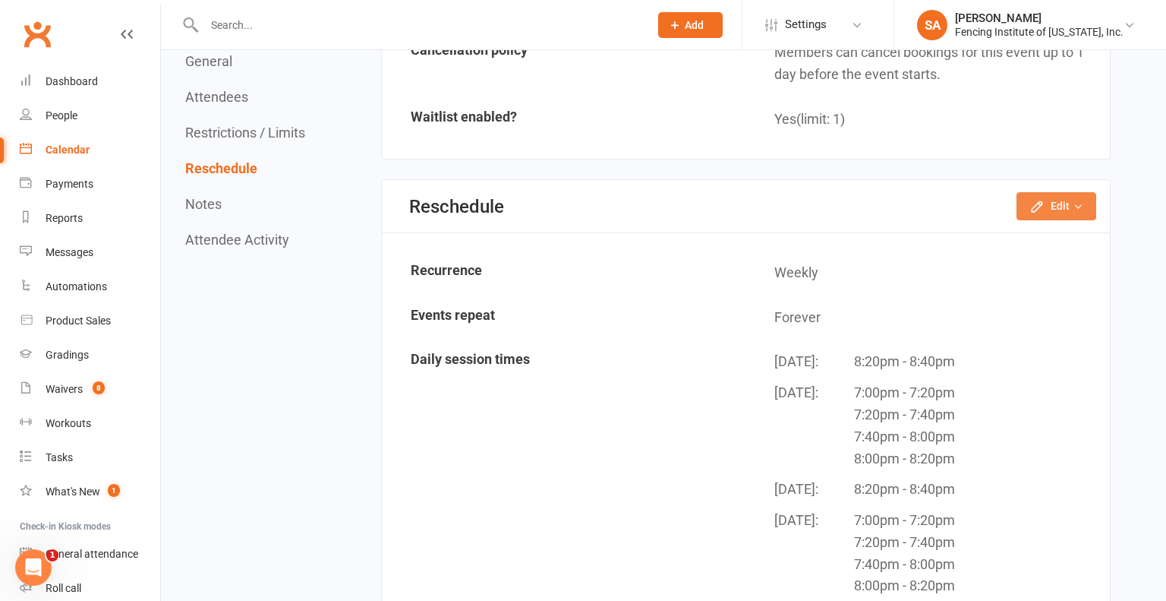
click at [1048, 195] on button "Edit" at bounding box center [1057, 205] width 80 height 27
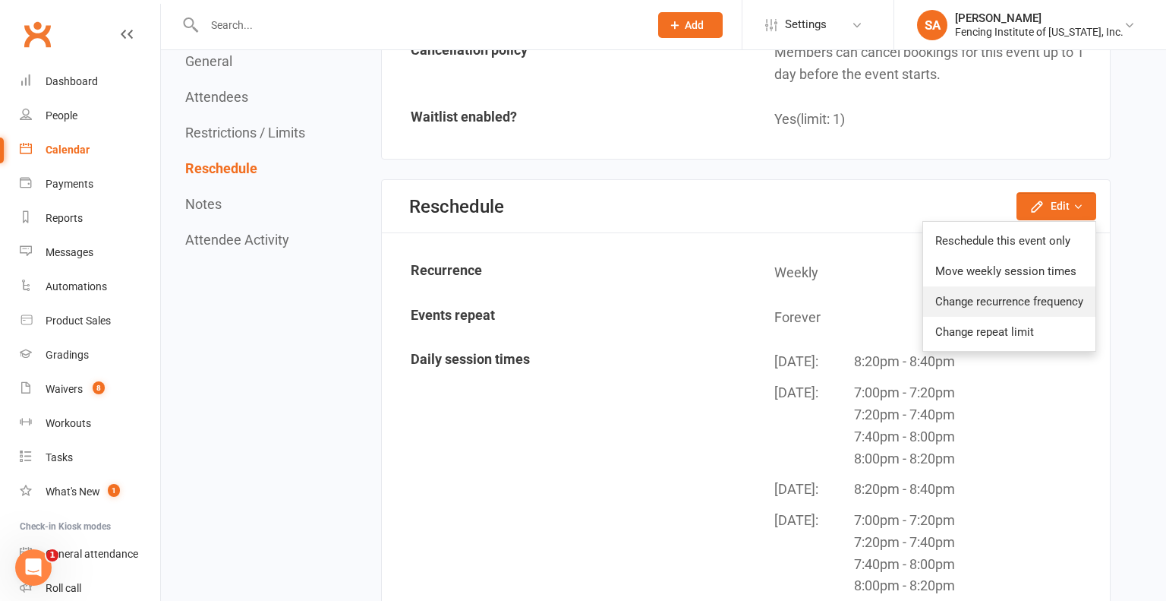
click at [990, 299] on link "Change recurrence frequency" at bounding box center [1009, 301] width 172 height 30
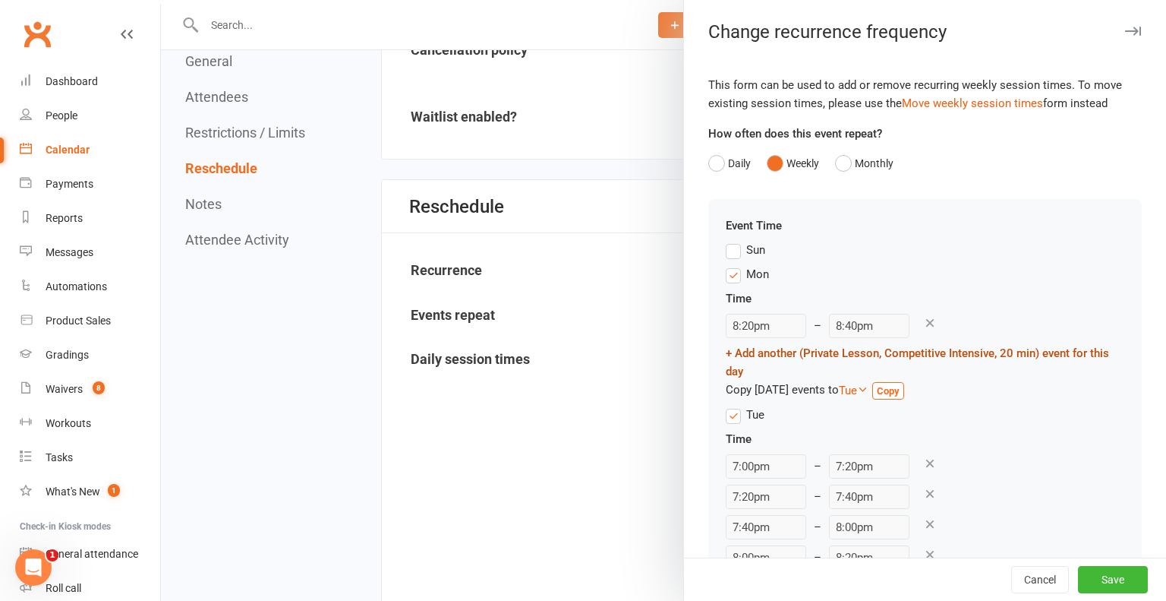
click at [775, 354] on link "+ Add another (Private Lesson, Competitive Intensive, 20 min) event for this day" at bounding box center [917, 362] width 383 height 32
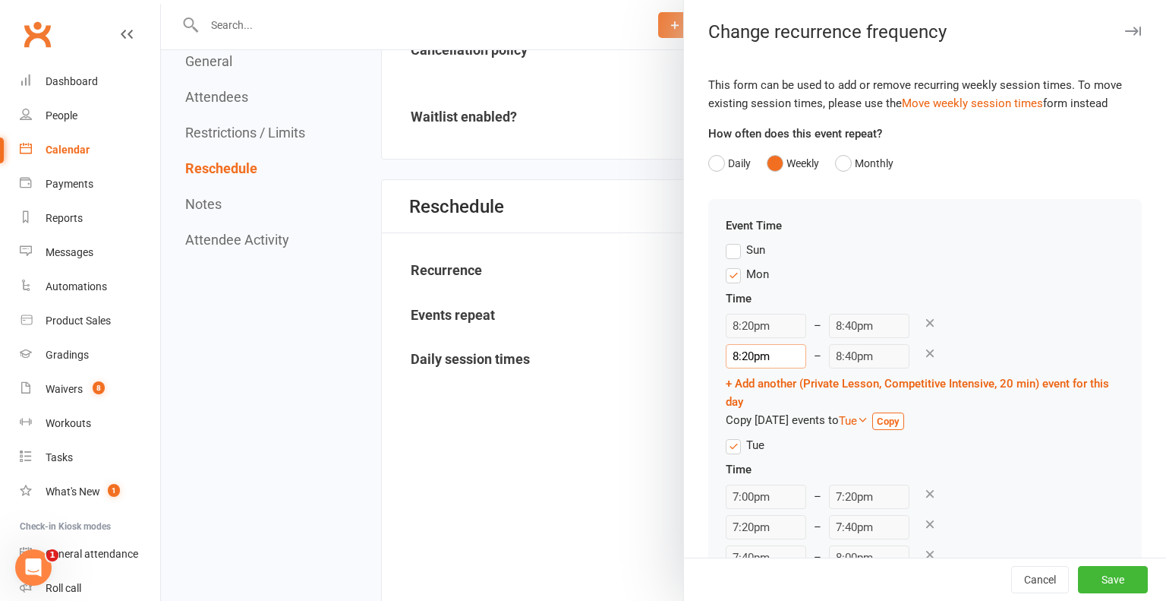
click at [737, 355] on input "8:20pm" at bounding box center [766, 356] width 80 height 24
type input "7:20pm"
type input "7:40pm"
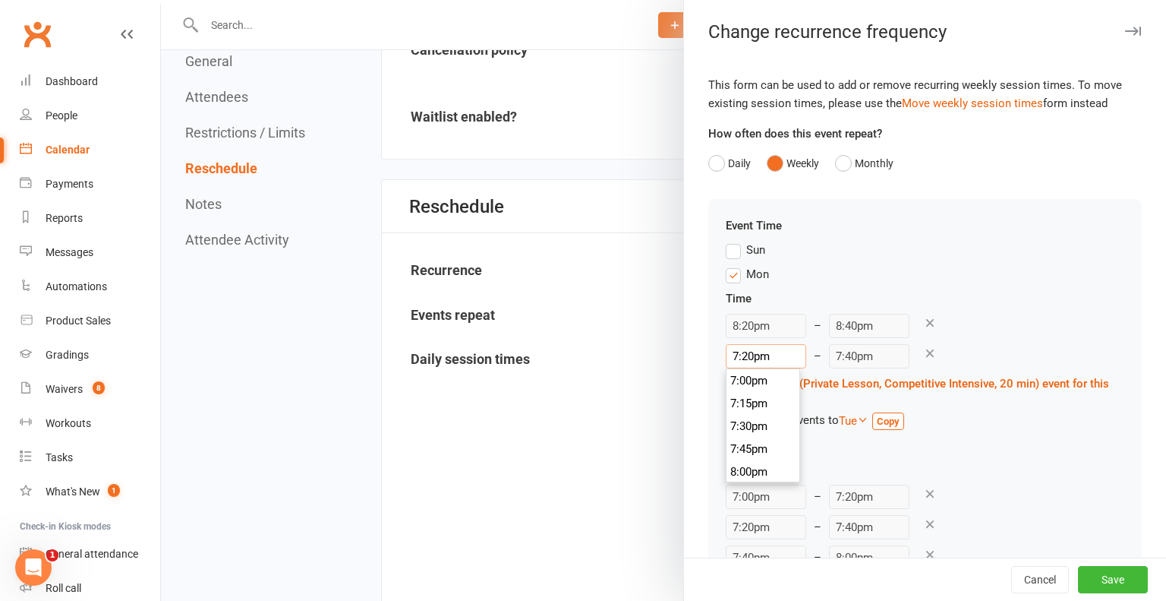
type input "7:20pm"
click at [1028, 311] on div "Time 8:20pm – 8:40pm 7:20pm 12:00am 12:15am 12:30am 12:45am 1:00am 1:15am 1:30a…" at bounding box center [925, 362] width 399 height 147
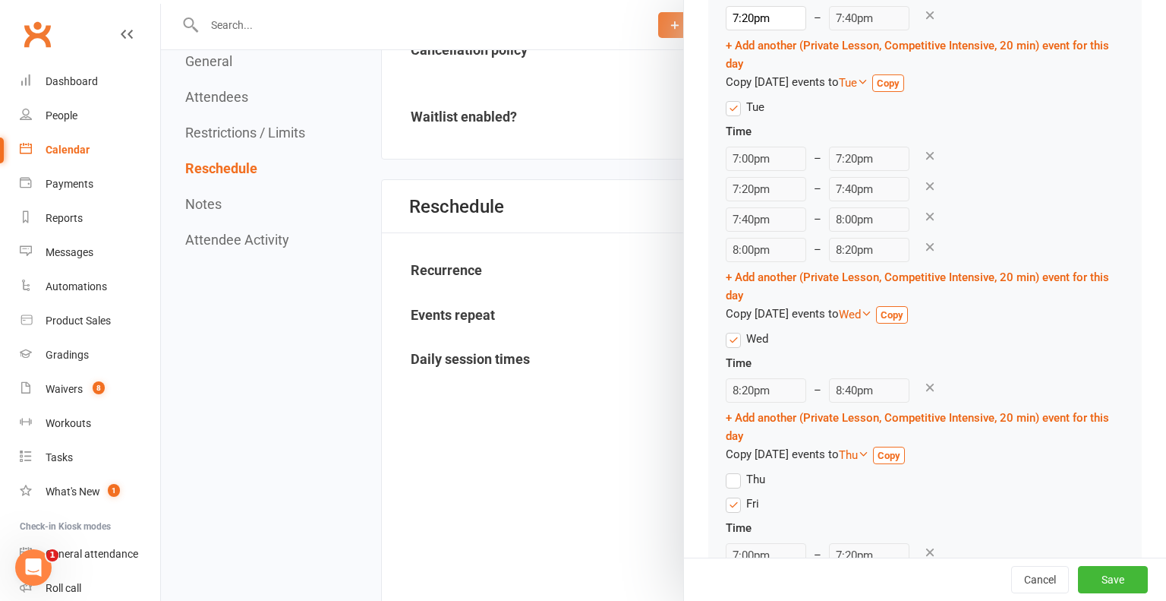
scroll to position [345, 0]
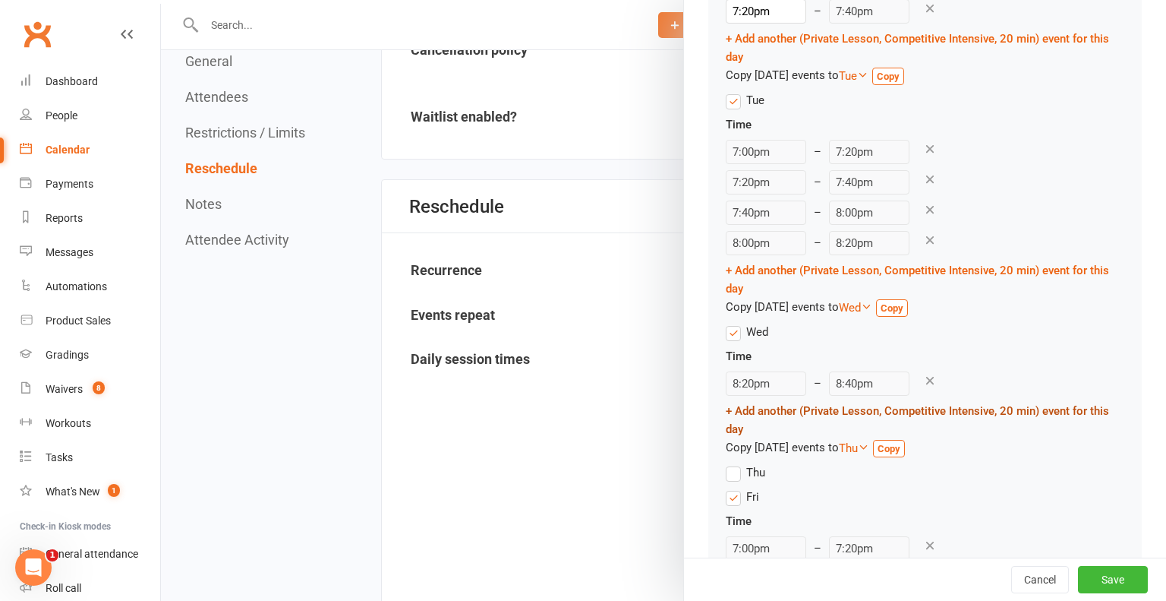
click at [753, 411] on link "+ Add another (Private Lesson, Competitive Intensive, 20 min) event for this day" at bounding box center [917, 420] width 383 height 32
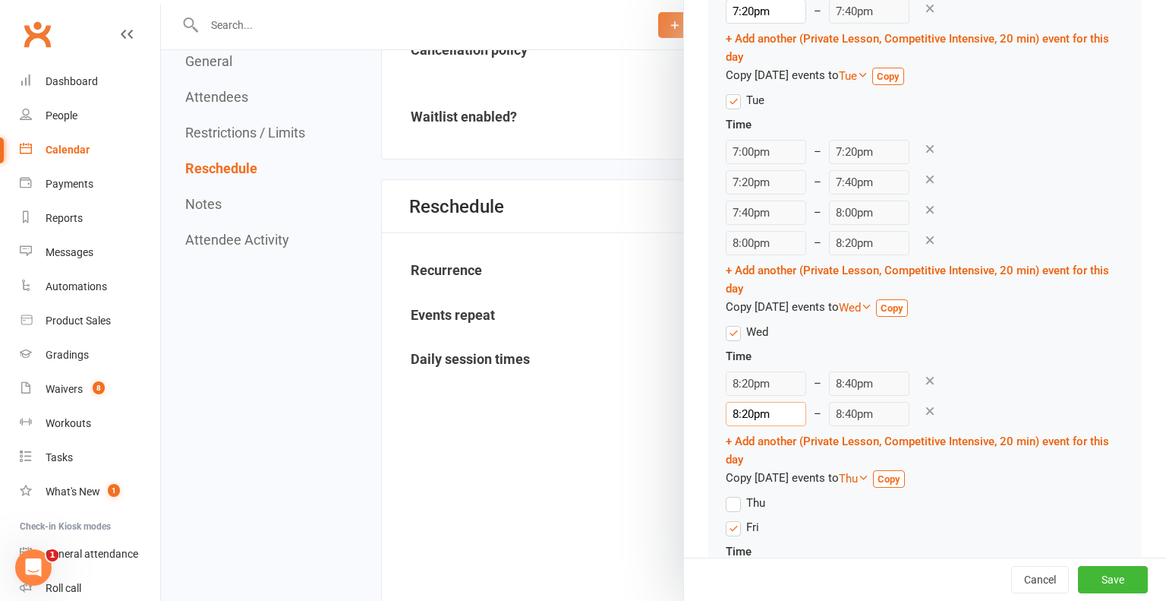
click at [740, 414] on input "8:20pm" at bounding box center [766, 414] width 80 height 24
type input "7:20pm"
type input "7:40pm"
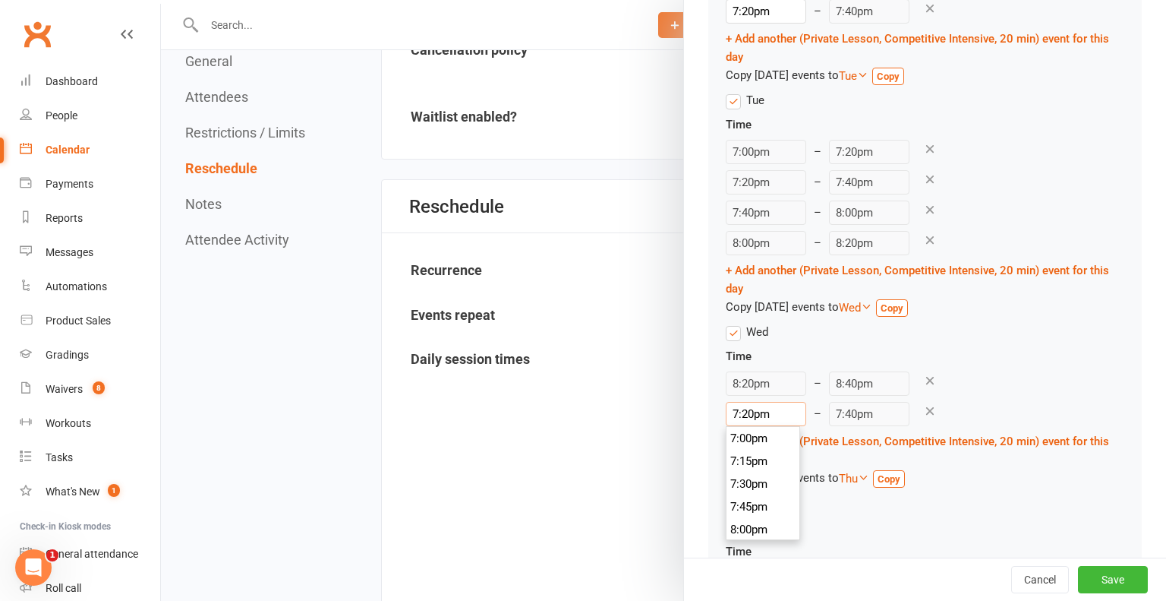
type input "7:20pm"
click at [1094, 353] on div "Time" at bounding box center [925, 356] width 399 height 18
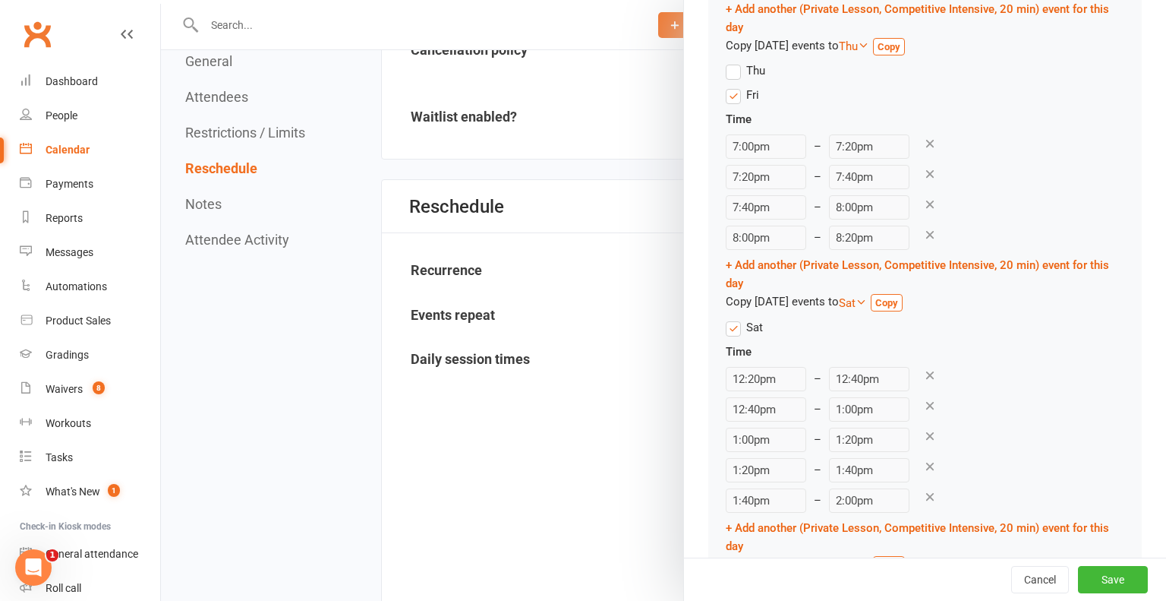
scroll to position [840, 0]
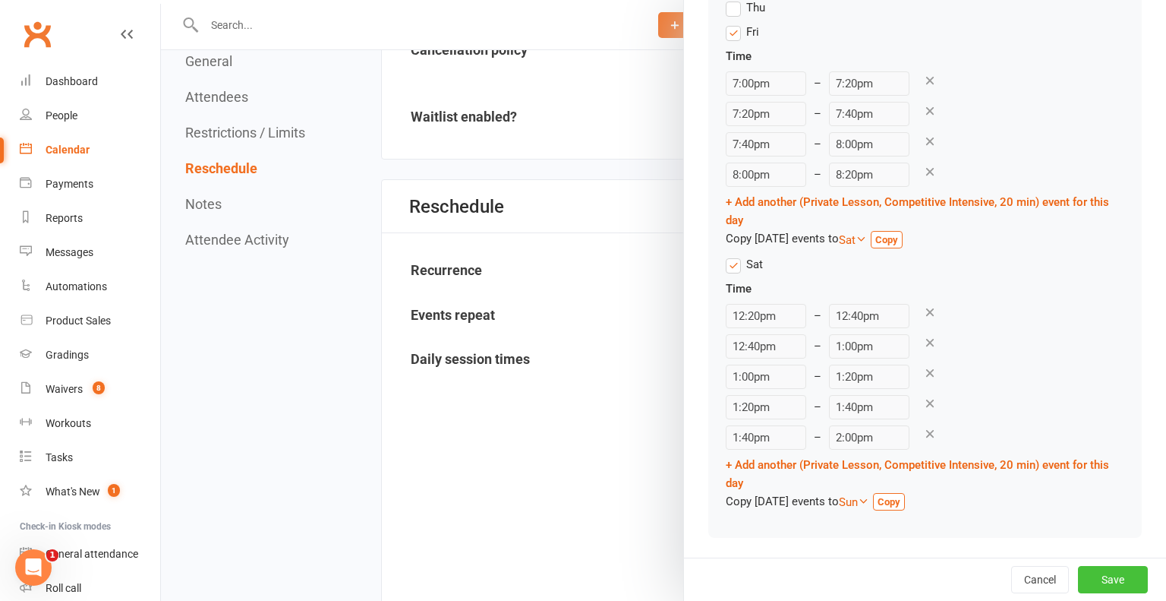
click at [1111, 578] on button "Save" at bounding box center [1113, 579] width 70 height 27
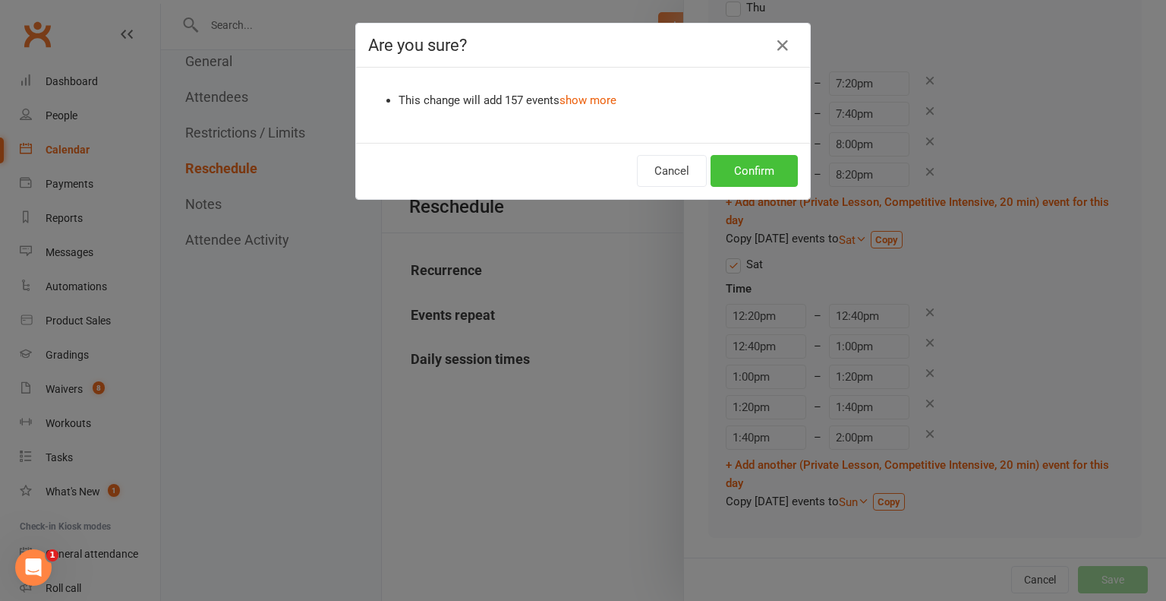
click at [749, 165] on button "Confirm" at bounding box center [754, 171] width 87 height 32
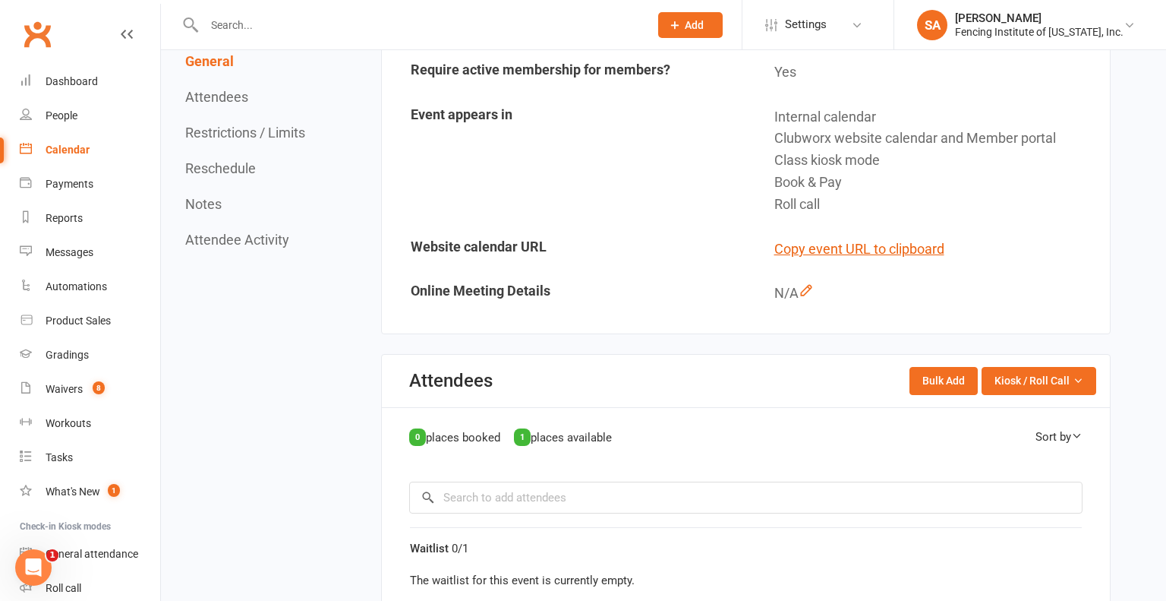
scroll to position [0, 0]
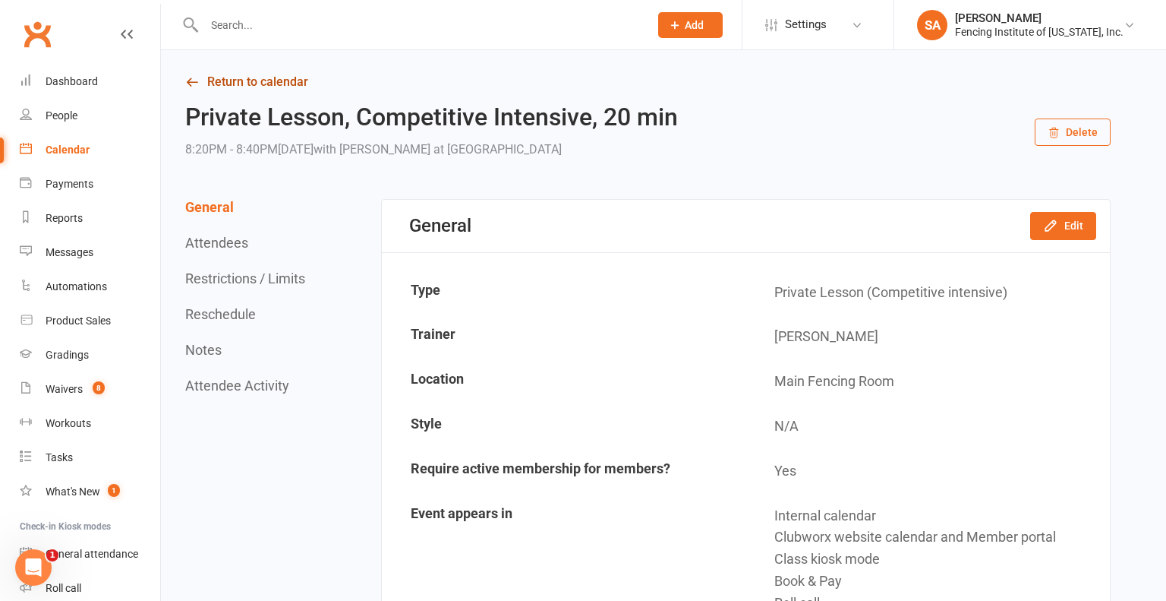
click at [246, 84] on link "Return to calendar" at bounding box center [648, 81] width 926 height 21
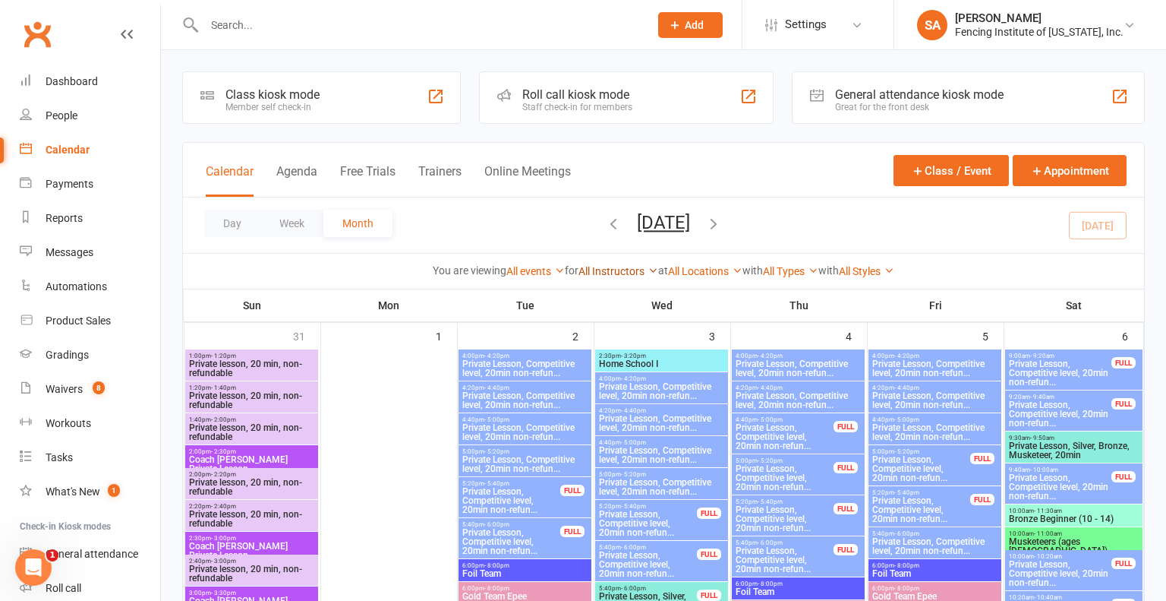
click at [648, 268] on icon at bounding box center [653, 270] width 11 height 11
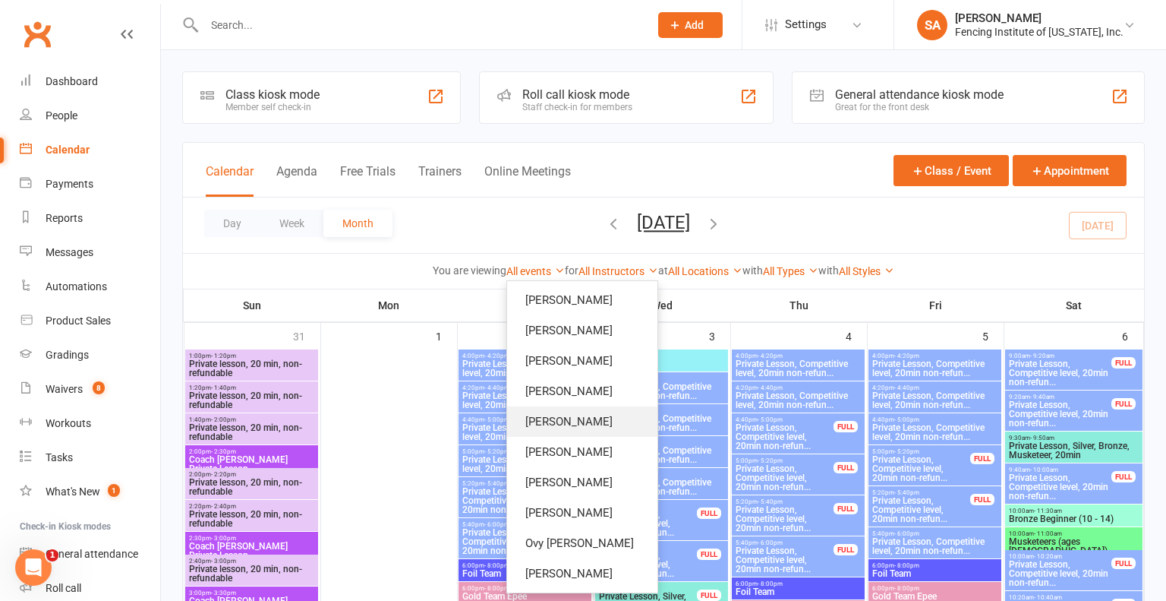
click at [589, 418] on link "[PERSON_NAME]" at bounding box center [582, 421] width 150 height 30
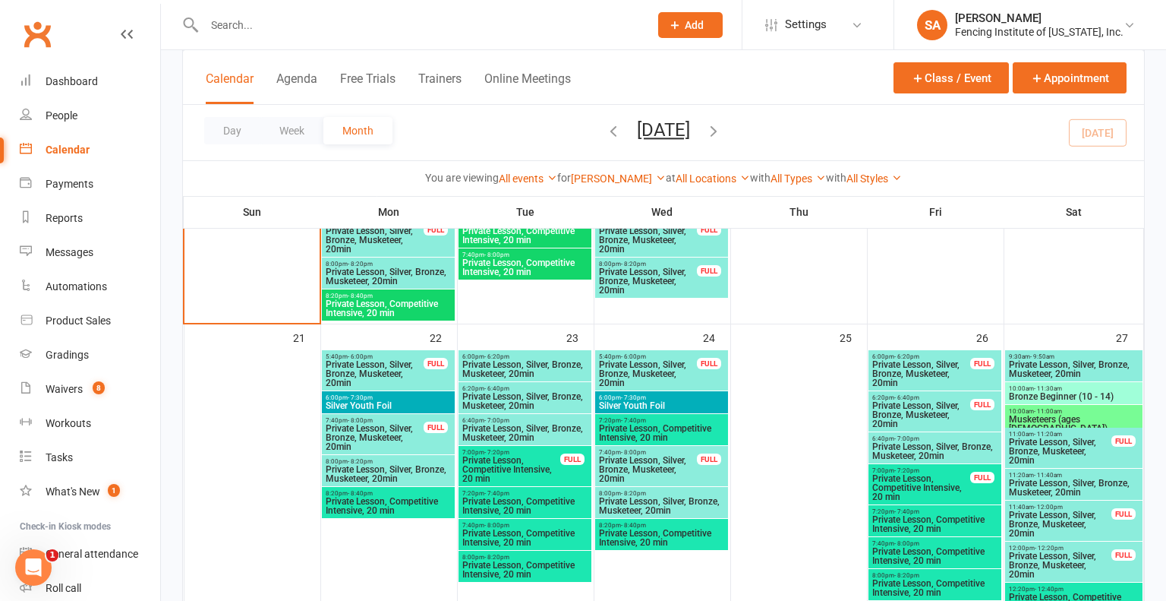
scroll to position [908, 0]
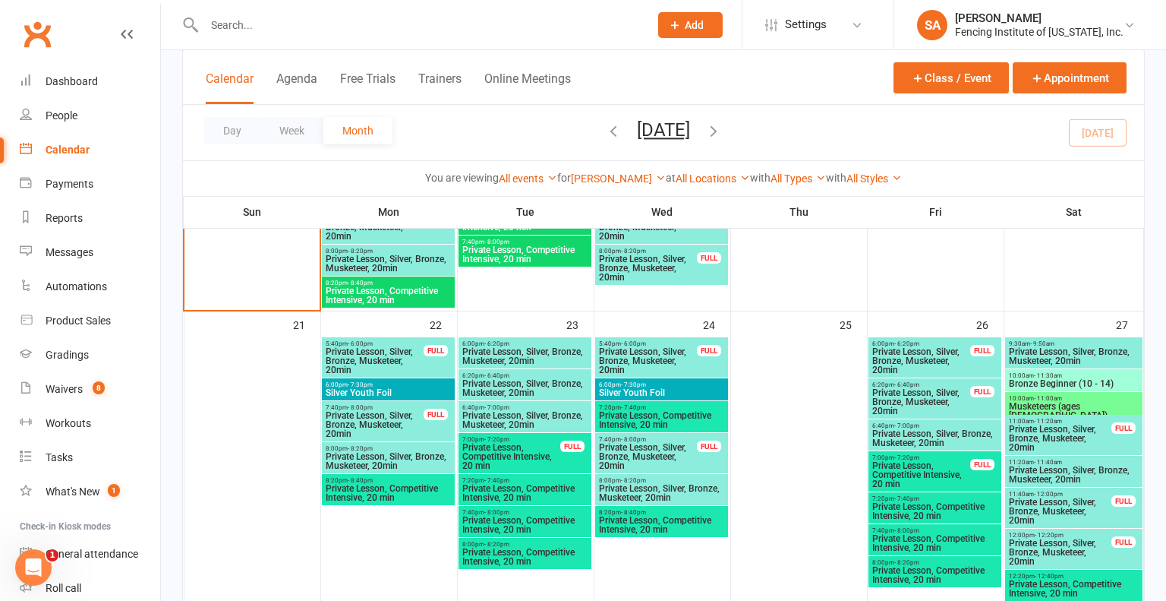
click at [380, 365] on span "Private Lesson, Silver, Bronze, Musketeer, 20min" at bounding box center [374, 360] width 99 height 27
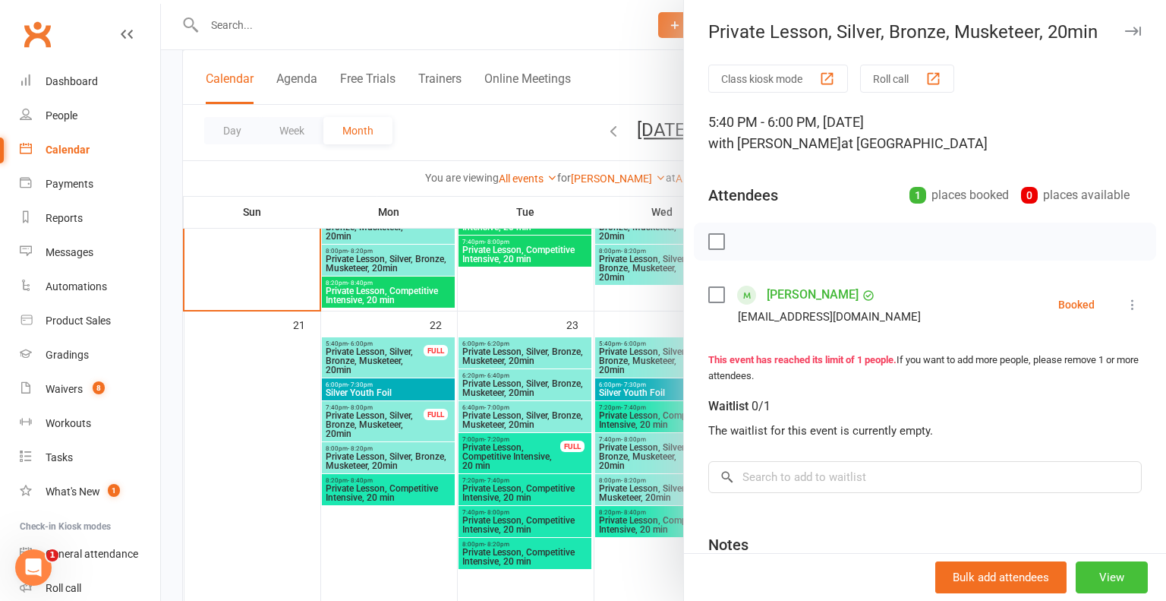
click at [1120, 575] on button "View" at bounding box center [1112, 577] width 72 height 32
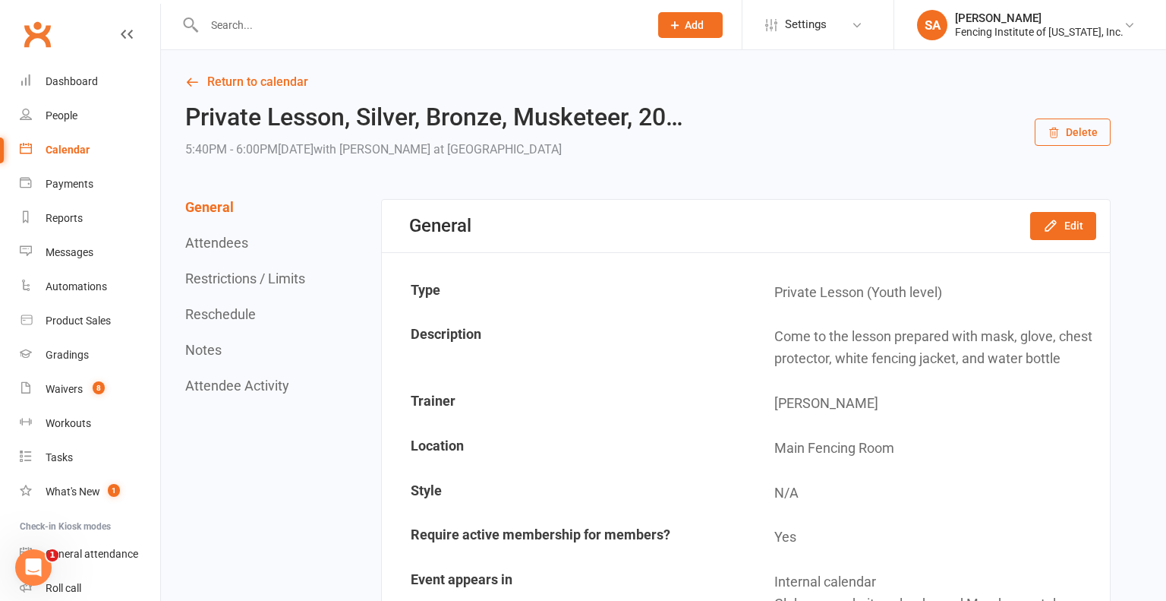
click at [1041, 366] on td "Come to the lesson prepared with mask, glove, chest protector, white fencing ja…" at bounding box center [928, 347] width 362 height 65
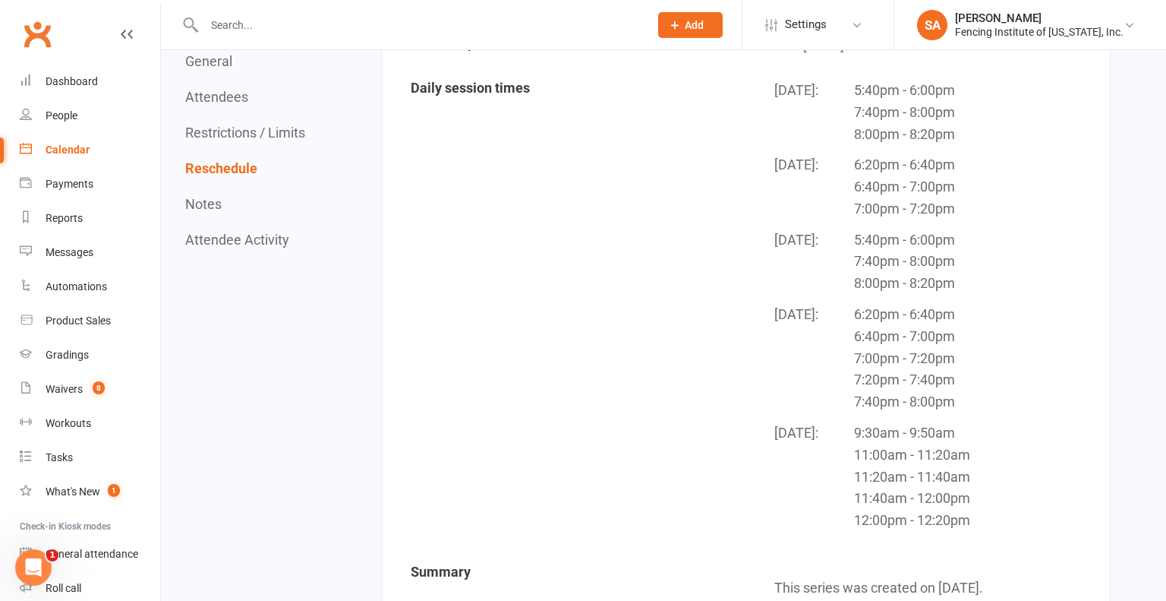
scroll to position [1686, 0]
click at [65, 112] on div "People" at bounding box center [62, 115] width 32 height 12
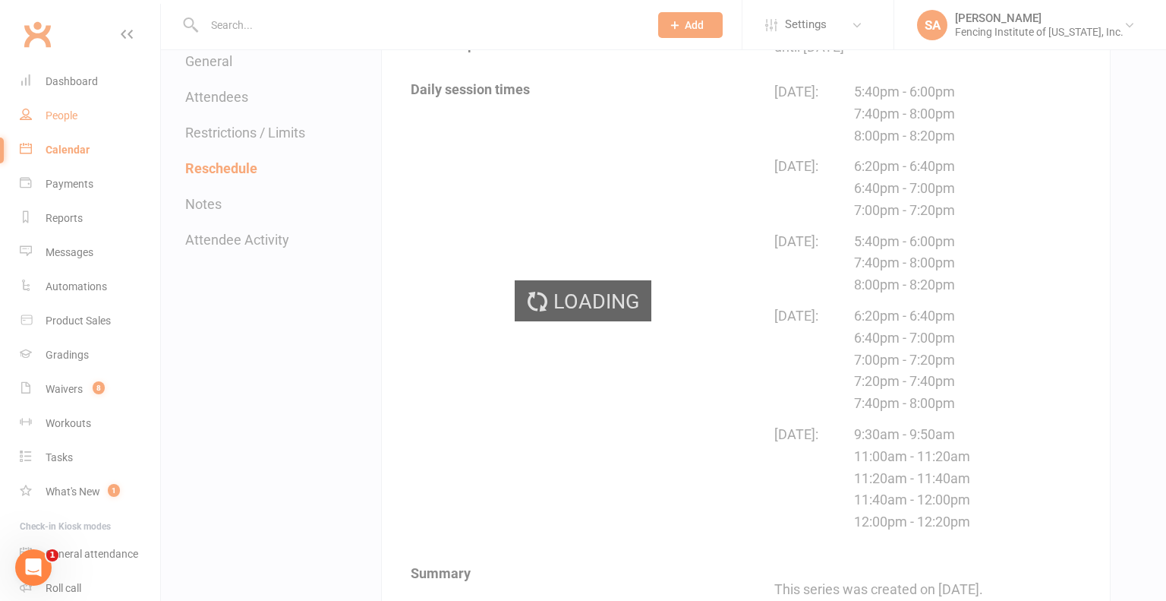
select select "100"
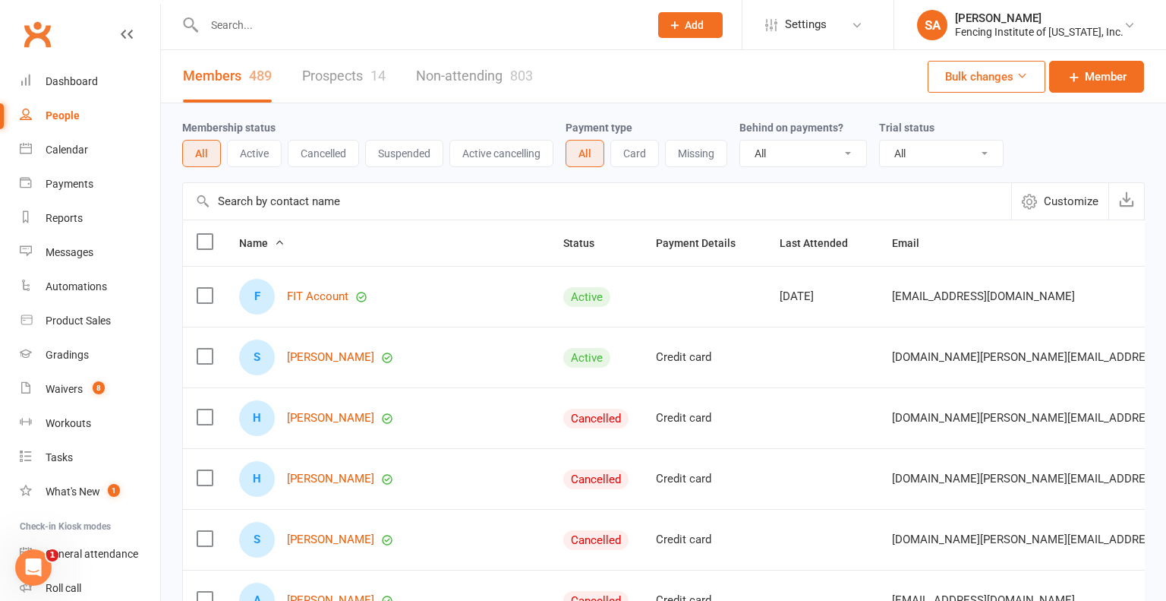
click at [306, 35] on input "text" at bounding box center [419, 24] width 439 height 21
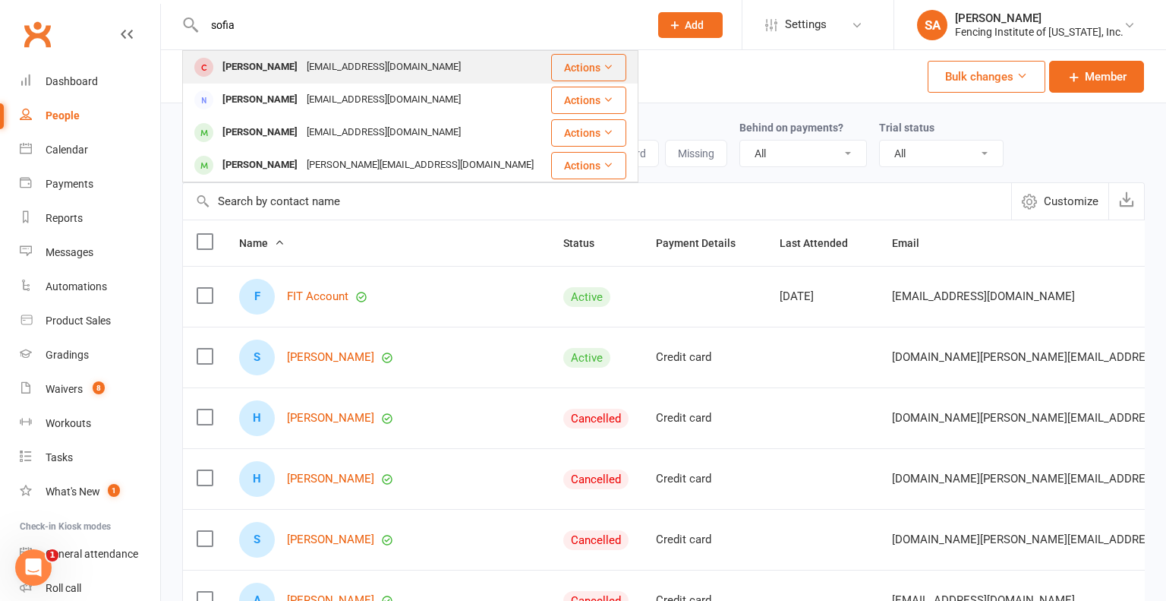
type input "sofia"
click at [266, 70] on div "Sophia Mirza" at bounding box center [260, 67] width 84 height 22
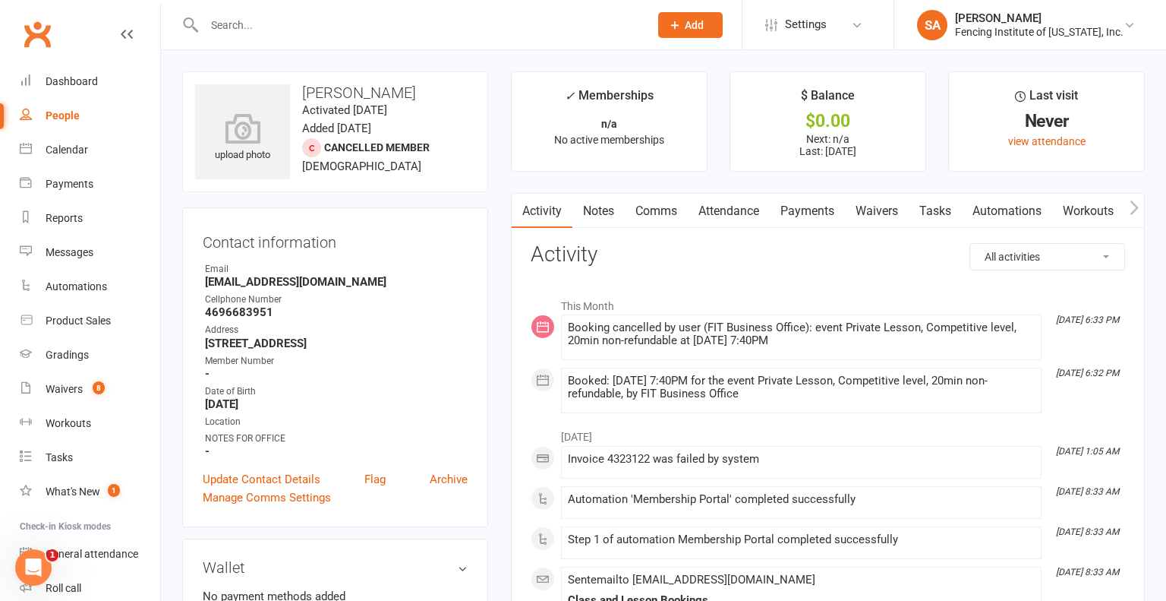
click at [743, 210] on link "Attendance" at bounding box center [729, 211] width 82 height 35
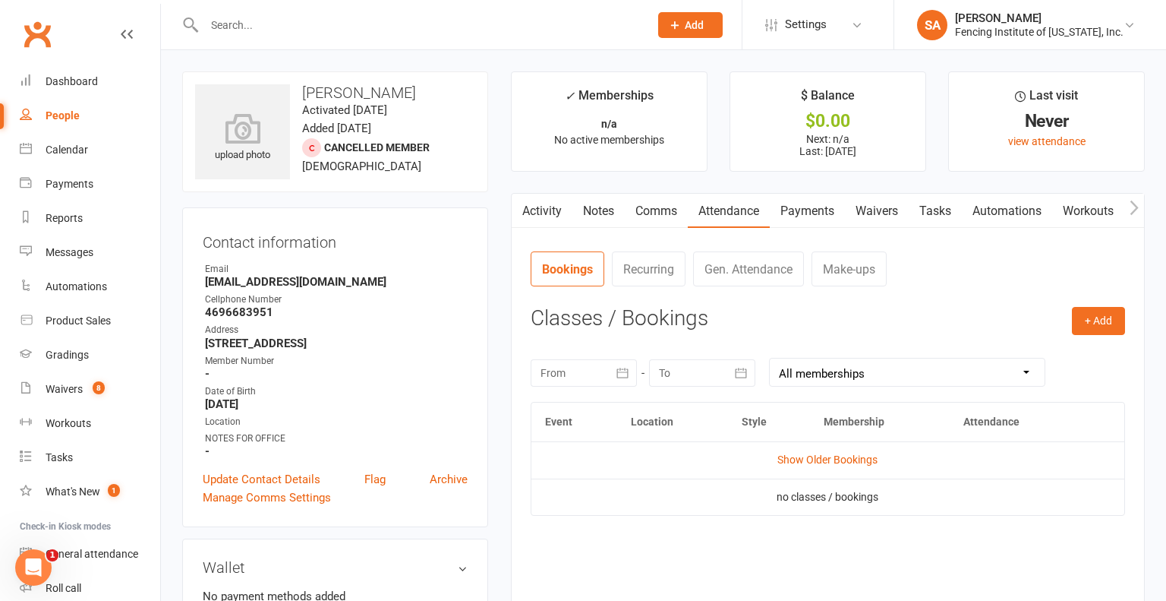
click at [739, 372] on icon "button" at bounding box center [741, 372] width 15 height 15
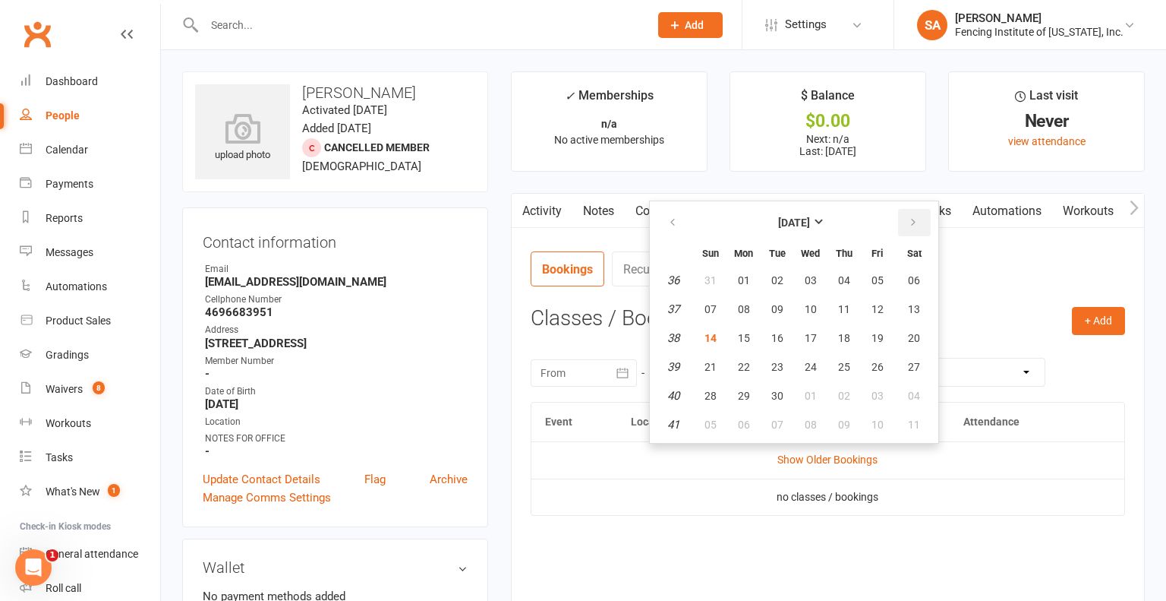
click at [908, 216] on icon "button" at bounding box center [913, 222] width 11 height 12
click at [911, 275] on span "01" at bounding box center [914, 280] width 12 height 12
type input "01 Nov 2025"
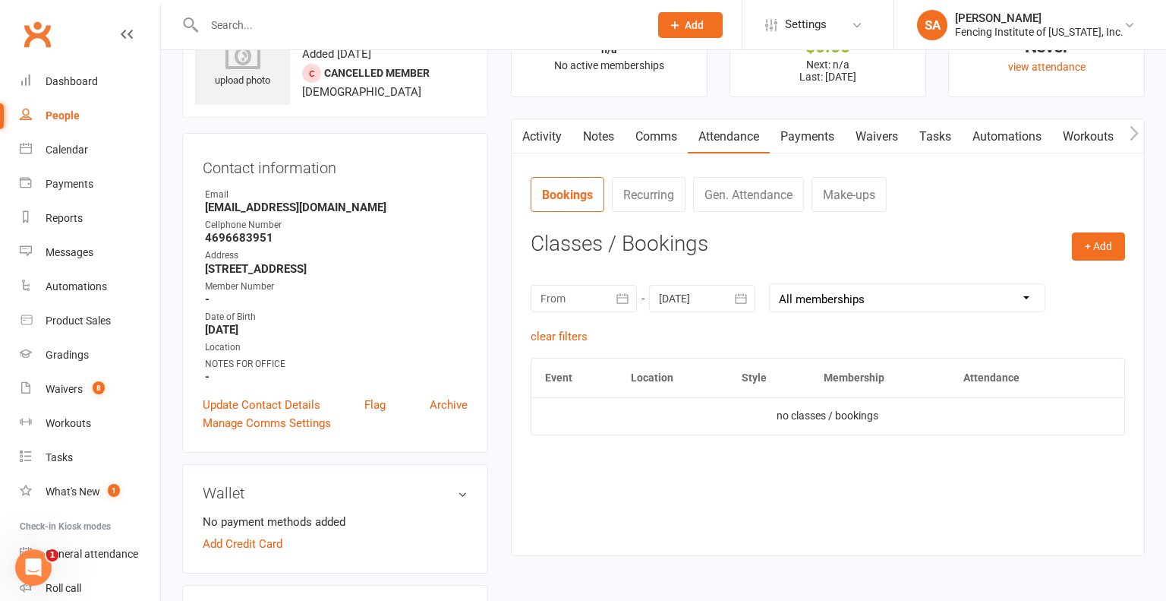
scroll to position [64, 0]
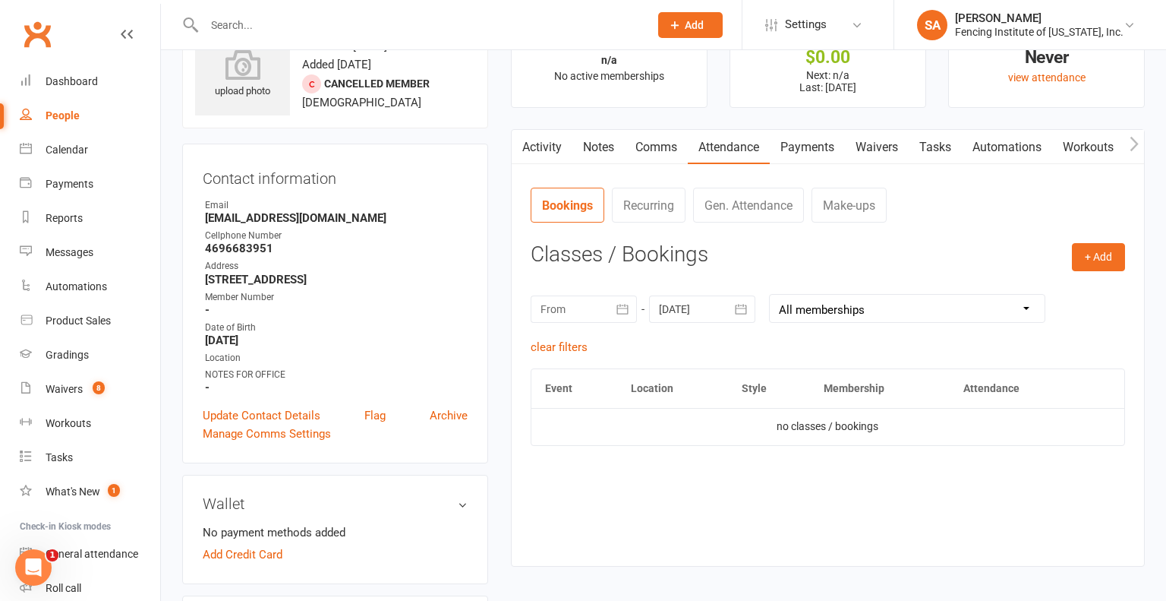
click at [625, 309] on icon "button" at bounding box center [622, 308] width 15 height 15
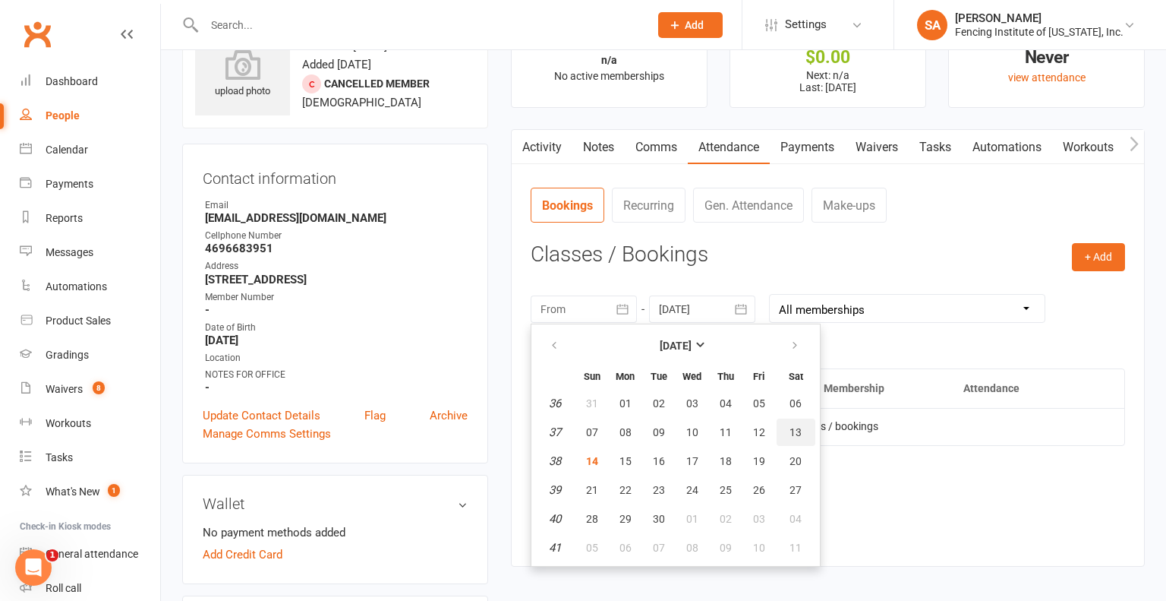
click at [795, 430] on span "13" at bounding box center [796, 432] width 12 height 12
type input "13 Sep 2025"
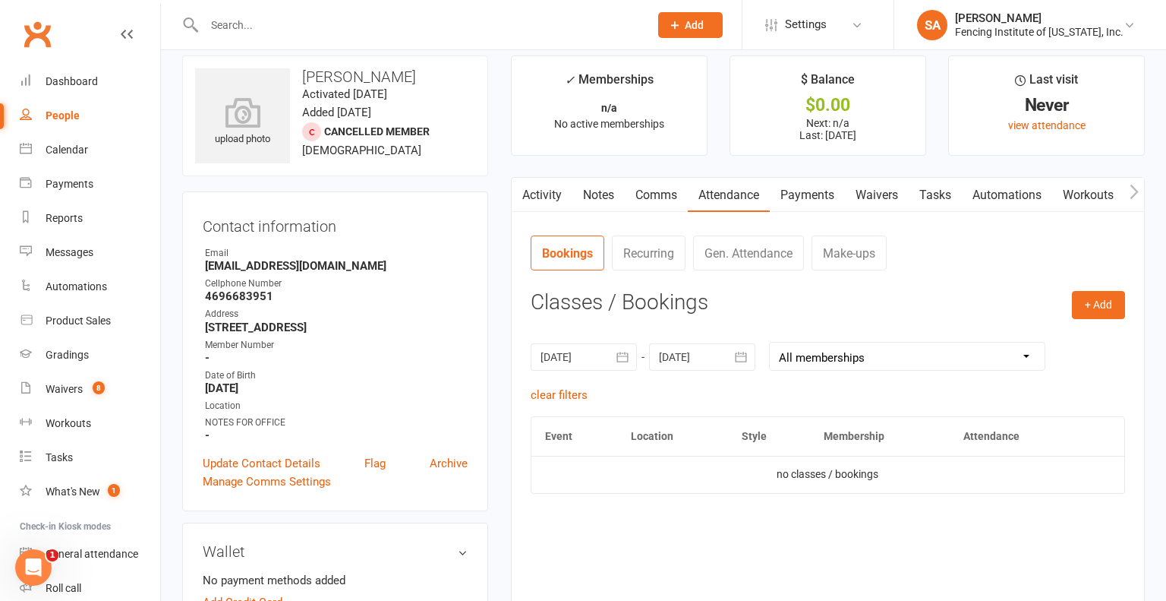
scroll to position [0, 0]
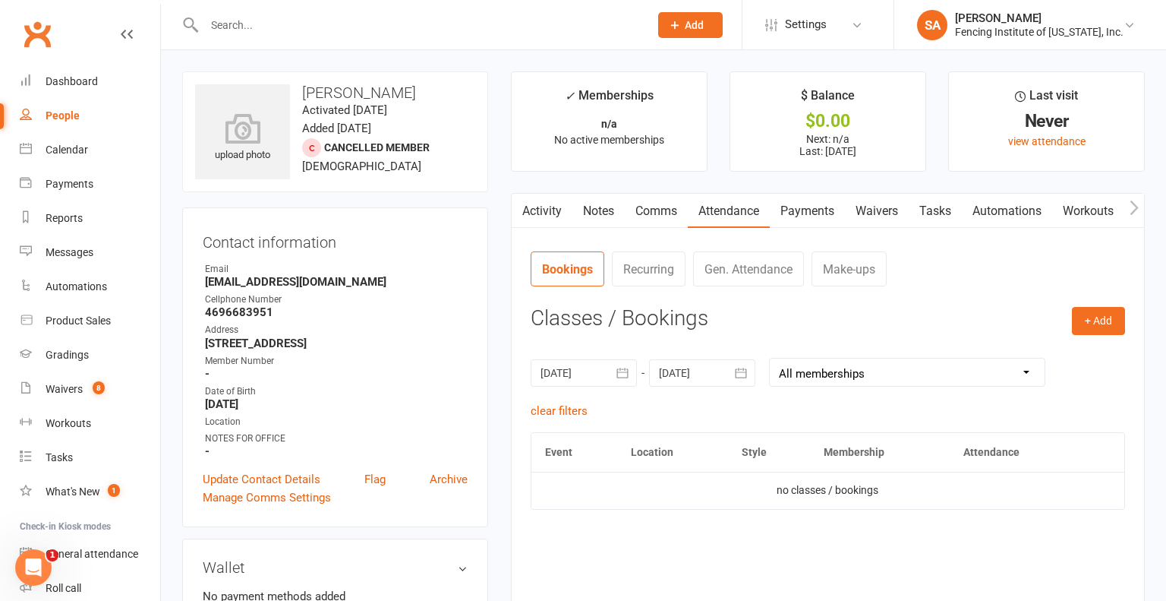
click at [371, 28] on input "text" at bounding box center [419, 24] width 439 height 21
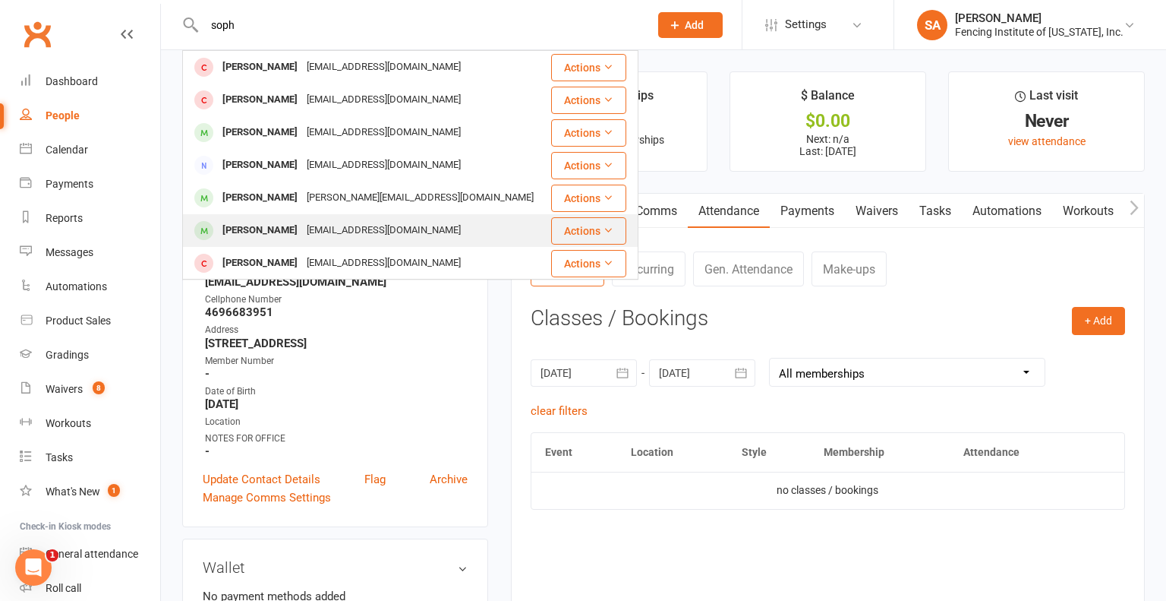
type input "soph"
click at [247, 230] on div "Sophia Mirza" at bounding box center [260, 230] width 84 height 22
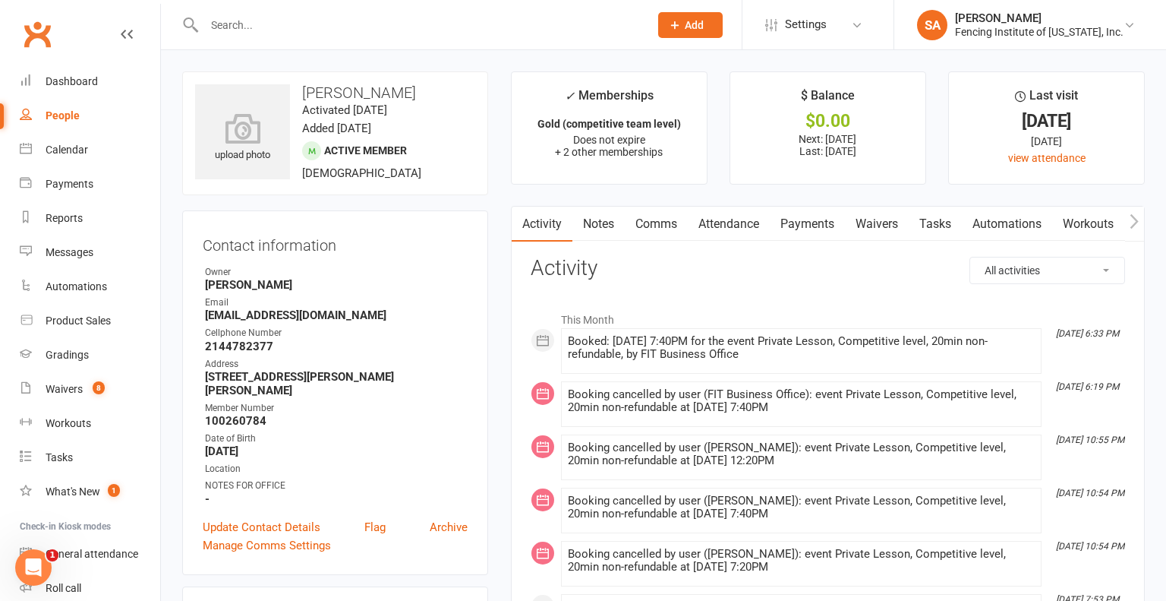
click at [733, 219] on link "Attendance" at bounding box center [729, 224] width 82 height 35
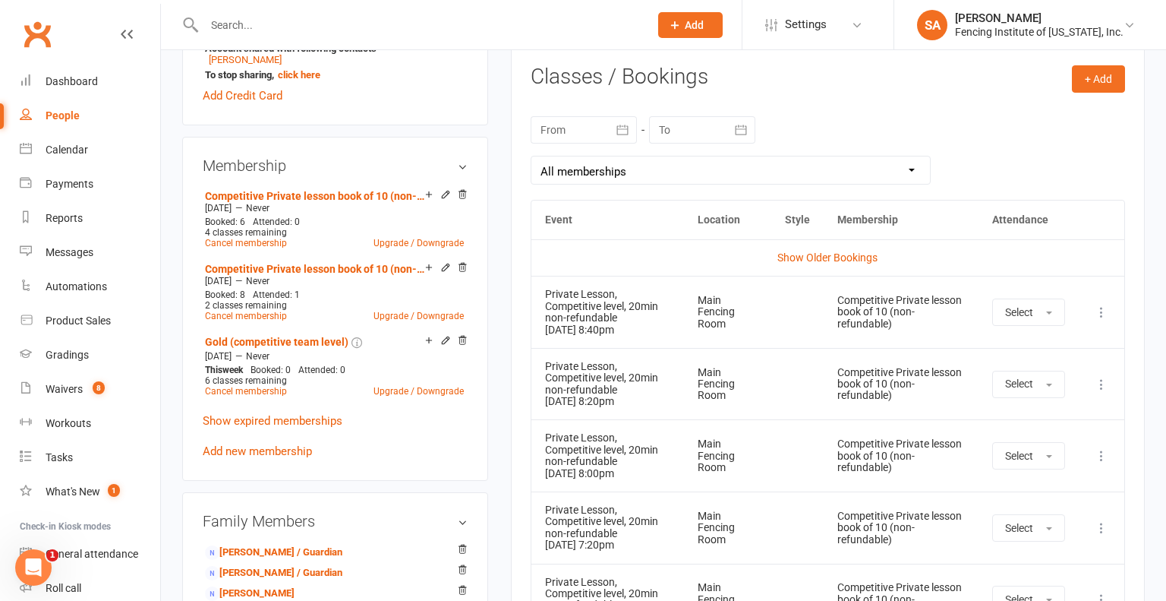
scroll to position [631, 0]
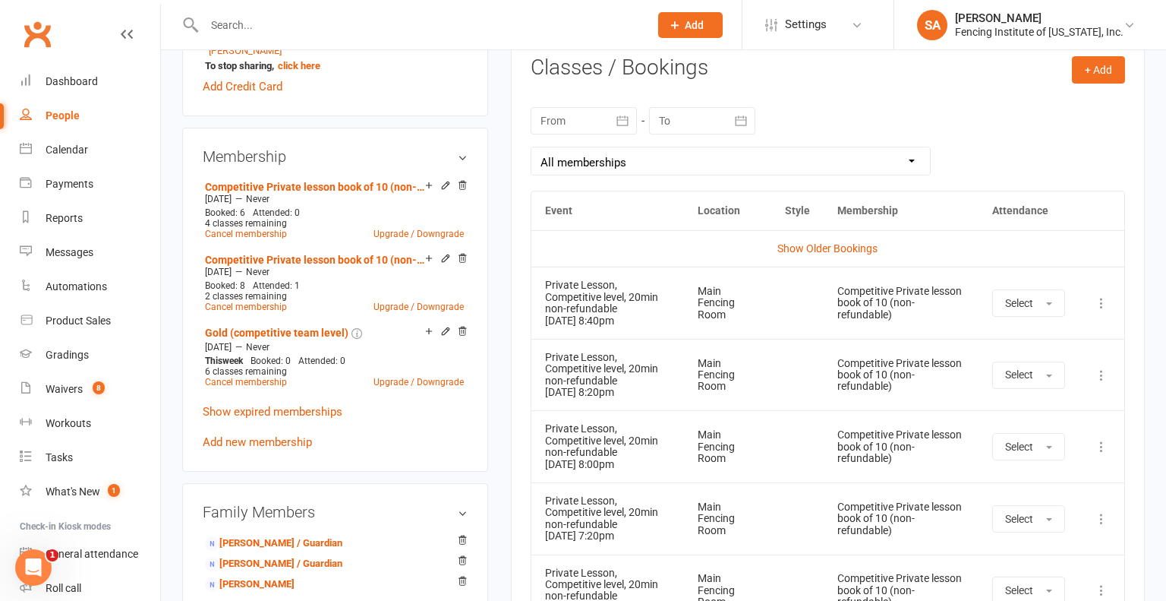
click at [1109, 300] on icon at bounding box center [1101, 302] width 15 height 15
click at [1042, 390] on link "Remove booking" at bounding box center [1035, 393] width 150 height 30
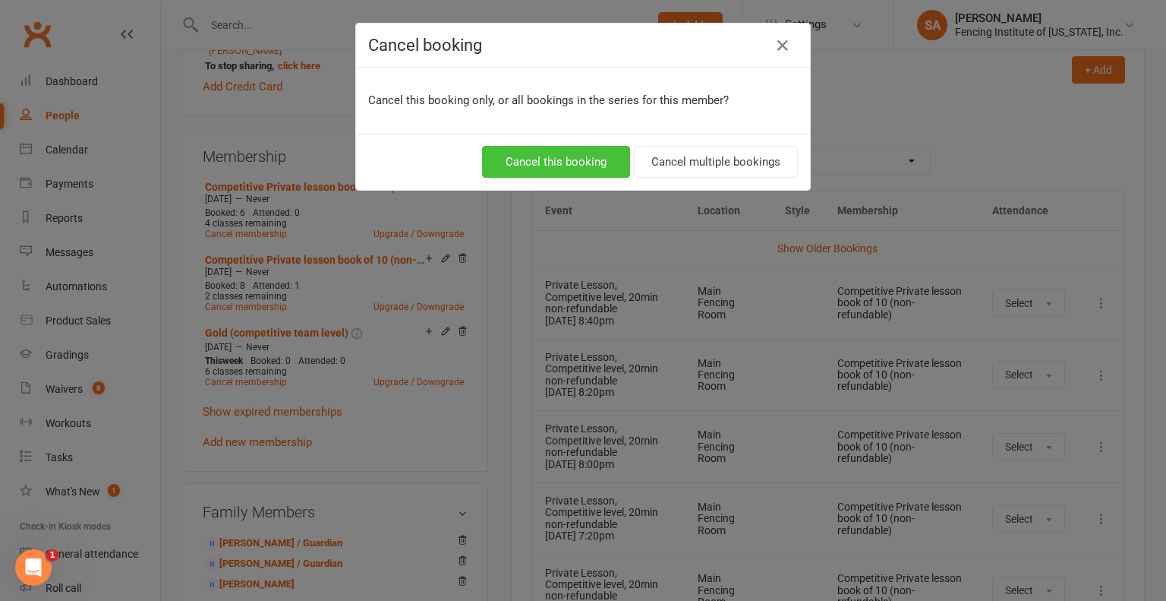
click at [558, 163] on button "Cancel this booking" at bounding box center [556, 162] width 148 height 32
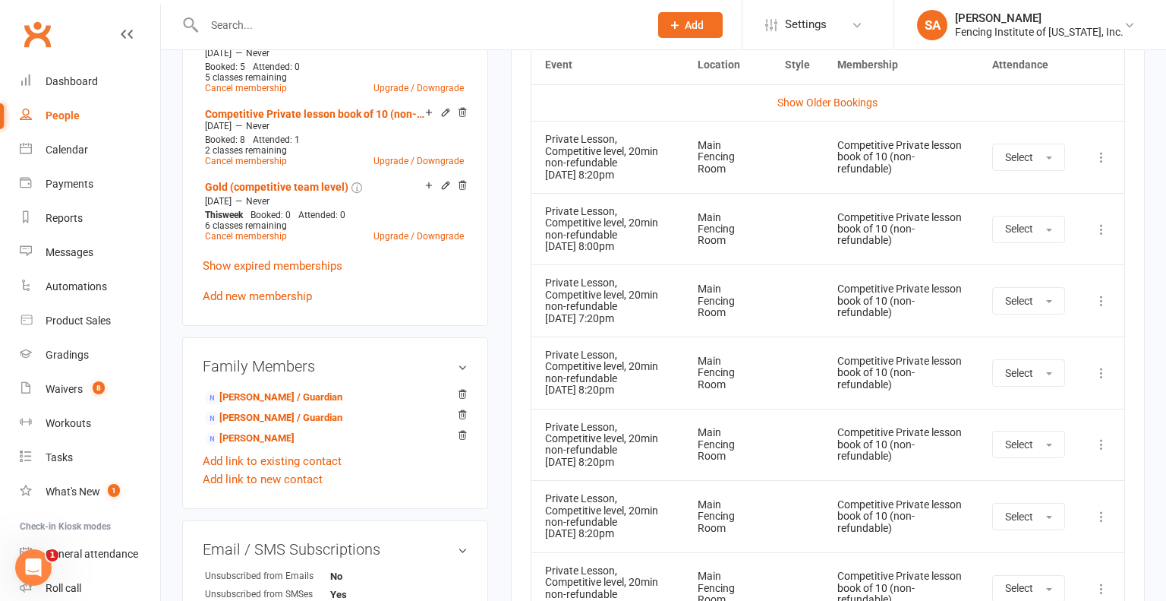
scroll to position [761, 0]
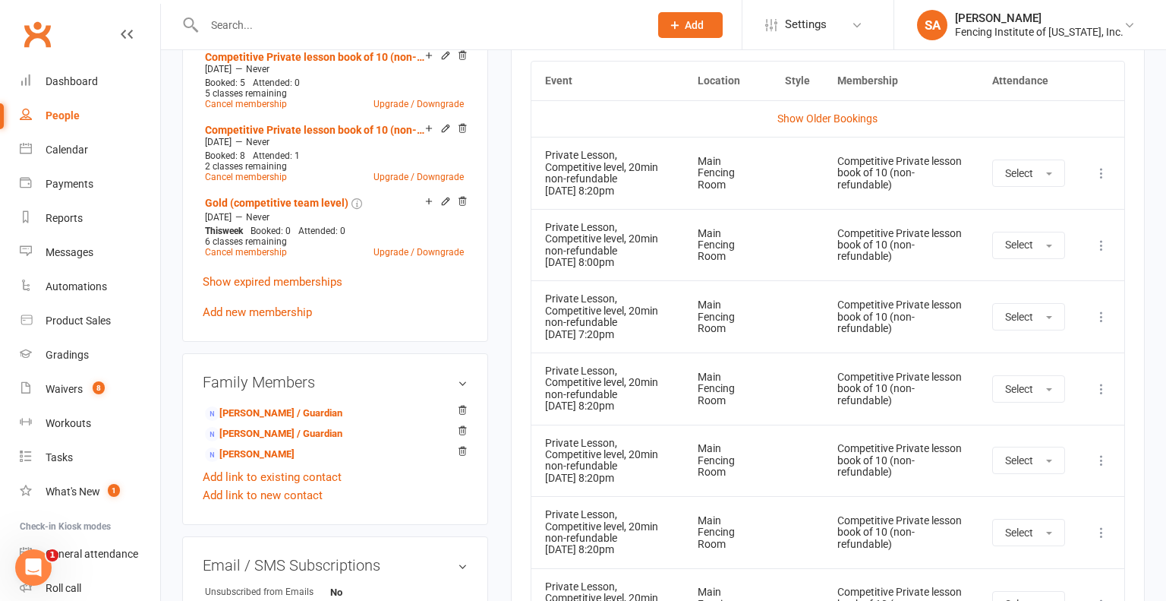
click at [1101, 172] on icon at bounding box center [1101, 173] width 15 height 15
click at [1045, 253] on link "Remove booking" at bounding box center [1035, 263] width 150 height 30
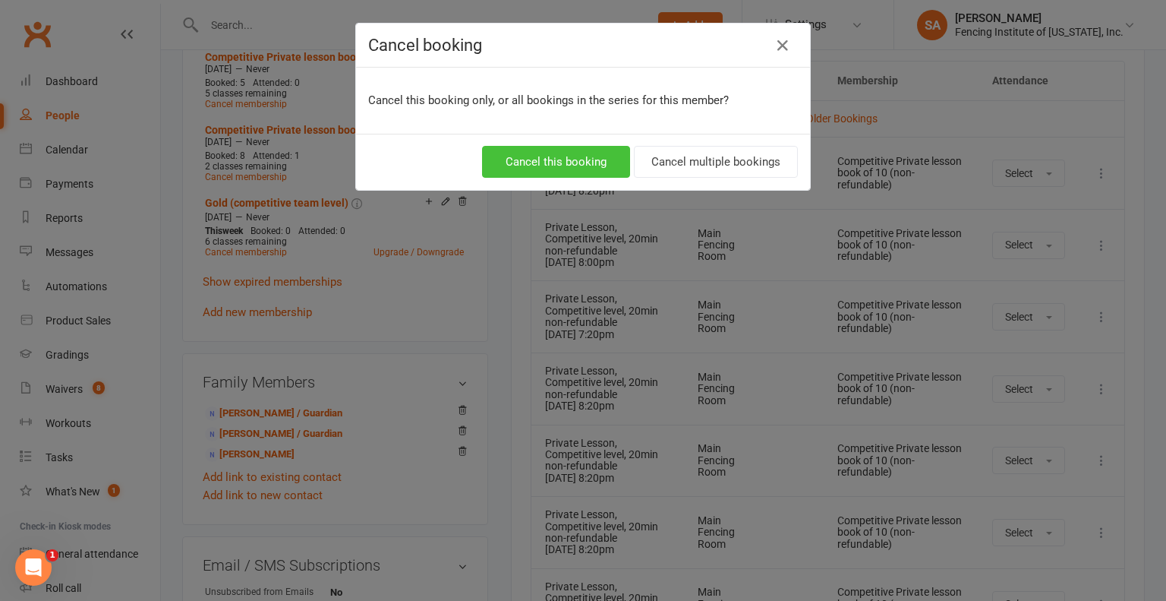
click at [594, 165] on button "Cancel this booking" at bounding box center [556, 162] width 148 height 32
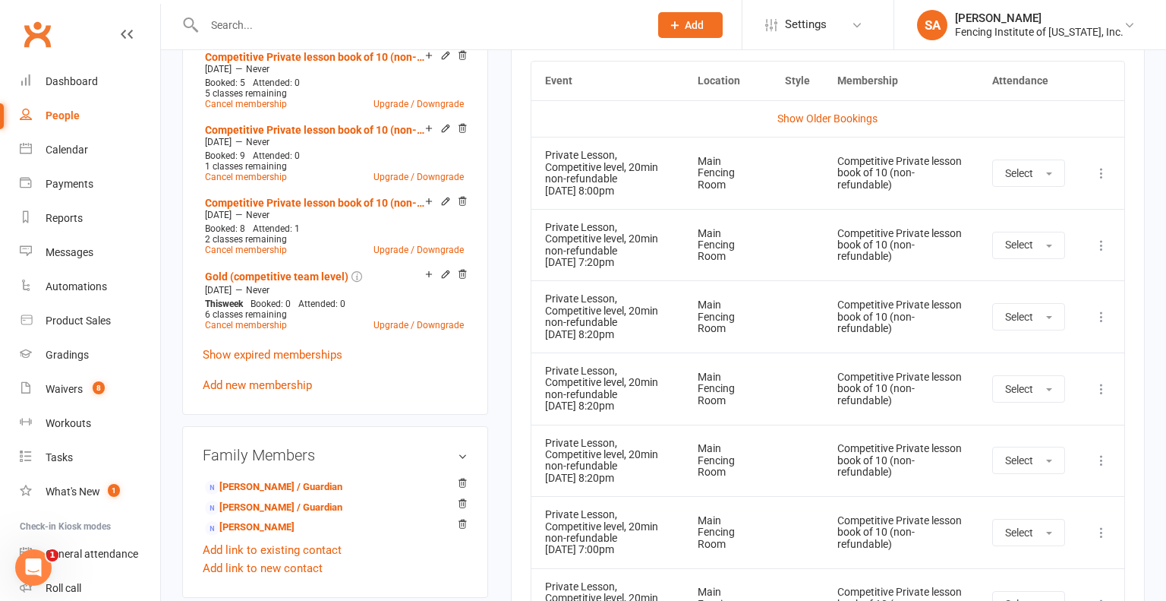
click at [1101, 172] on icon at bounding box center [1101, 173] width 15 height 15
click at [1002, 264] on link "Remove booking" at bounding box center [1035, 263] width 150 height 30
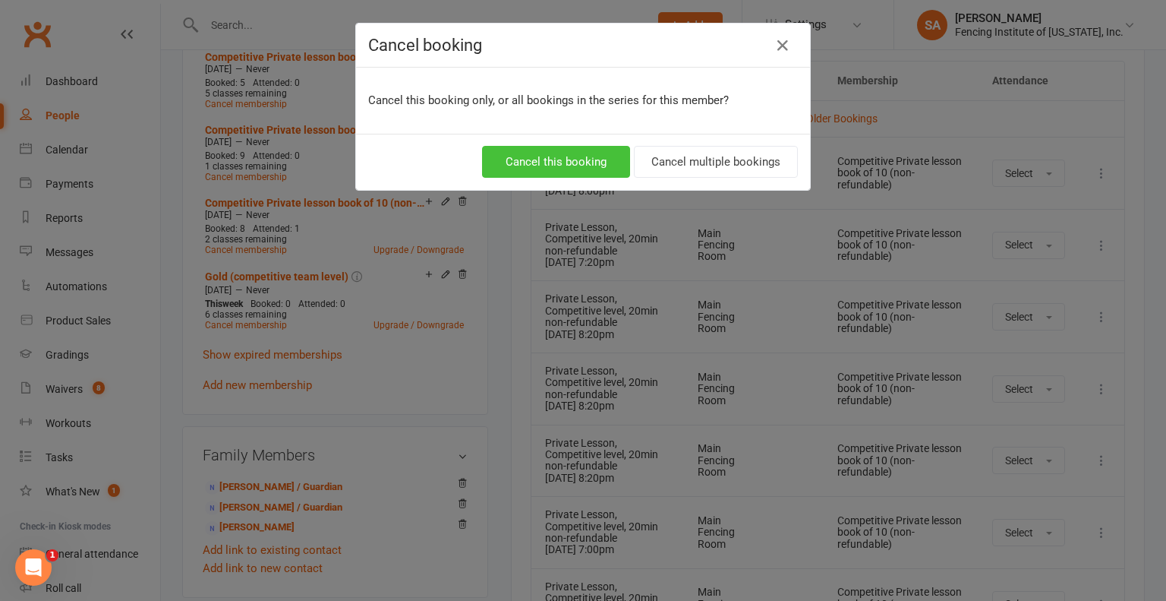
click at [566, 153] on button "Cancel this booking" at bounding box center [556, 162] width 148 height 32
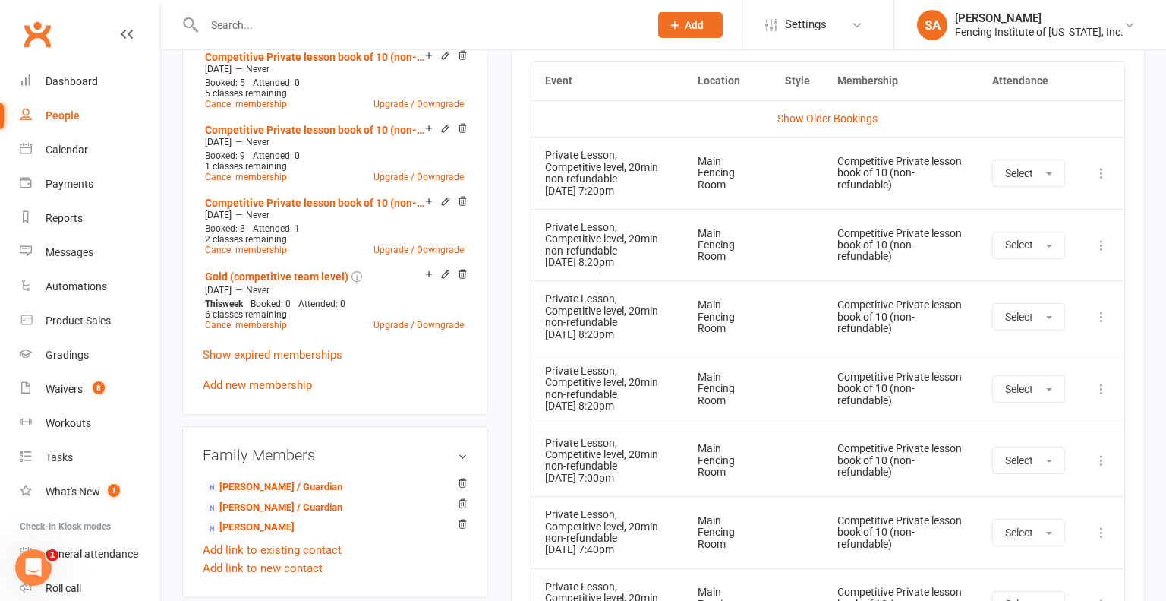
click at [1100, 170] on icon at bounding box center [1101, 173] width 15 height 15
click at [1024, 260] on link "Remove booking" at bounding box center [1035, 263] width 150 height 30
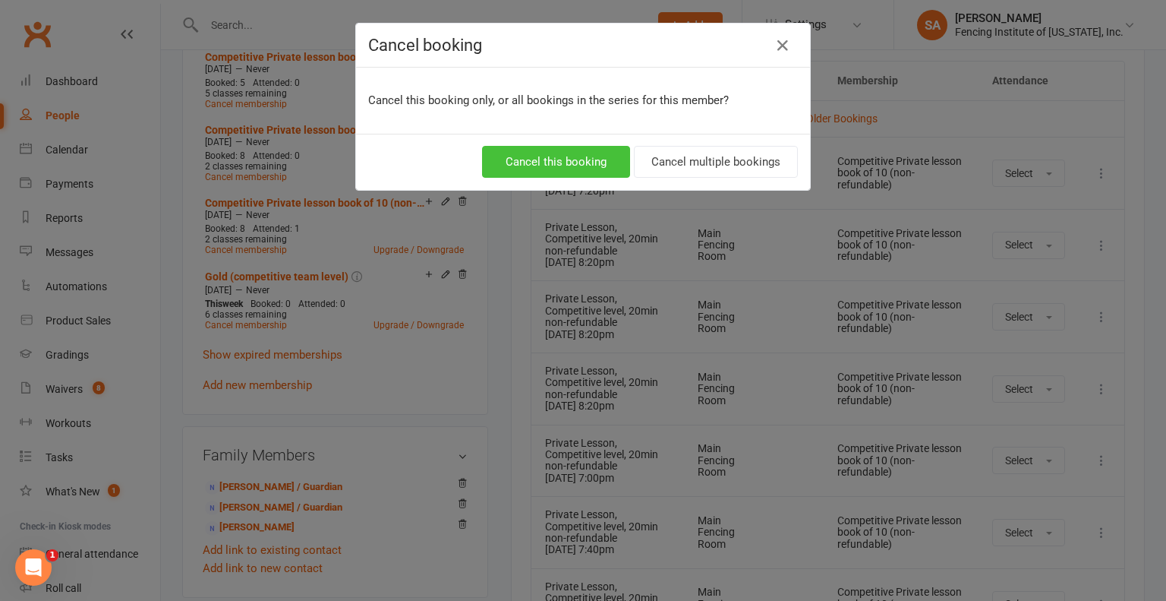
click at [601, 156] on button "Cancel this booking" at bounding box center [556, 162] width 148 height 32
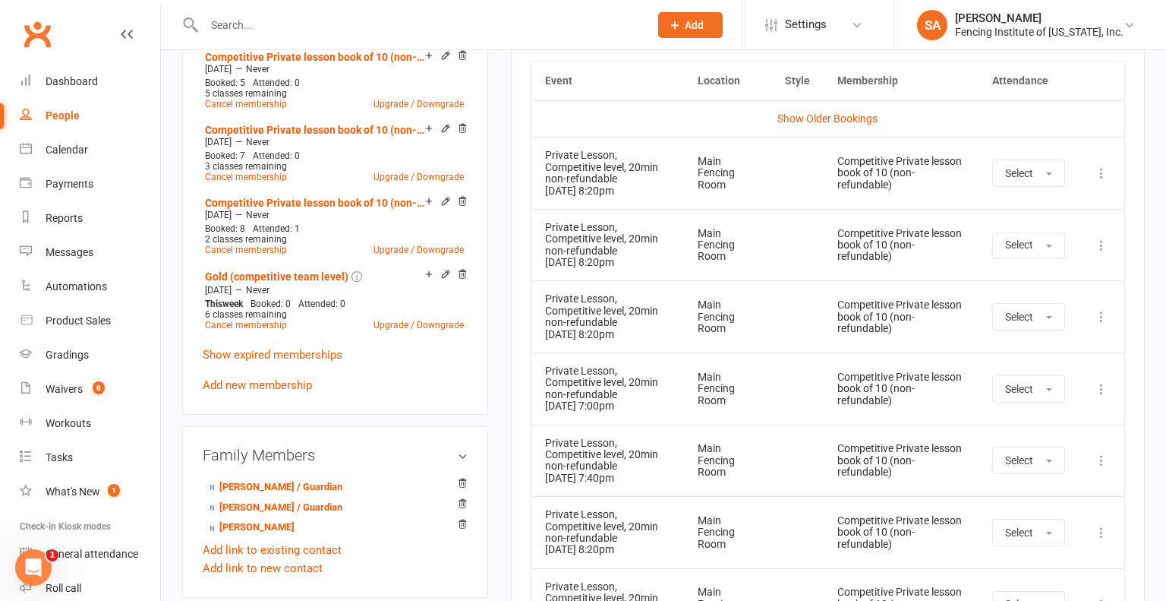
click at [1104, 169] on icon at bounding box center [1101, 173] width 15 height 15
click at [1037, 264] on link "Remove booking" at bounding box center [1035, 263] width 150 height 30
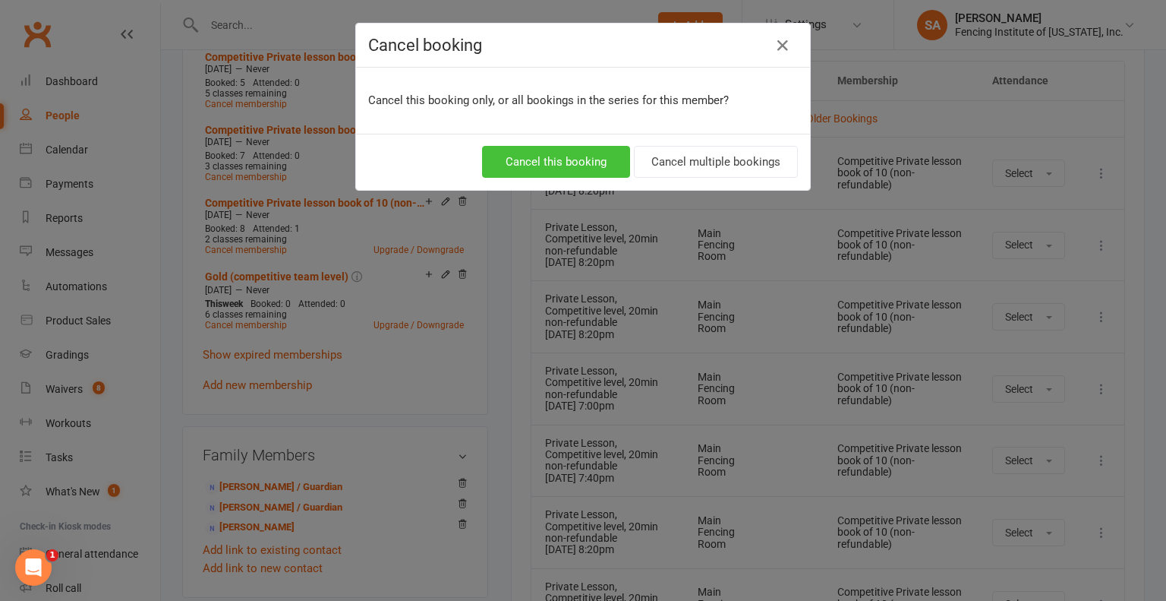
click at [572, 156] on button "Cancel this booking" at bounding box center [556, 162] width 148 height 32
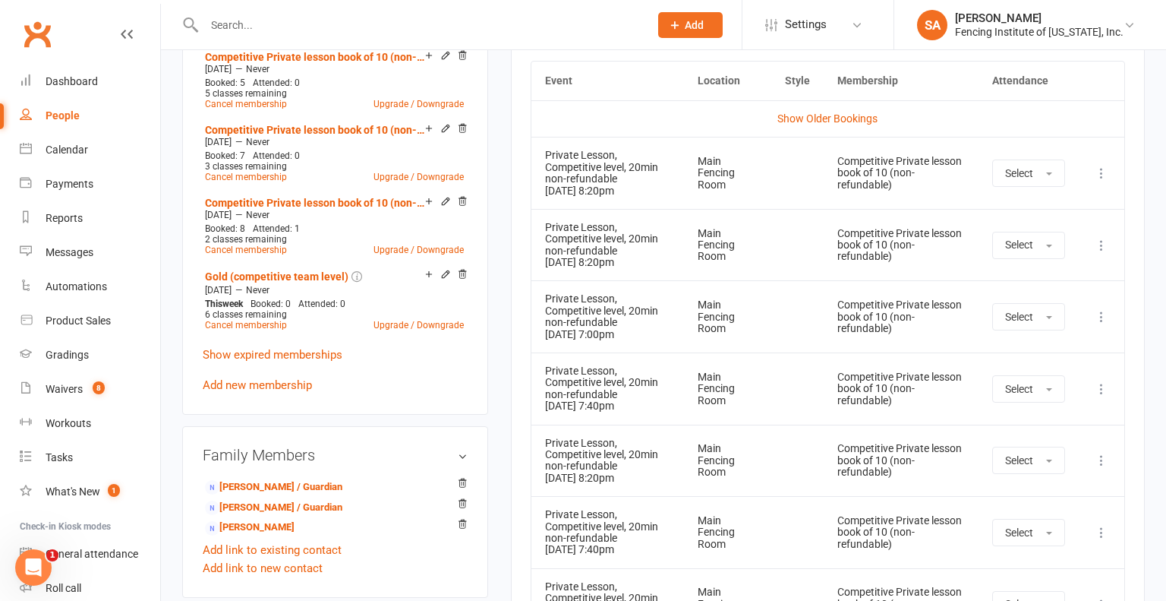
click at [1103, 171] on icon at bounding box center [1101, 173] width 15 height 15
click at [1046, 260] on link "Remove booking" at bounding box center [1035, 263] width 150 height 30
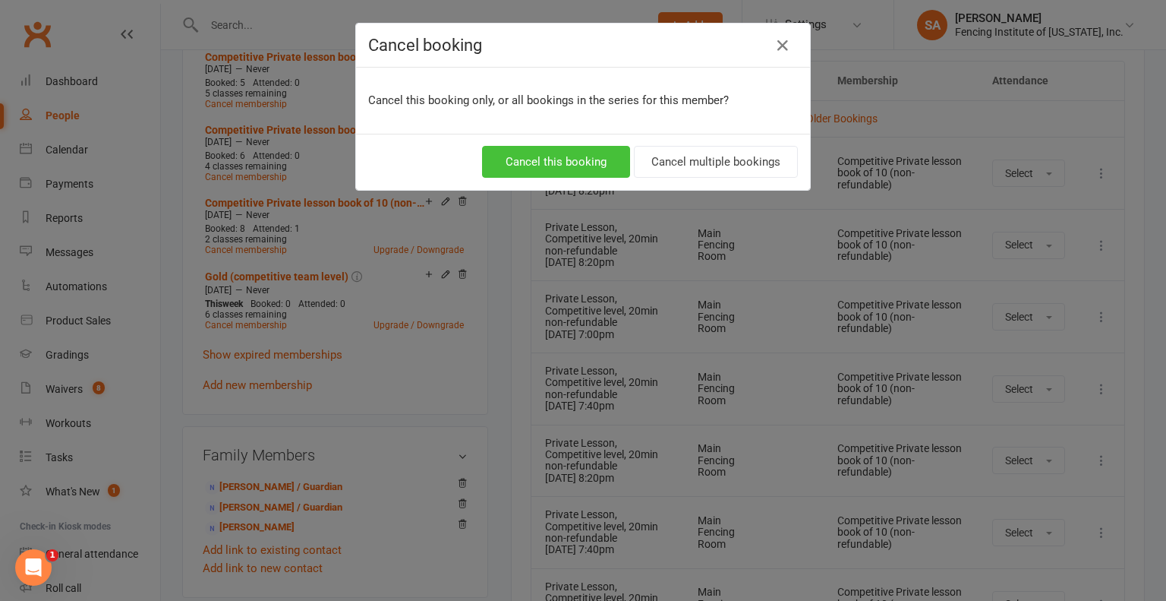
click at [584, 163] on button "Cancel this booking" at bounding box center [556, 162] width 148 height 32
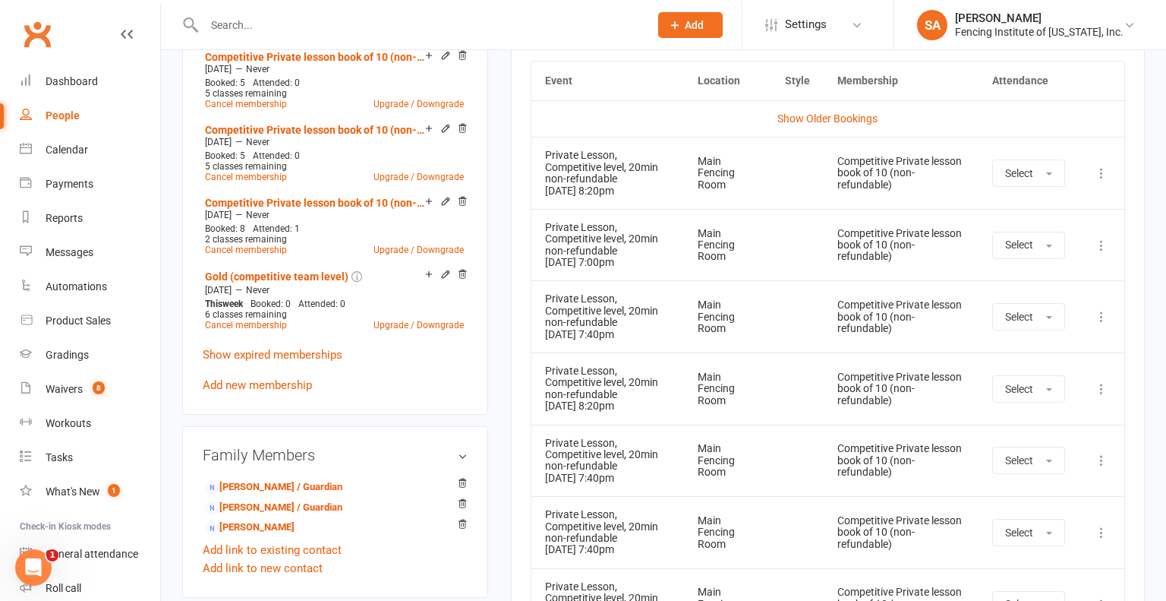
click at [1105, 168] on icon at bounding box center [1101, 173] width 15 height 15
click at [1042, 264] on link "Remove booking" at bounding box center [1035, 263] width 150 height 30
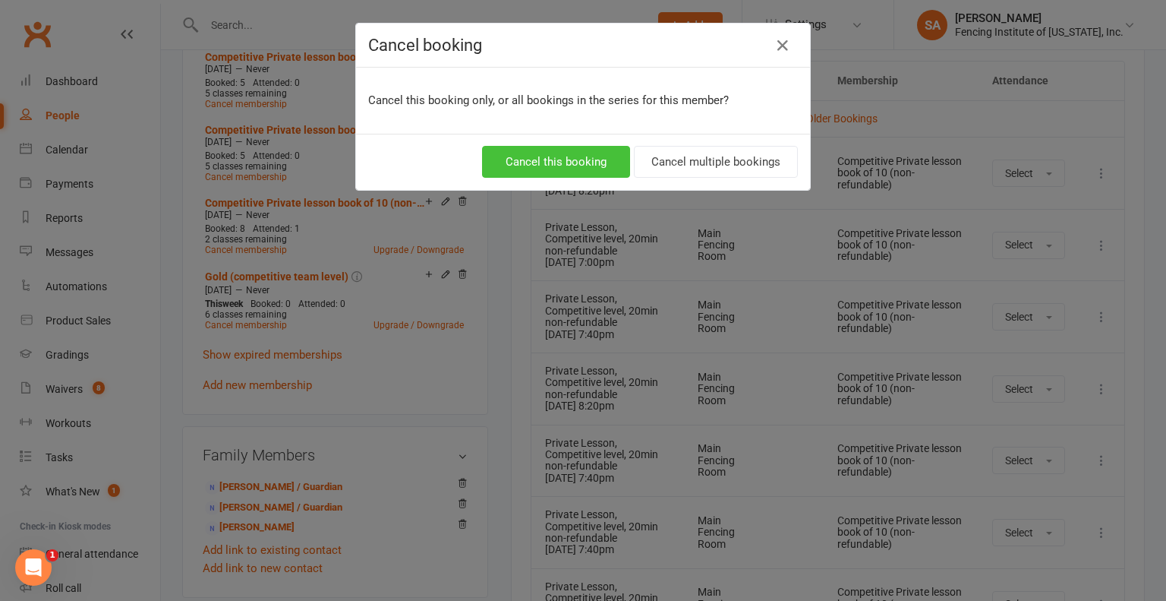
click at [601, 156] on button "Cancel this booking" at bounding box center [556, 162] width 148 height 32
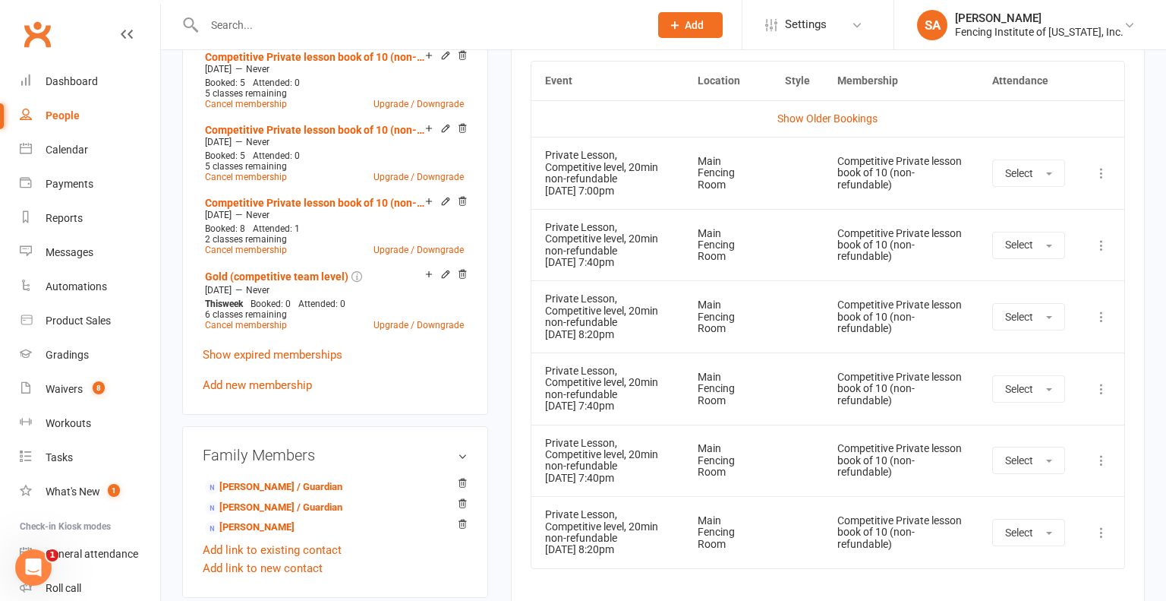
click at [1100, 169] on icon at bounding box center [1101, 173] width 15 height 15
click at [1020, 261] on link "Remove booking" at bounding box center [1035, 263] width 150 height 30
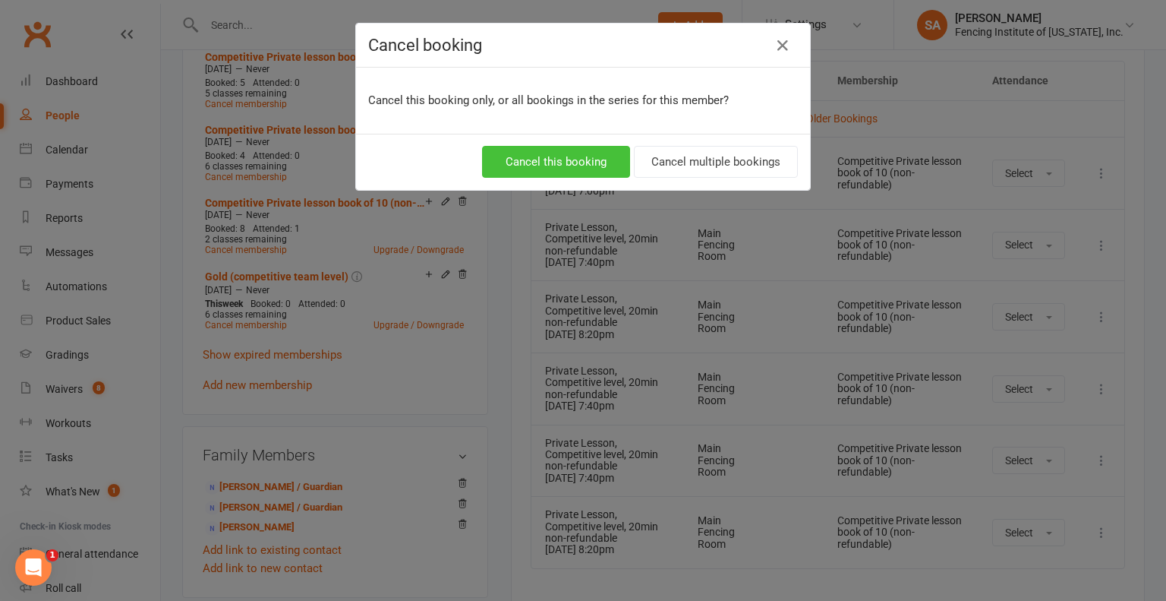
click at [571, 163] on button "Cancel this booking" at bounding box center [556, 162] width 148 height 32
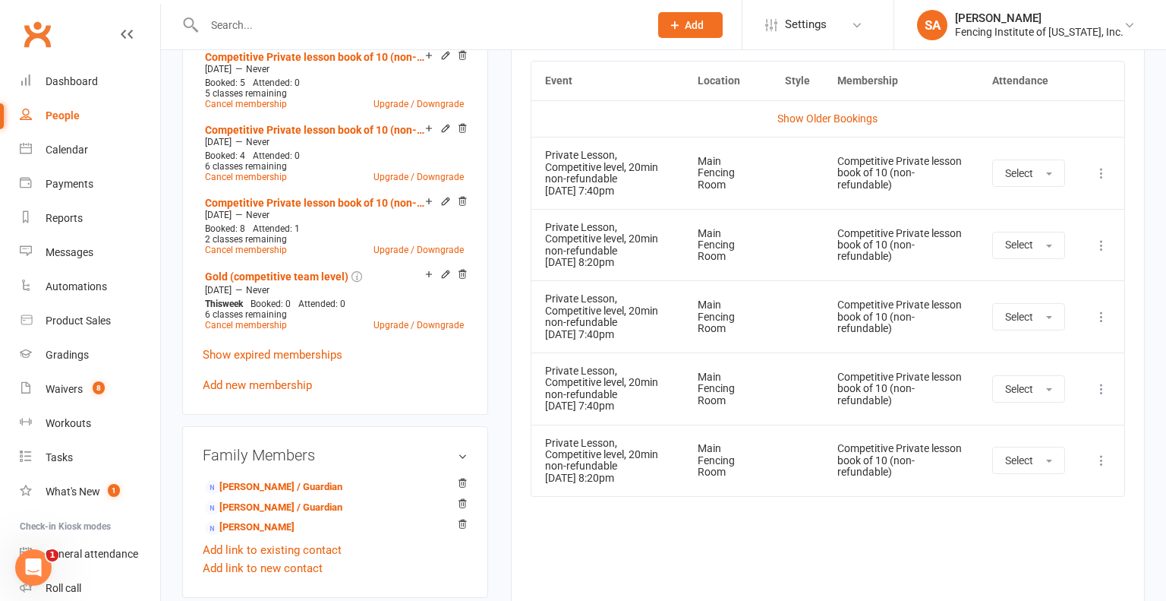
click at [1100, 171] on icon at bounding box center [1101, 173] width 15 height 15
click at [1059, 254] on link "Remove booking" at bounding box center [1035, 263] width 150 height 30
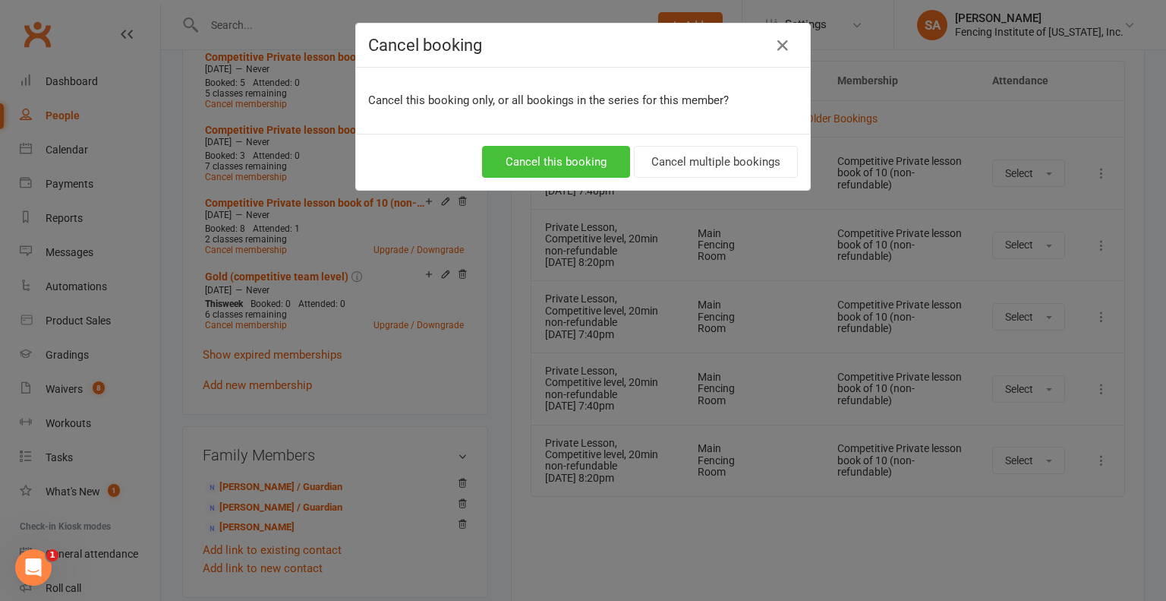
click at [599, 160] on button "Cancel this booking" at bounding box center [556, 162] width 148 height 32
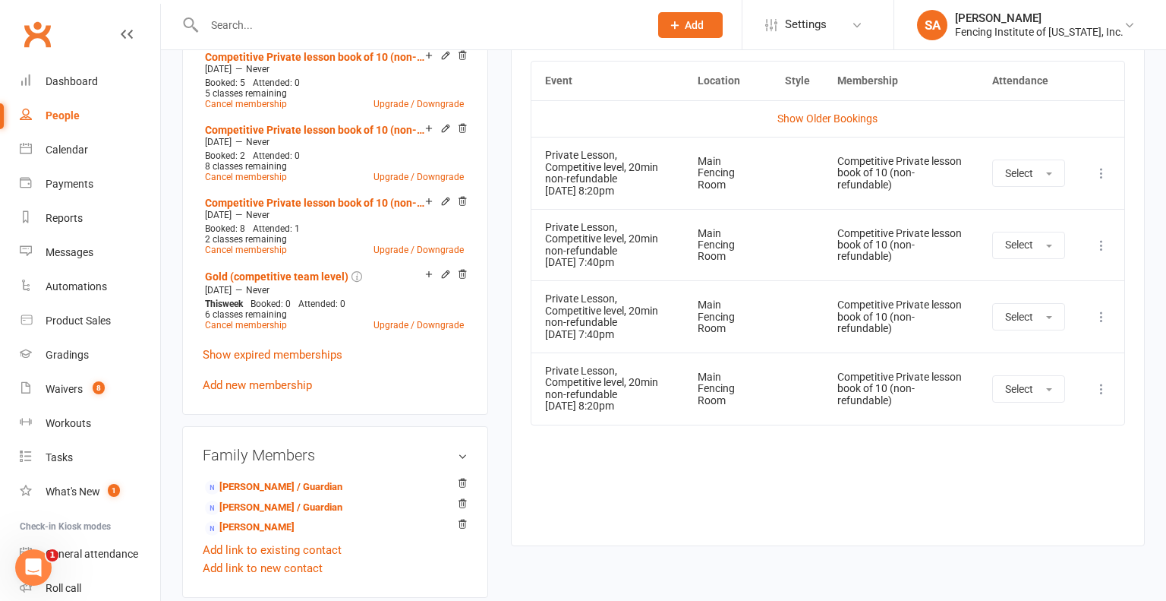
click at [1100, 170] on icon at bounding box center [1101, 173] width 15 height 15
click at [1005, 257] on link "Remove booking" at bounding box center [1035, 263] width 150 height 30
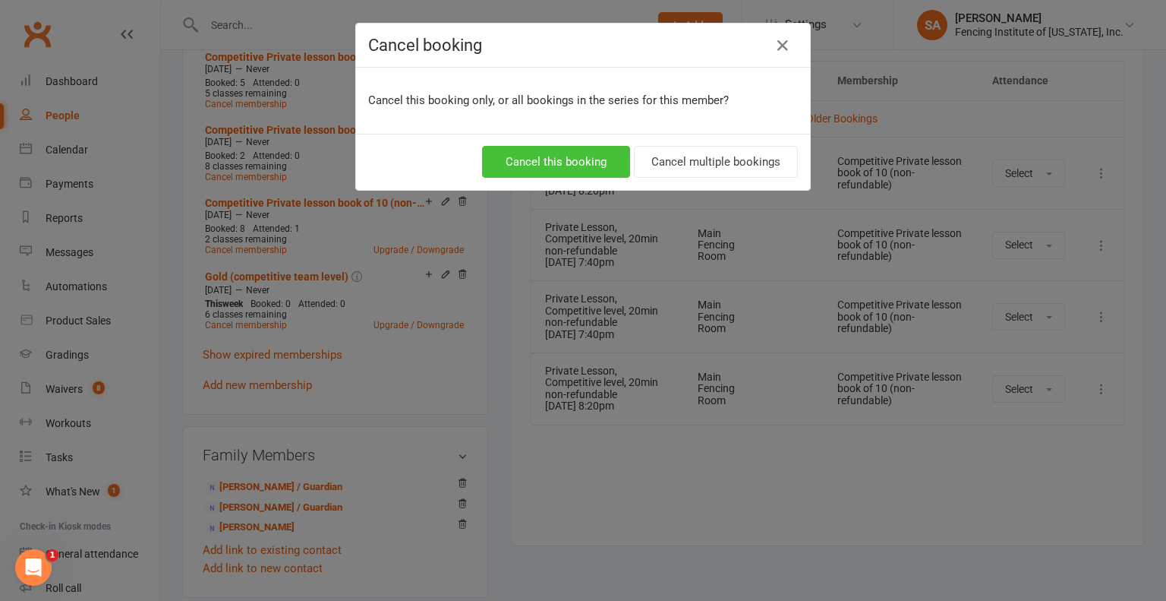
click at [576, 159] on button "Cancel this booking" at bounding box center [556, 162] width 148 height 32
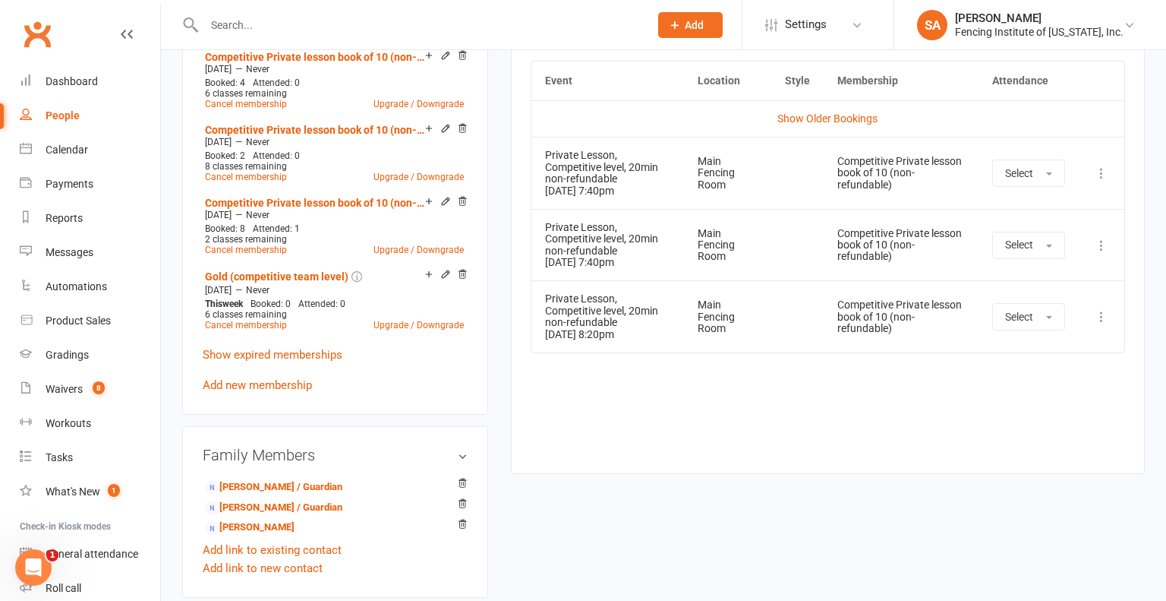
click at [1106, 169] on icon at bounding box center [1101, 173] width 15 height 15
click at [984, 264] on link "Remove booking" at bounding box center [1035, 263] width 150 height 30
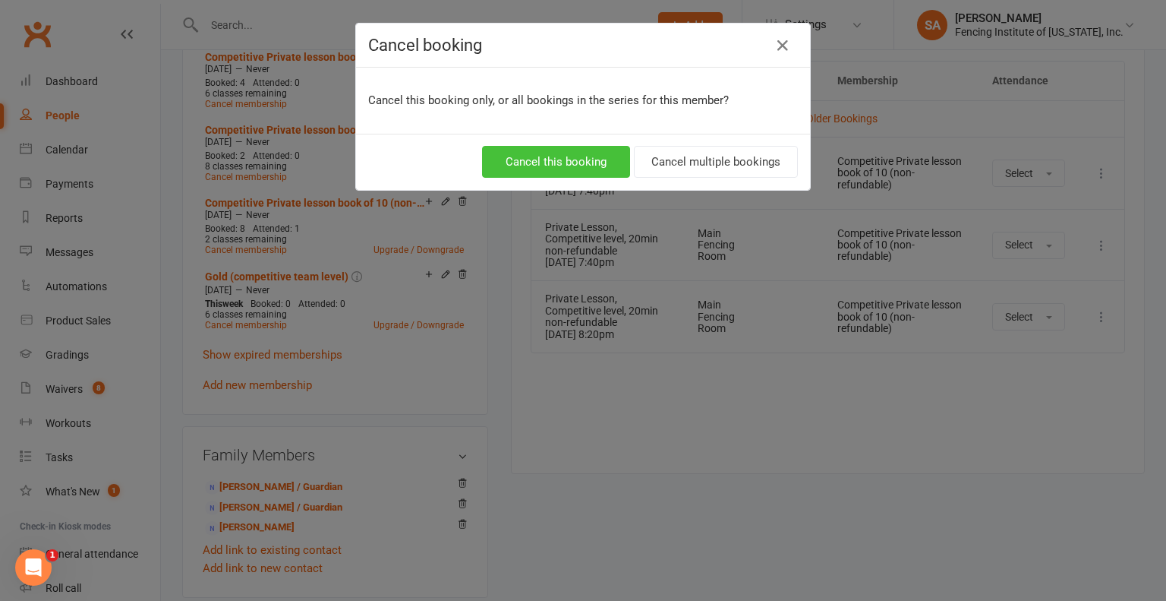
click at [588, 157] on button "Cancel this booking" at bounding box center [556, 162] width 148 height 32
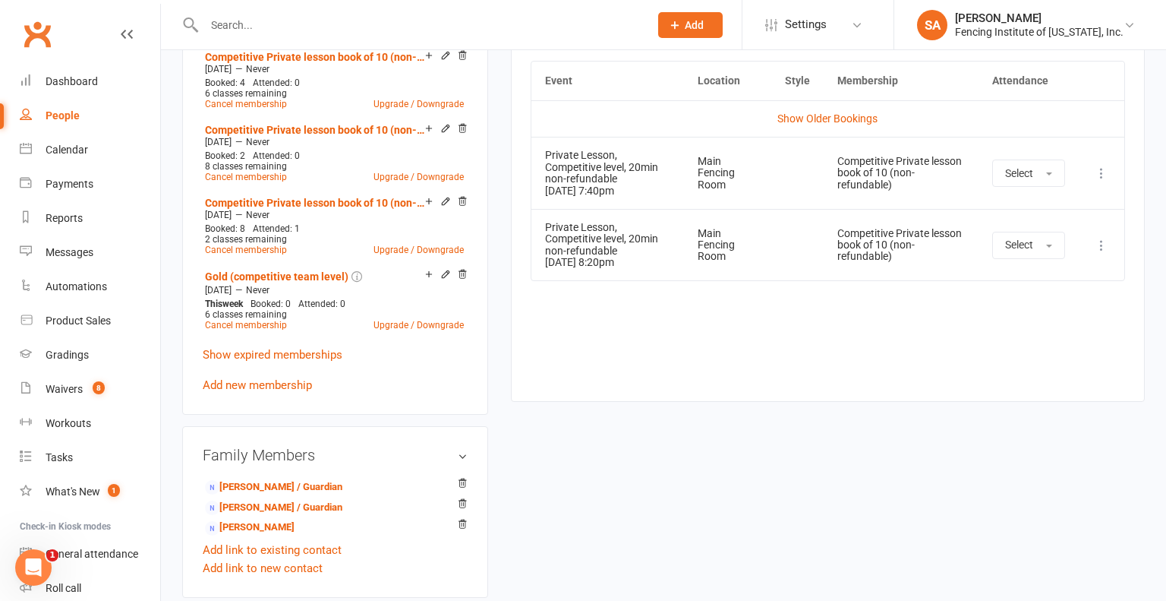
click at [1103, 166] on icon at bounding box center [1101, 173] width 15 height 15
click at [988, 271] on link "Remove booking" at bounding box center [1035, 263] width 150 height 30
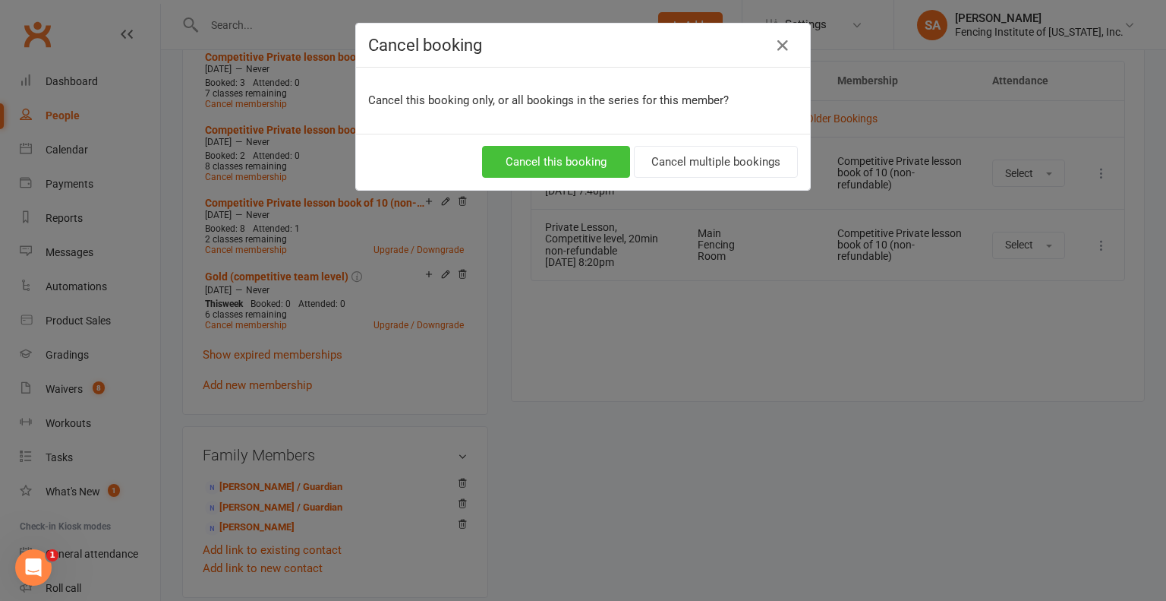
click at [577, 154] on button "Cancel this booking" at bounding box center [556, 162] width 148 height 32
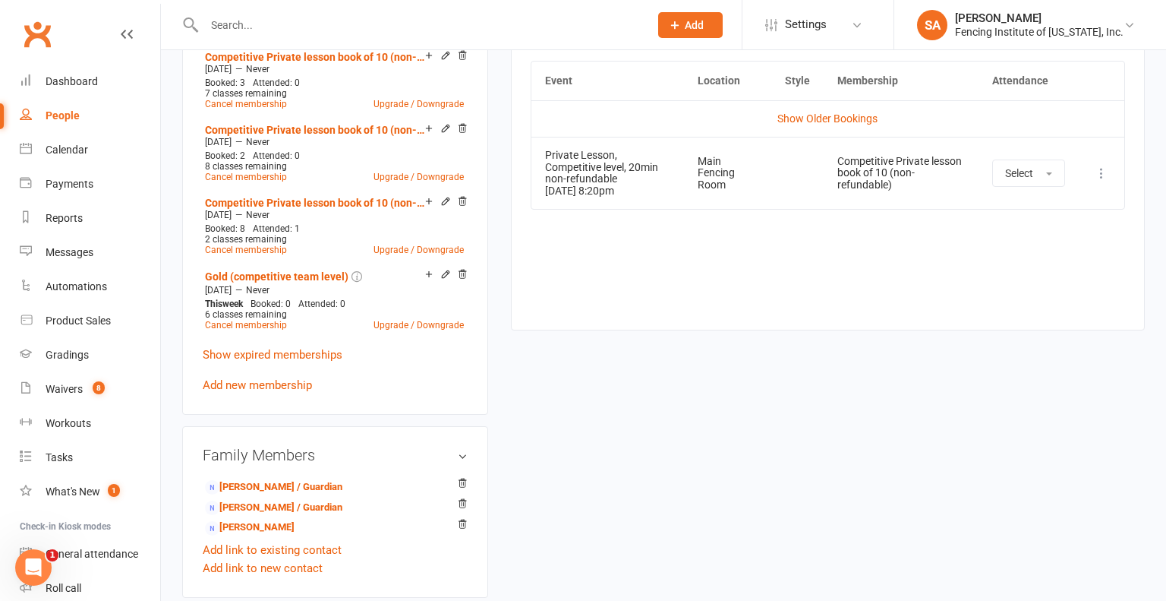
click at [1106, 167] on icon at bounding box center [1101, 173] width 15 height 15
click at [980, 257] on link "Remove booking" at bounding box center [1035, 263] width 150 height 30
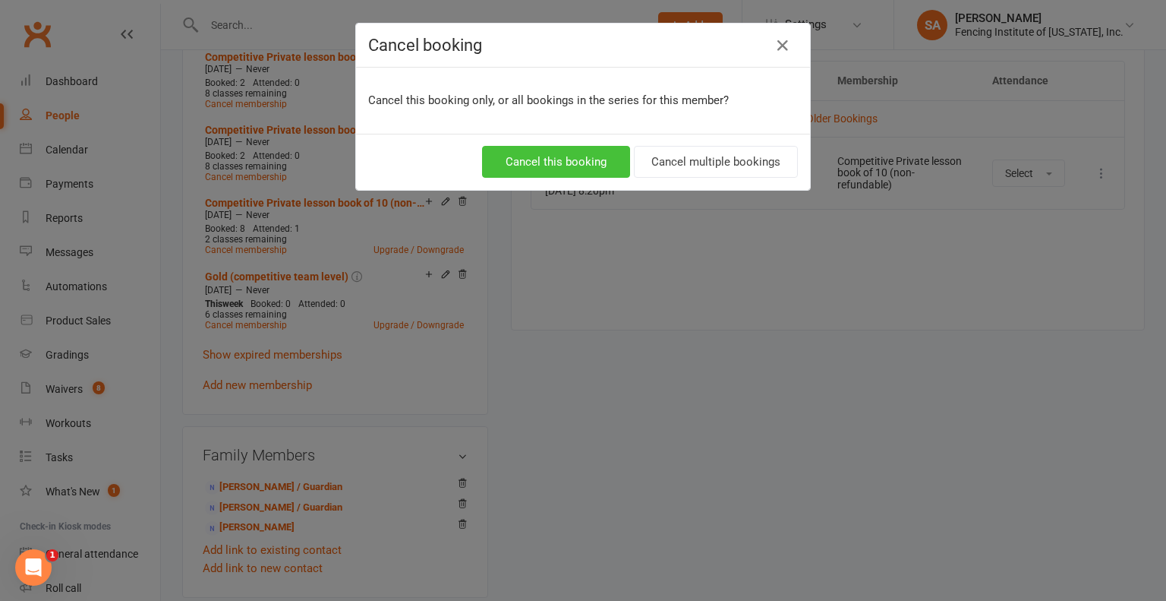
click at [538, 159] on button "Cancel this booking" at bounding box center [556, 162] width 148 height 32
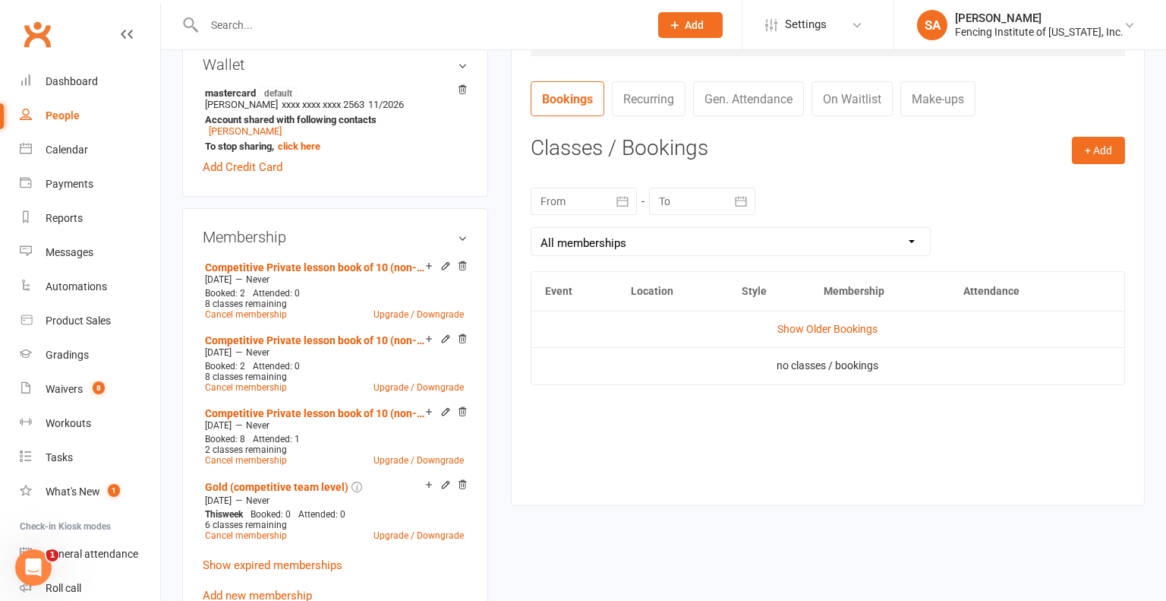
scroll to position [0, 0]
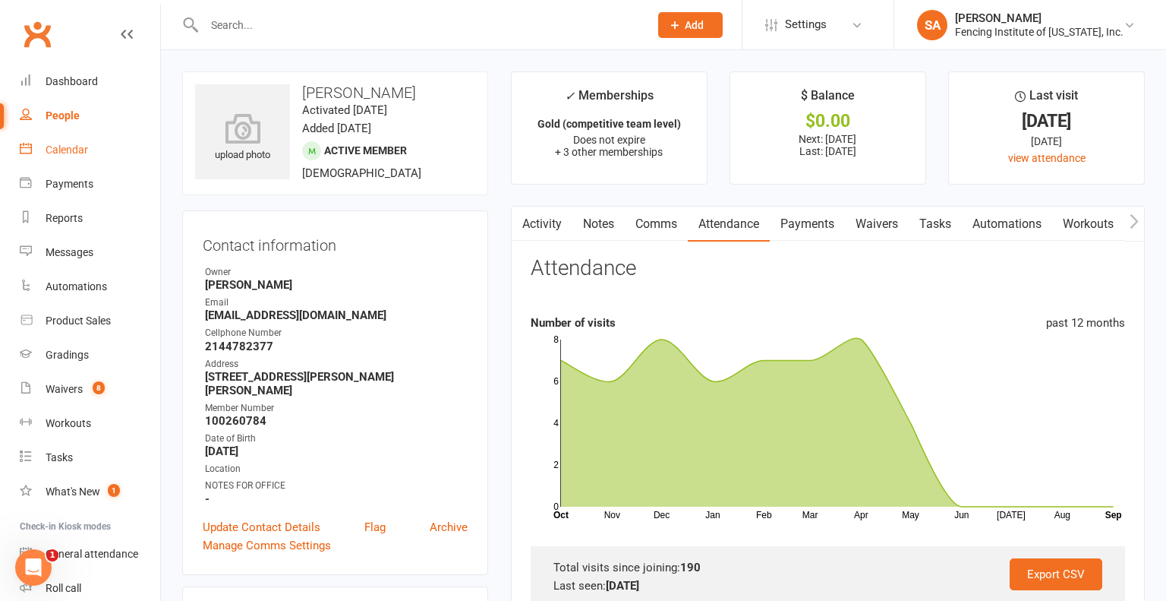
click at [61, 152] on div "Calendar" at bounding box center [67, 150] width 43 height 12
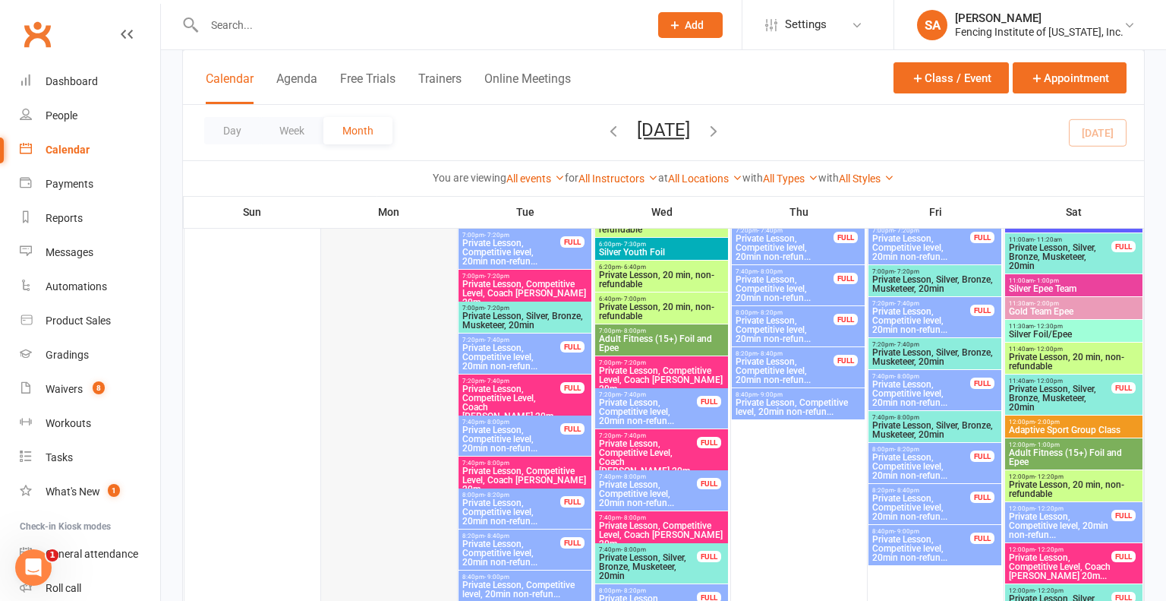
scroll to position [463, 0]
click at [648, 174] on icon at bounding box center [653, 177] width 11 height 11
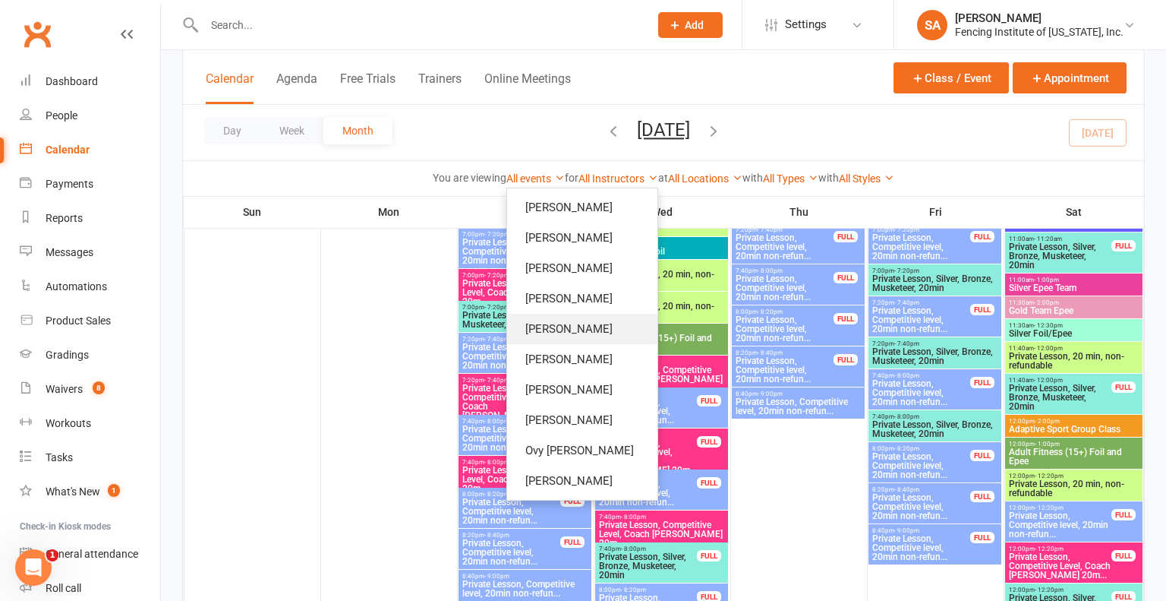
click at [575, 331] on link "[PERSON_NAME]" at bounding box center [582, 329] width 150 height 30
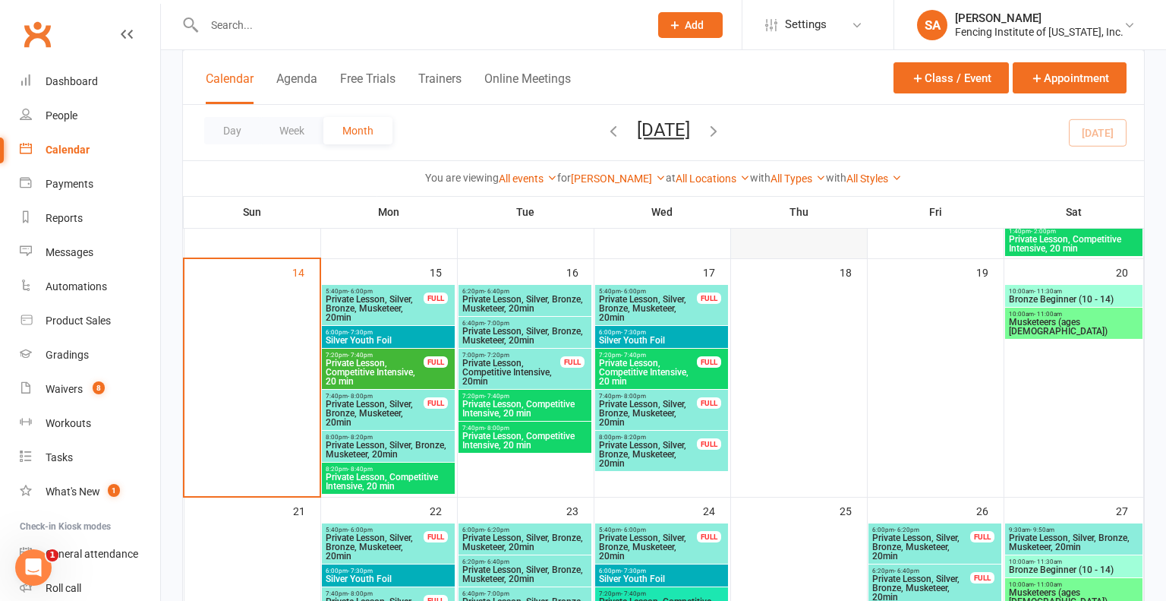
scroll to position [724, 0]
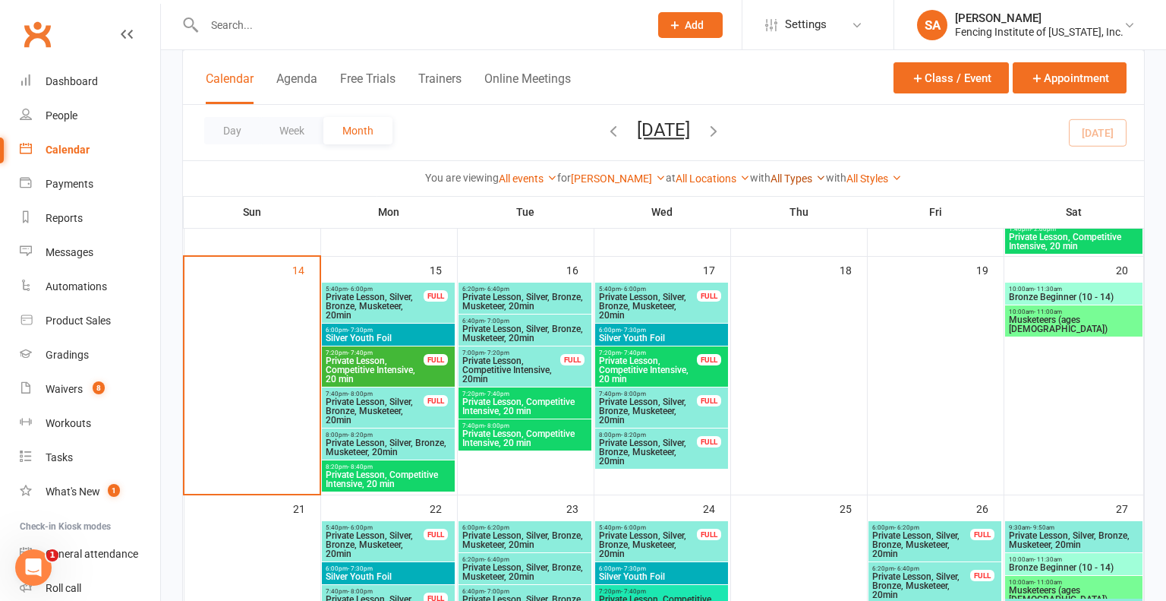
click at [826, 174] on icon at bounding box center [821, 177] width 11 height 11
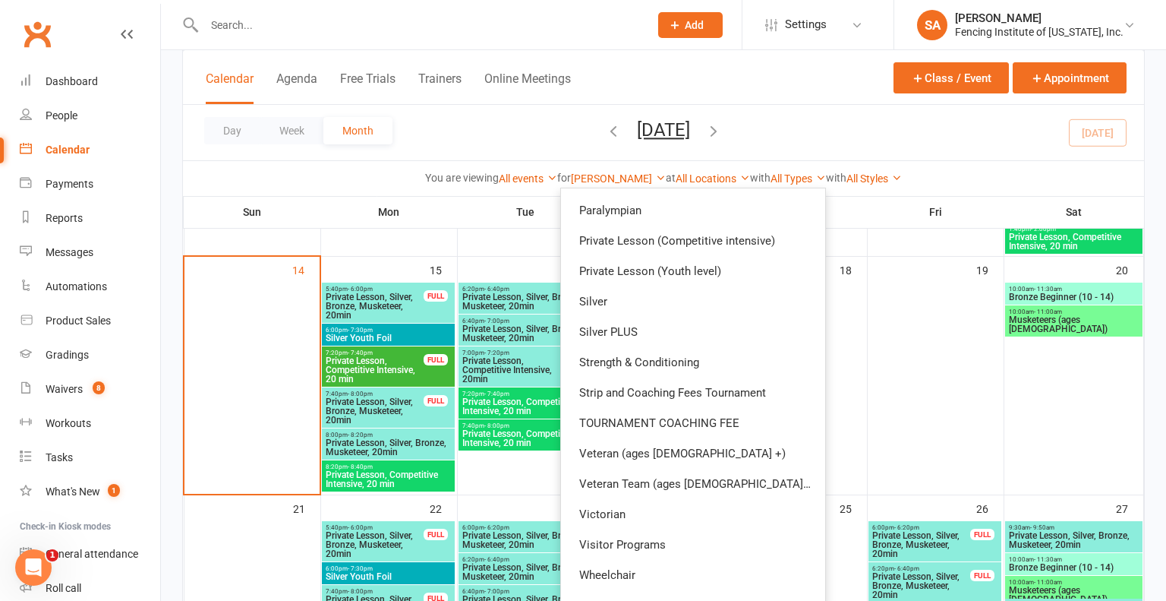
scroll to position [388, 0]
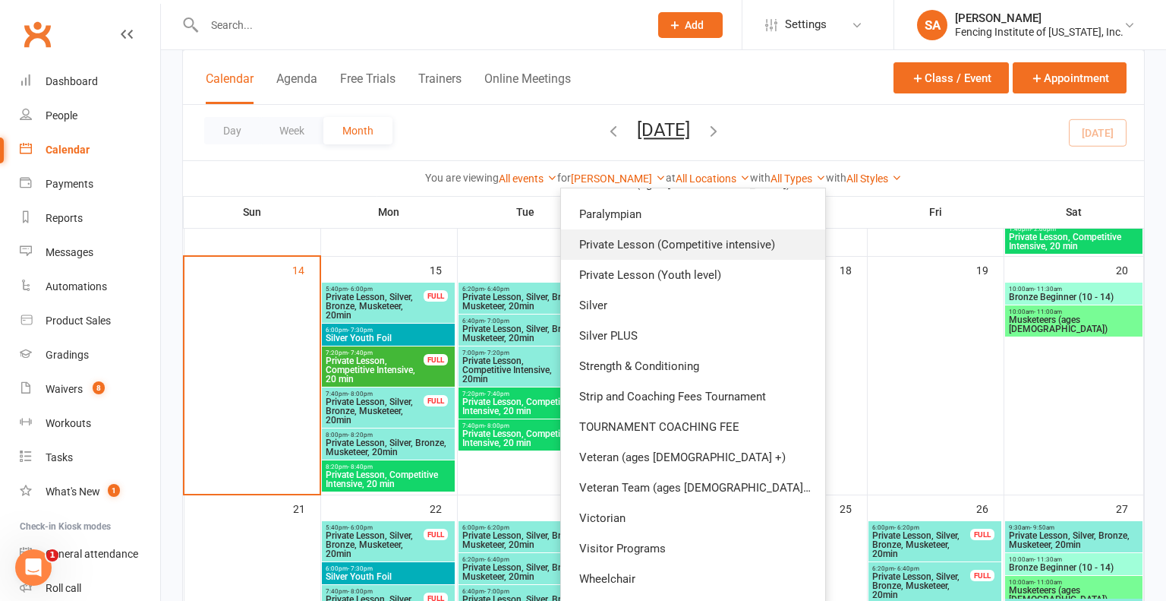
click at [764, 244] on link "Private Lesson (Competitive intensive)" at bounding box center [693, 244] width 264 height 30
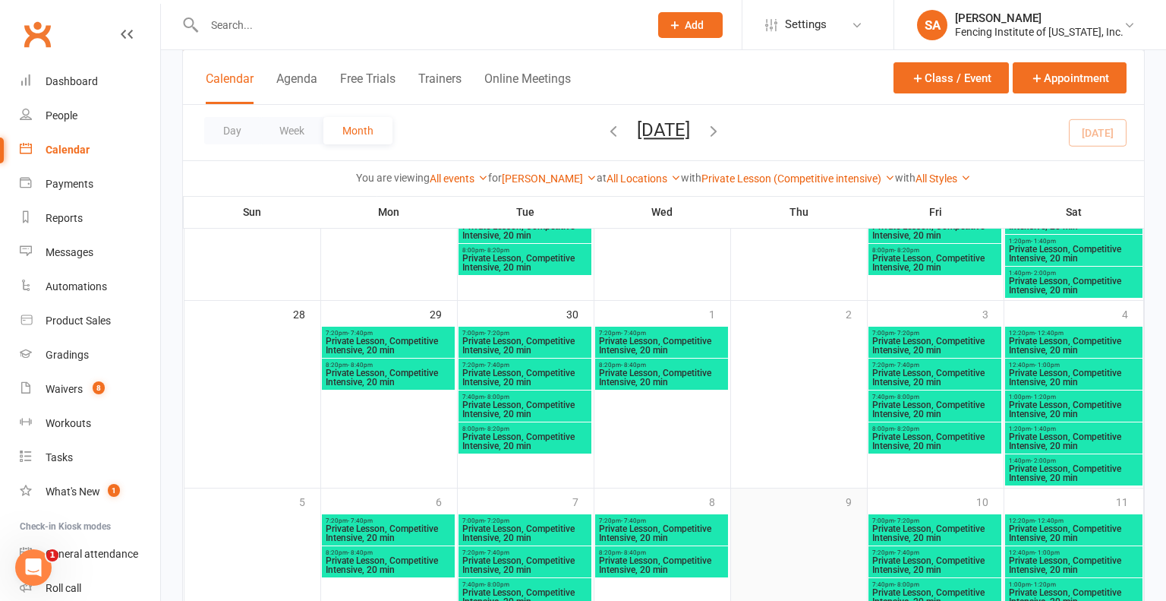
scroll to position [762, 0]
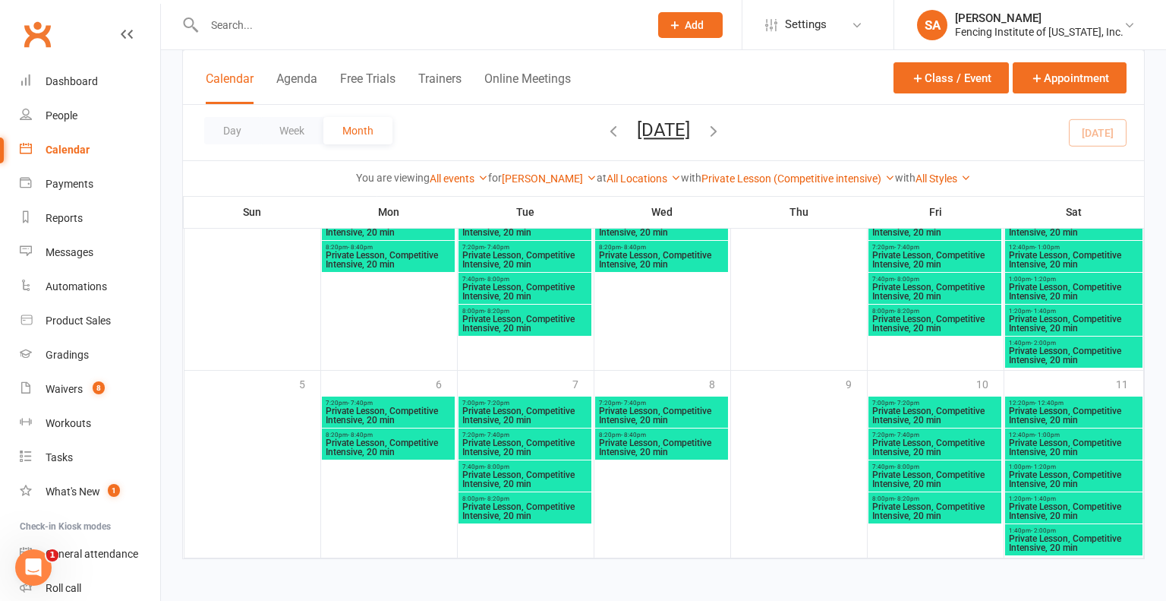
click at [722, 126] on icon "button" at bounding box center [713, 130] width 17 height 17
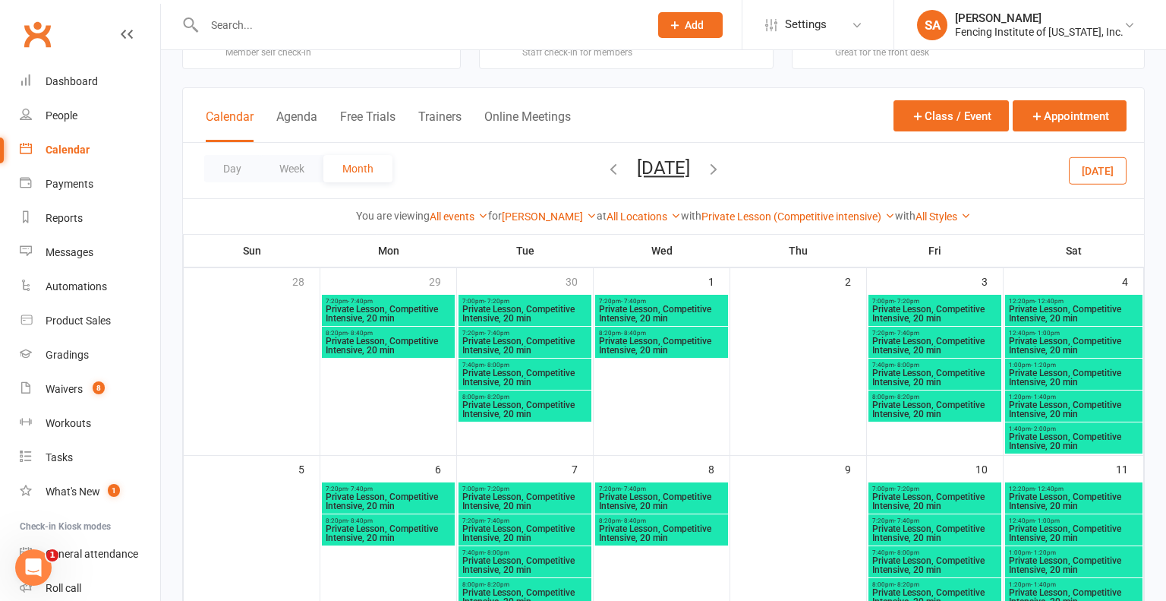
scroll to position [0, 0]
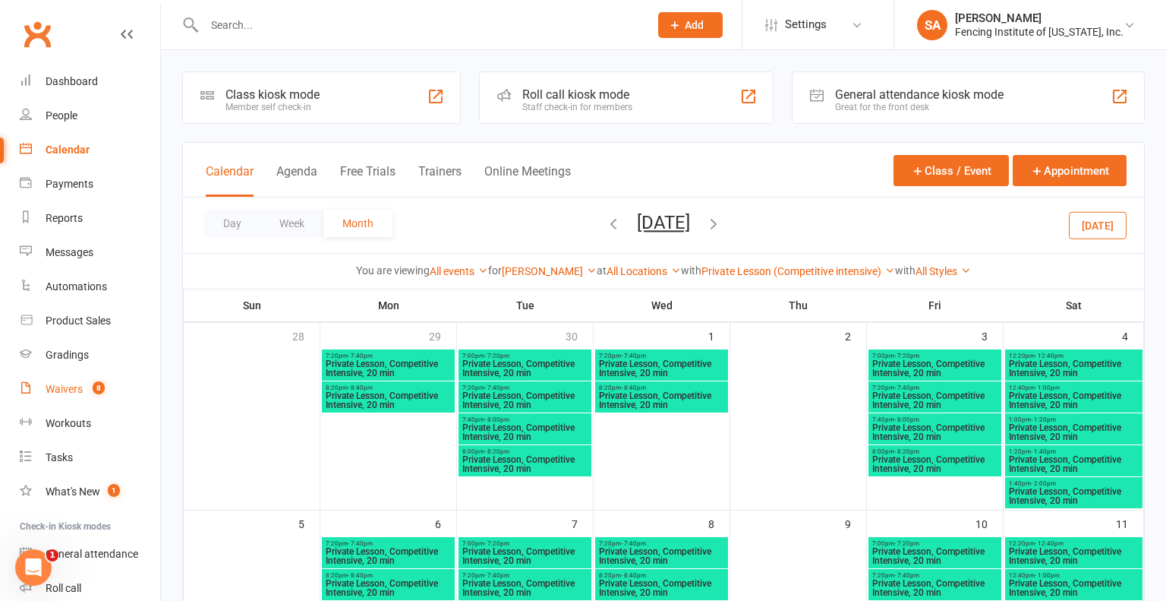
click at [87, 388] on count-badge "8" at bounding box center [95, 389] width 20 height 12
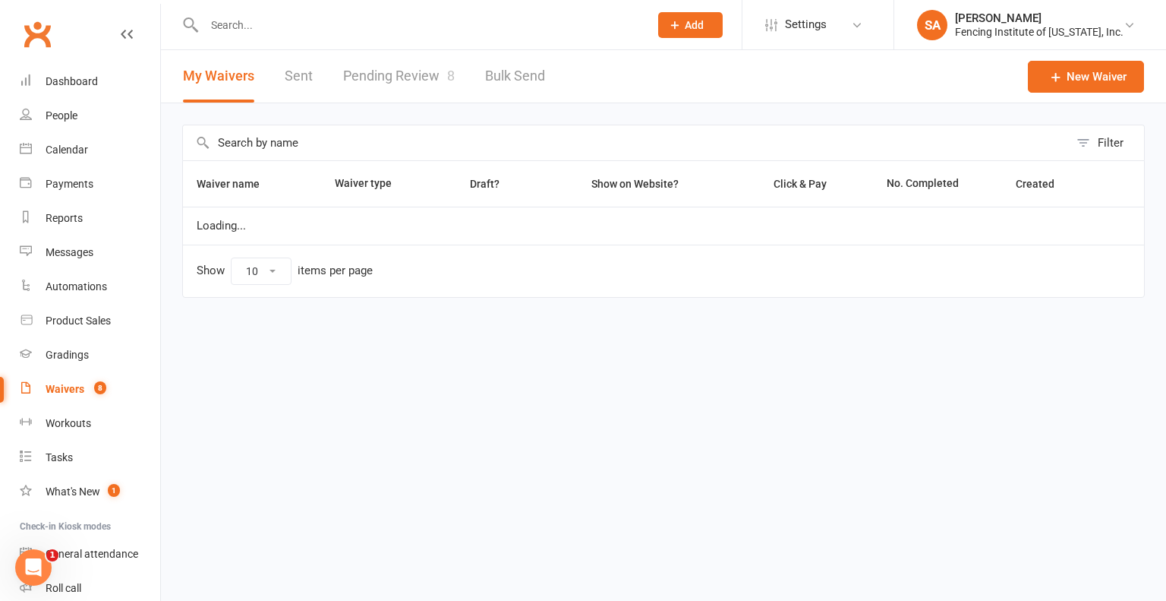
select select "50"
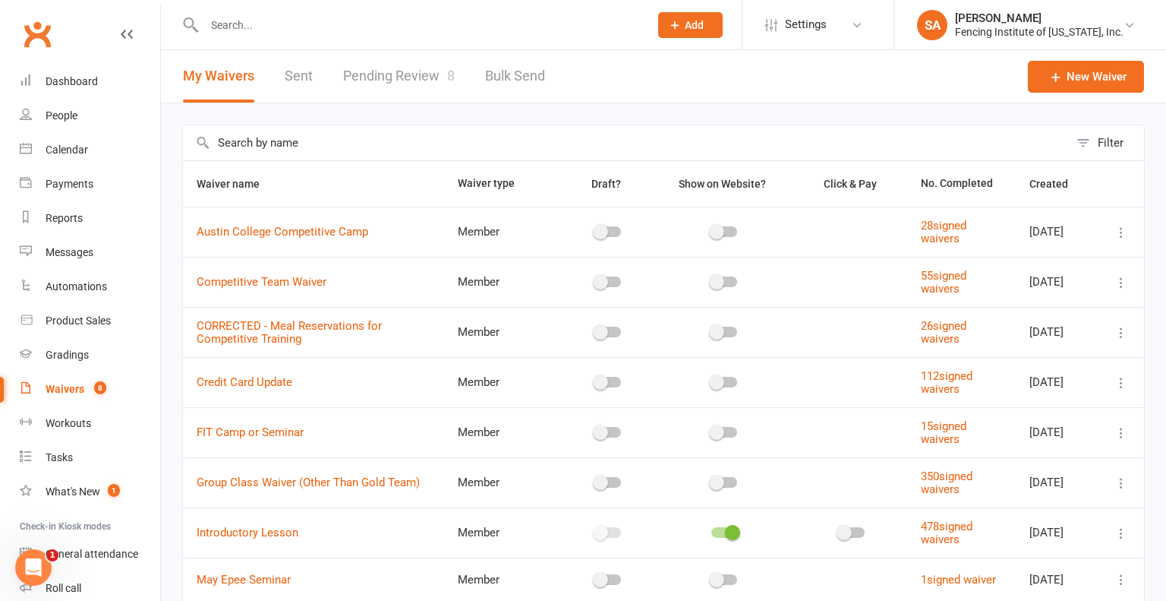
click at [415, 67] on link "Pending Review 8" at bounding box center [399, 76] width 112 height 52
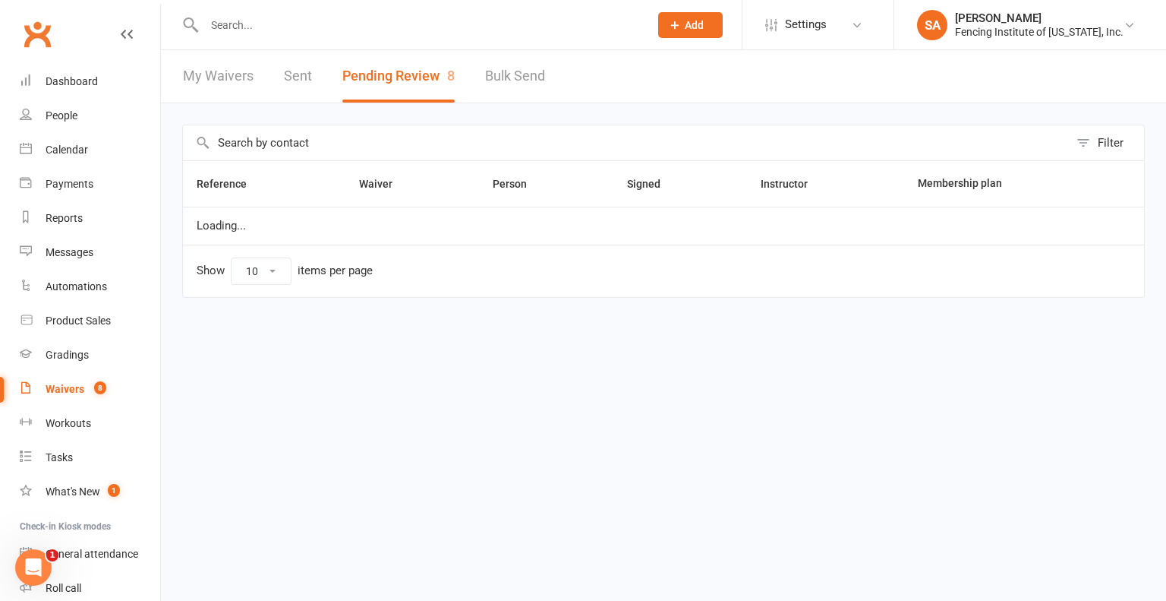
select select "100"
